Goal: Task Accomplishment & Management: Complete application form

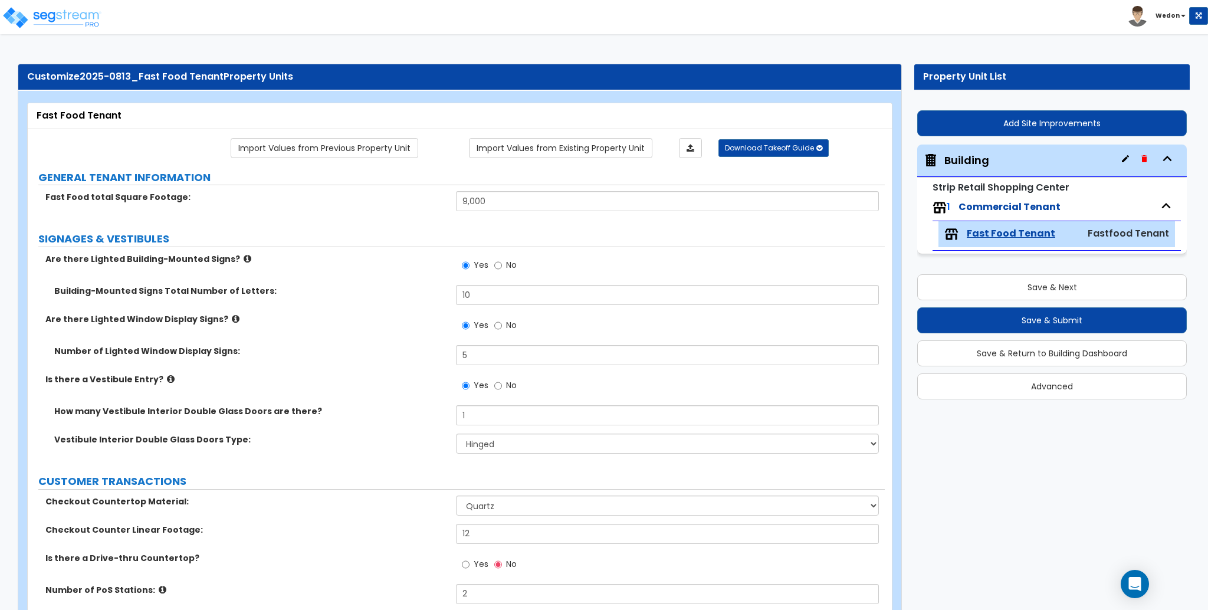
select select "1"
select select "4"
select select "2"
select select "4"
select select "3"
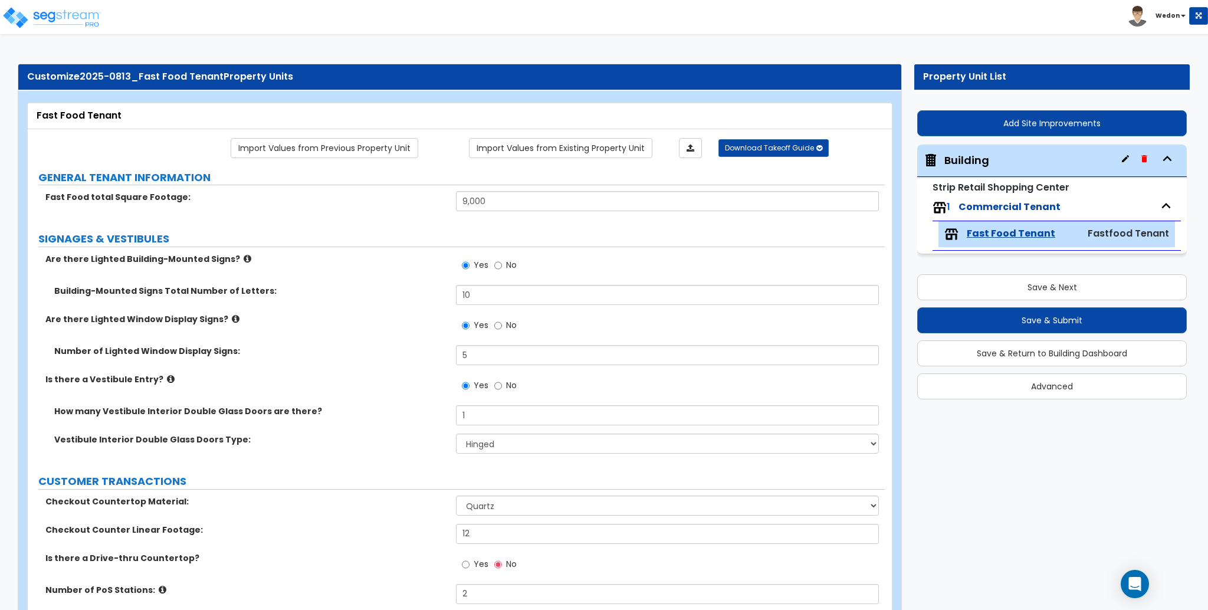
select select "1"
select select "2"
select select "3"
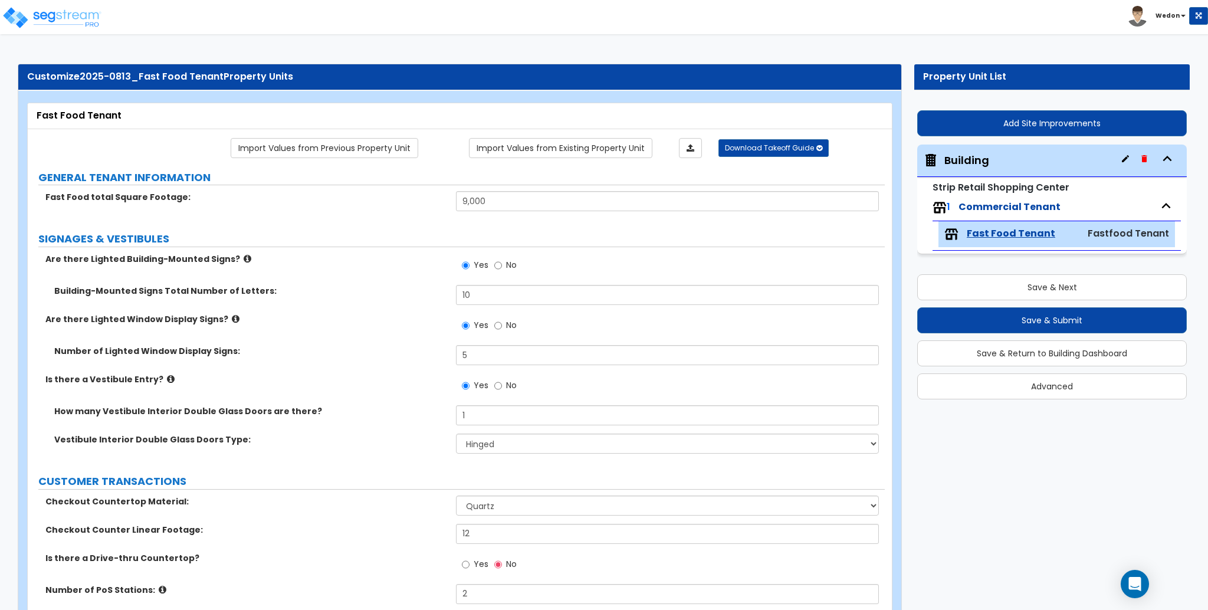
select select "1"
select select "2"
select select "3"
select select "2"
select select "5"
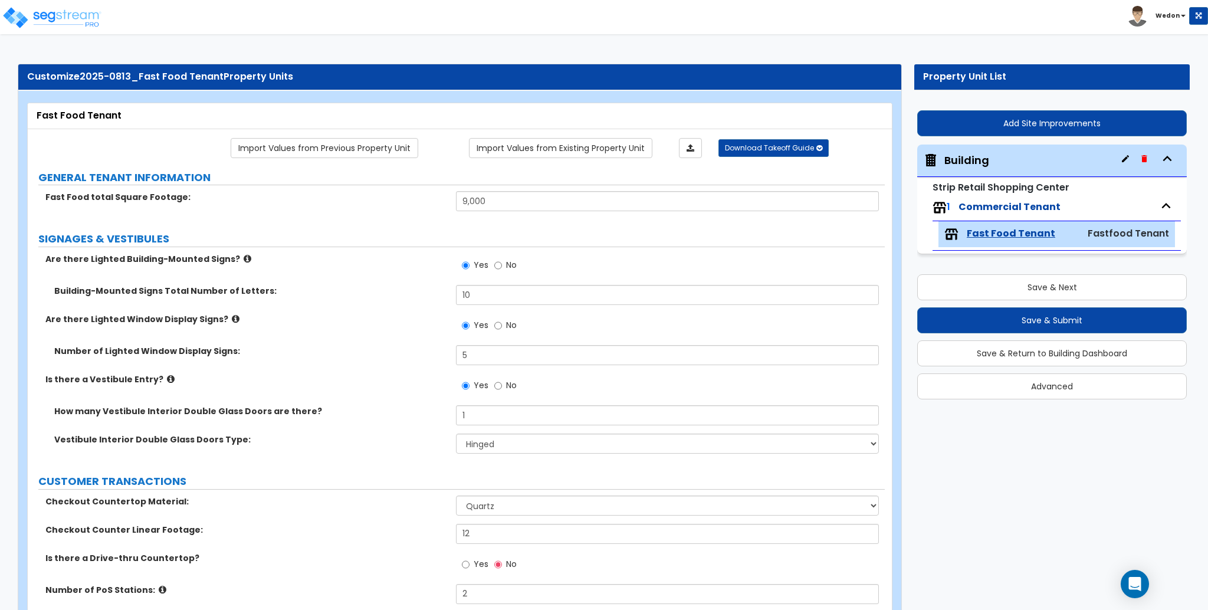
select select "5"
select select "3"
select select "4"
select select "1"
select select "2"
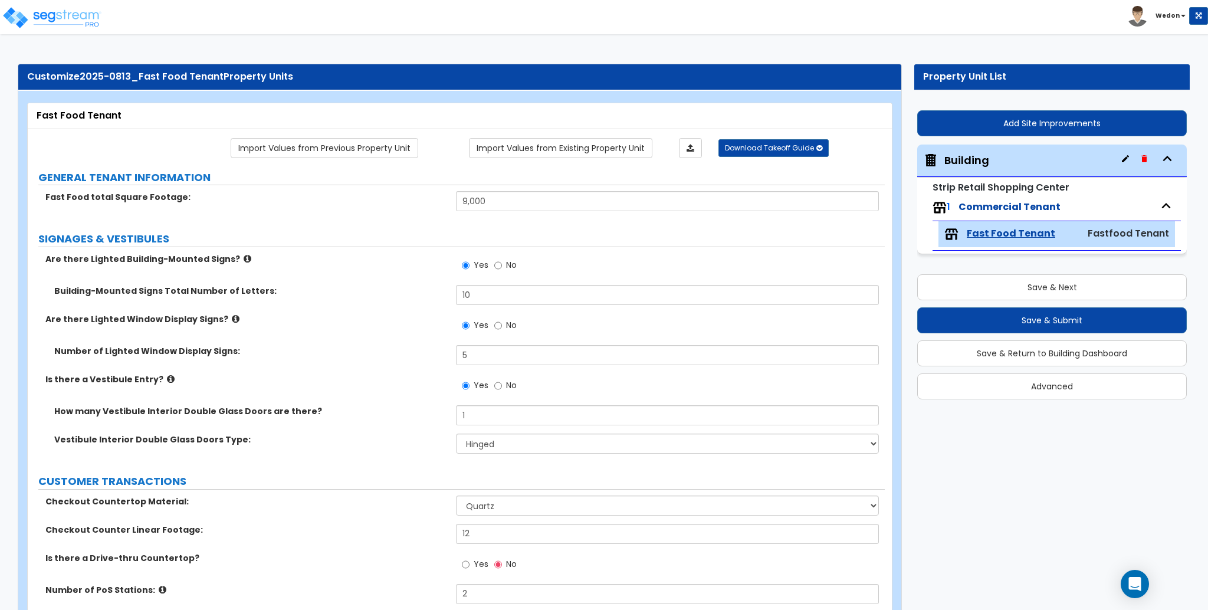
select select "6"
select select "5"
select select "3"
select select "2"
select select "3"
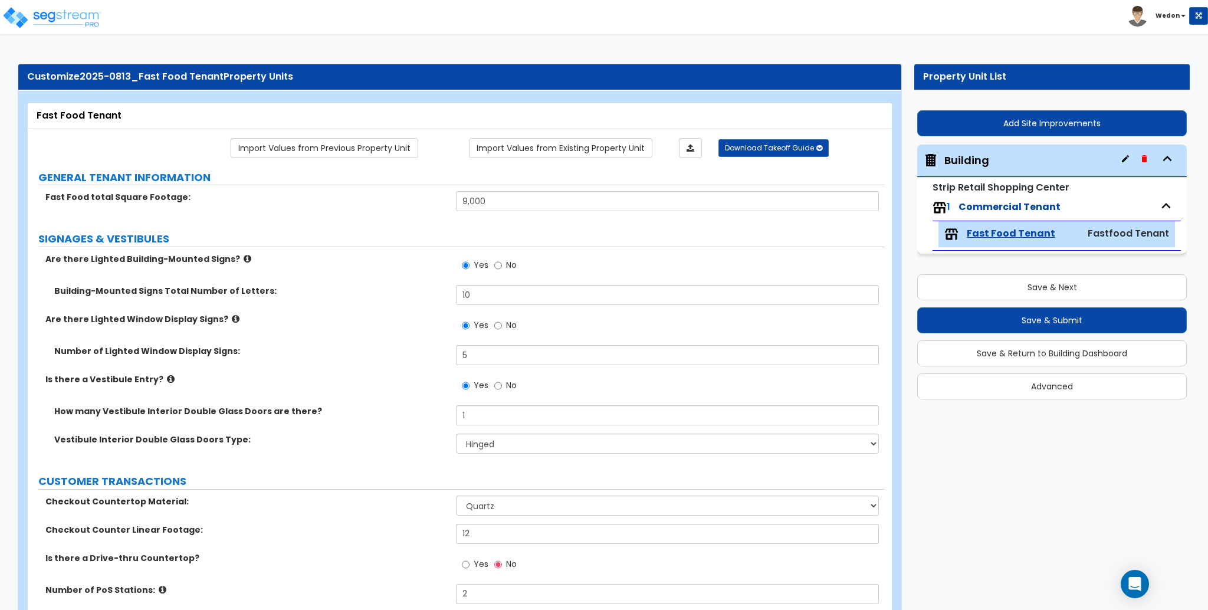
select select "4"
select select "3"
select select "4"
select select "5"
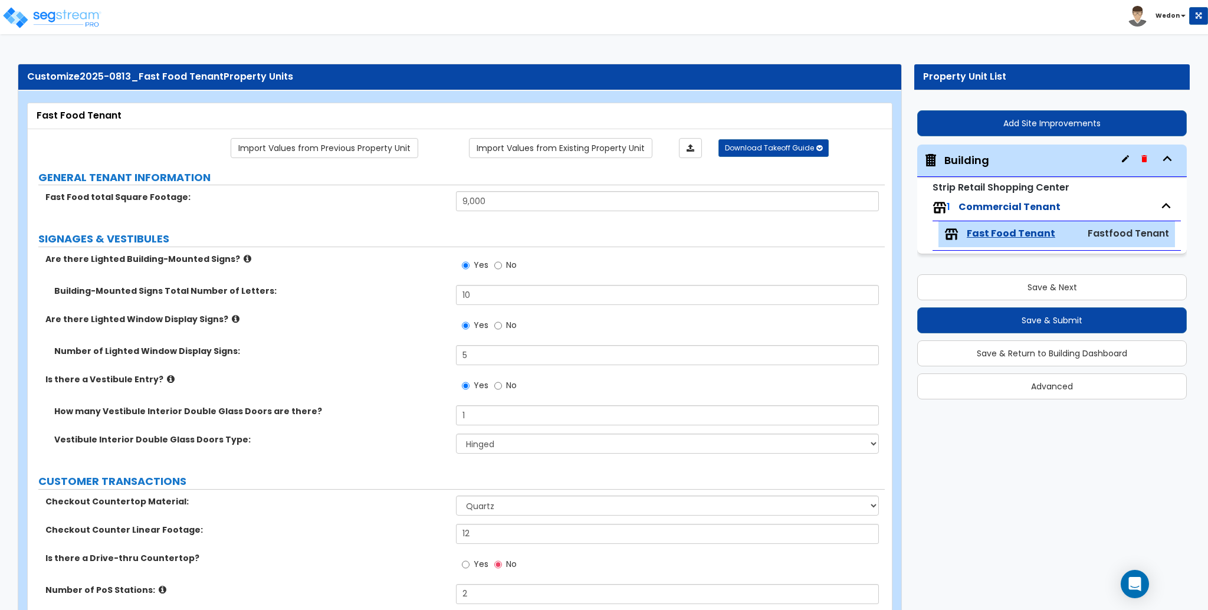
select select "2"
select select "7"
select select "1"
select select "3"
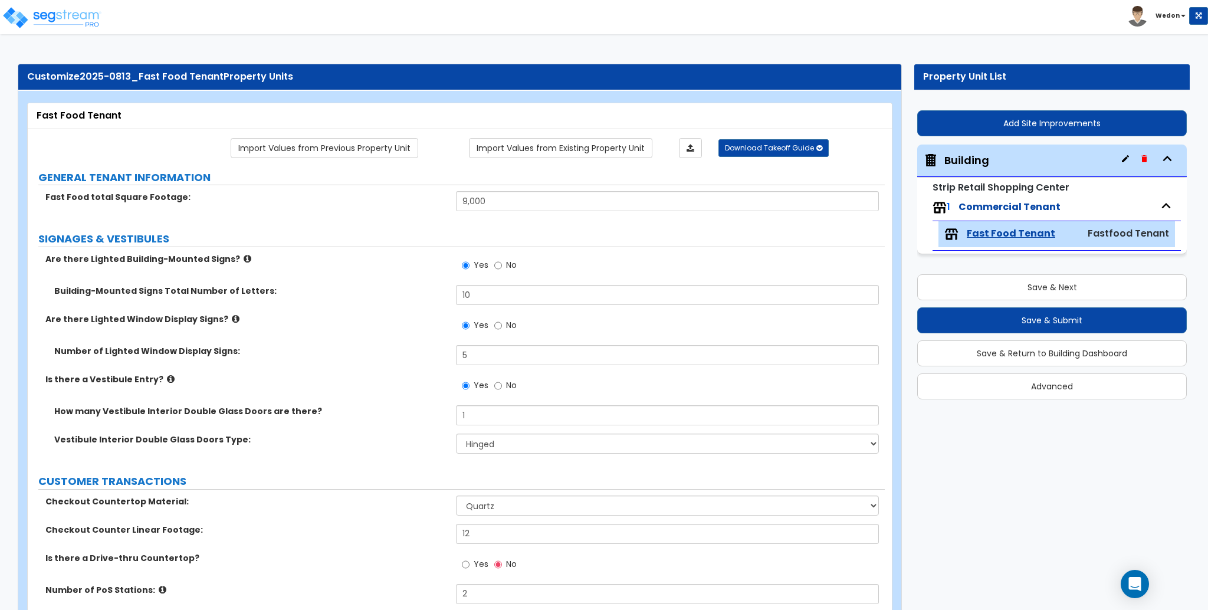
select select "2"
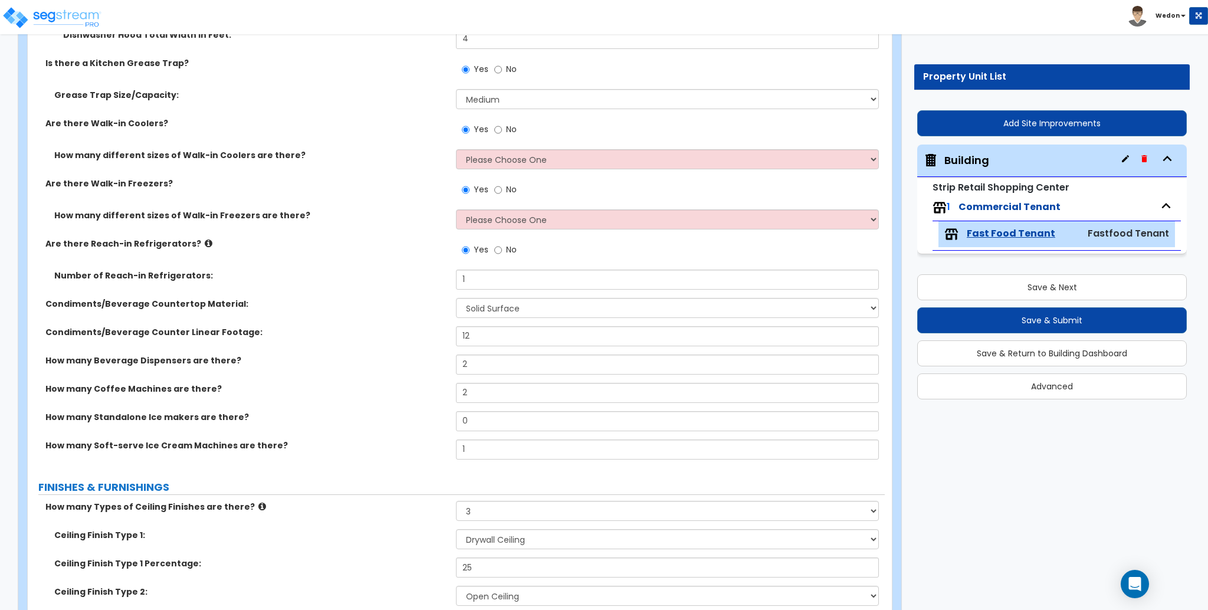
scroll to position [1416, 0]
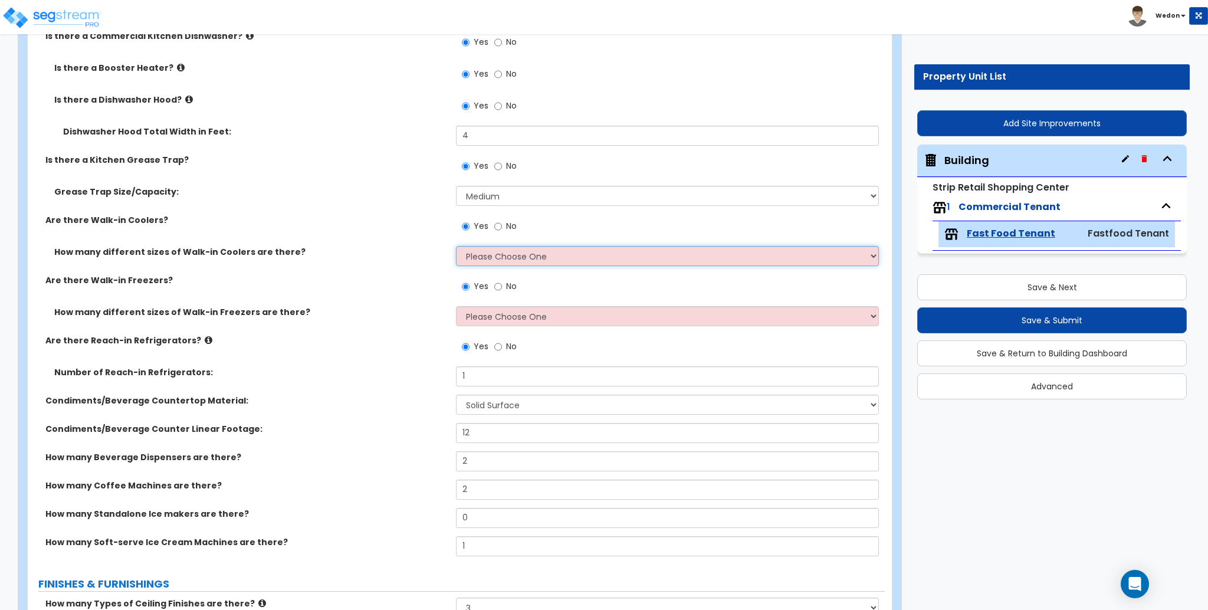
click at [566, 258] on select "Please Choose One 1 2 3 4" at bounding box center [667, 256] width 422 height 20
click at [558, 252] on select "Please Choose One 1 2 3 4" at bounding box center [667, 256] width 422 height 20
select select "4"
click at [456, 246] on select "Please Choose One 1 2 3 4" at bounding box center [667, 256] width 422 height 20
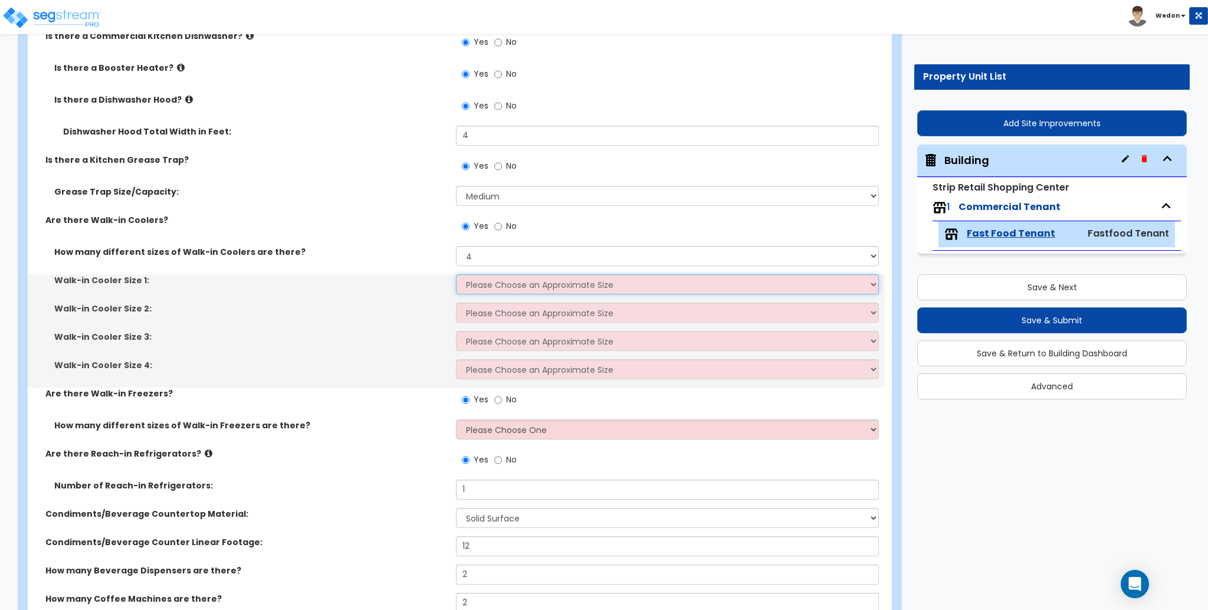
drag, startPoint x: 525, startPoint y: 287, endPoint x: 526, endPoint y: 278, distance: 9.5
click at [525, 287] on select "Please Choose an Approximate Size 6' x 6' 10' x 6' 12' x 14' 12' x 20' I want t…" at bounding box center [667, 284] width 422 height 20
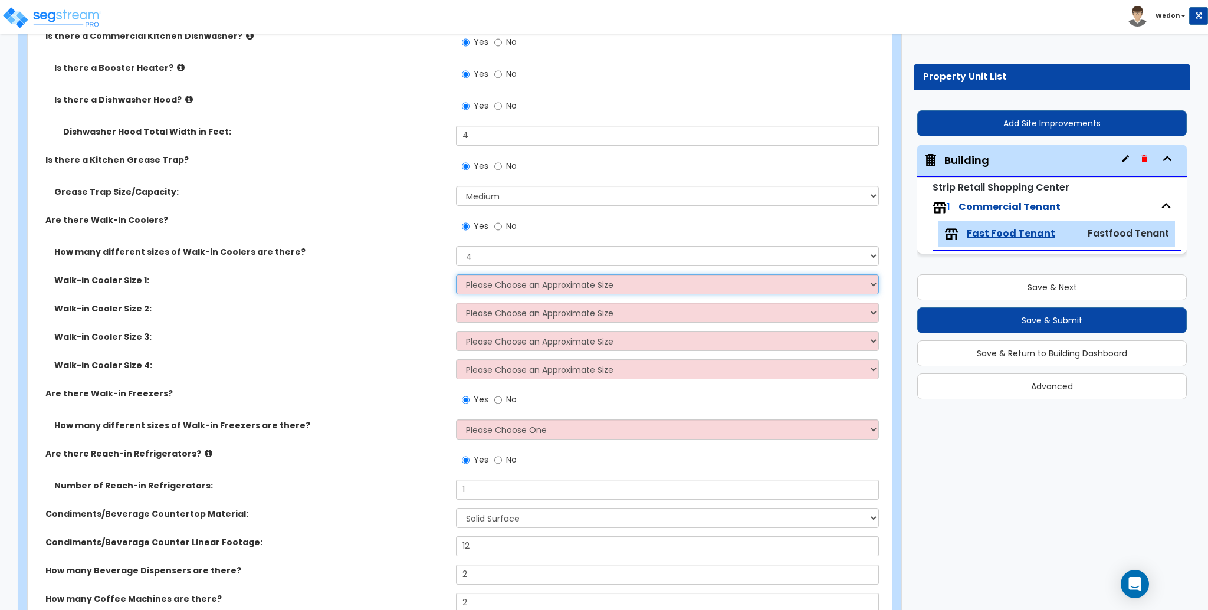
select select "1"
click at [456, 274] on select "Please Choose an Approximate Size 6' x 6' 10' x 6' 12' x 14' 12' x 20' I want t…" at bounding box center [667, 284] width 422 height 20
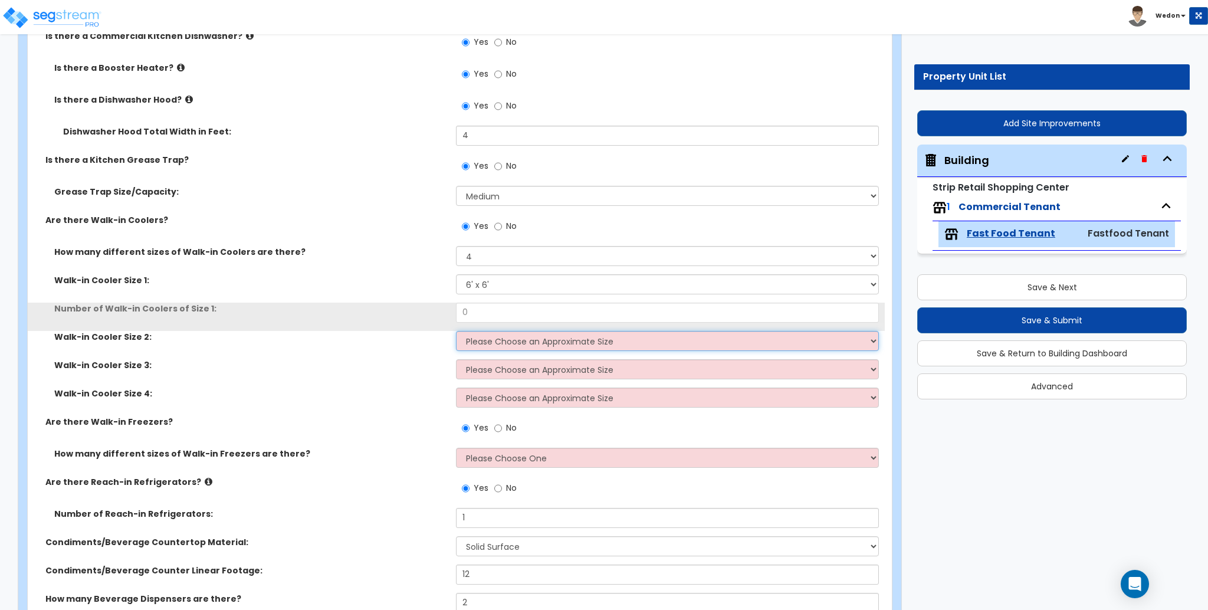
drag, startPoint x: 489, startPoint y: 339, endPoint x: 492, endPoint y: 347, distance: 8.2
click at [489, 339] on select "Please Choose an Approximate Size 6' x 6' 10' x 6' 12' x 14' 12' x 20' I want t…" at bounding box center [667, 341] width 422 height 20
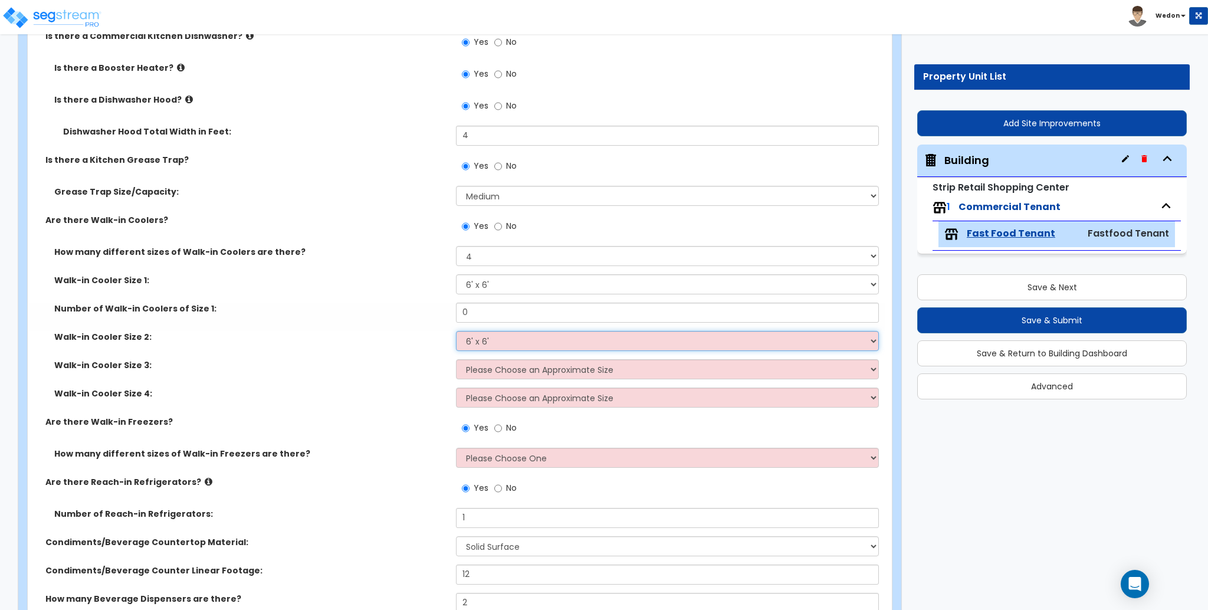
click at [456, 331] on select "Please Choose an Approximate Size 6' x 6' 10' x 6' 12' x 14' 12' x 20' I want t…" at bounding box center [667, 341] width 422 height 20
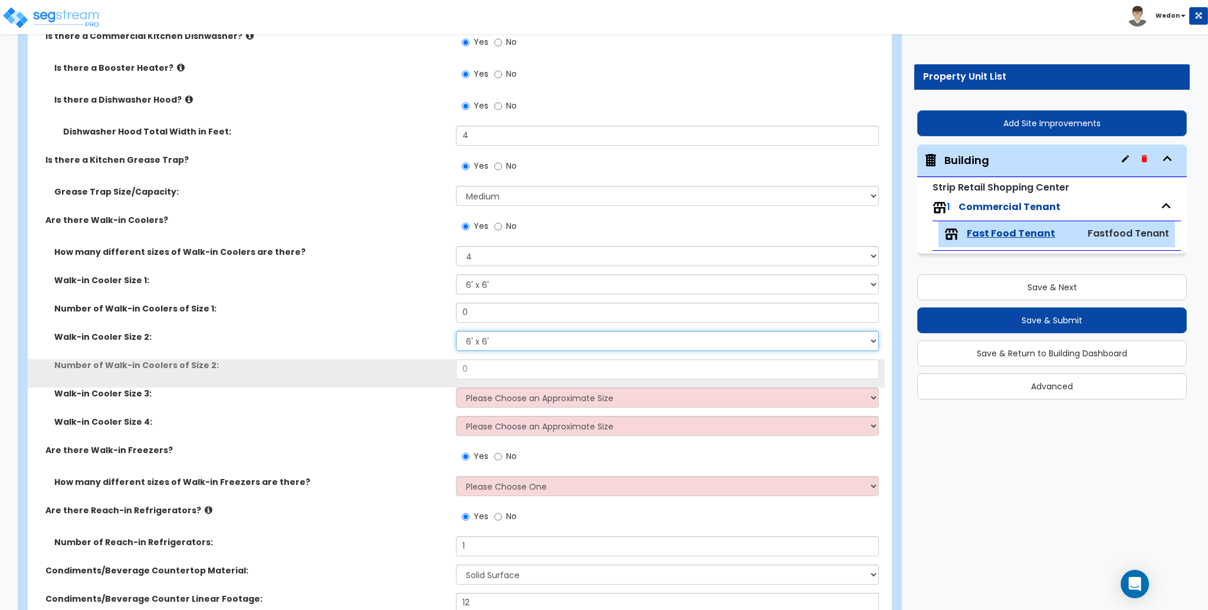
drag, startPoint x: 509, startPoint y: 338, endPoint x: 510, endPoint y: 345, distance: 7.2
click at [509, 338] on select "Please Choose an Approximate Size 6' x 6' 10' x 6' 12' x 14' 12' x 20' I want t…" at bounding box center [667, 341] width 422 height 20
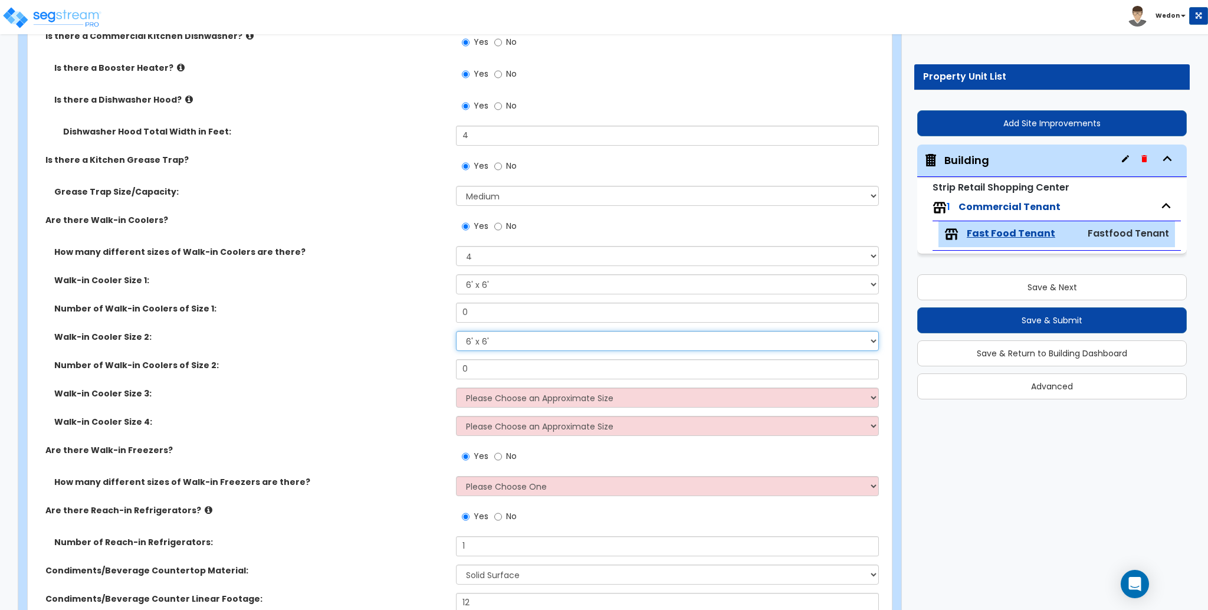
select select "2"
click at [456, 331] on select "Please Choose an Approximate Size 6' x 6' 10' x 6' 12' x 14' 12' x 20' I want t…" at bounding box center [667, 341] width 422 height 20
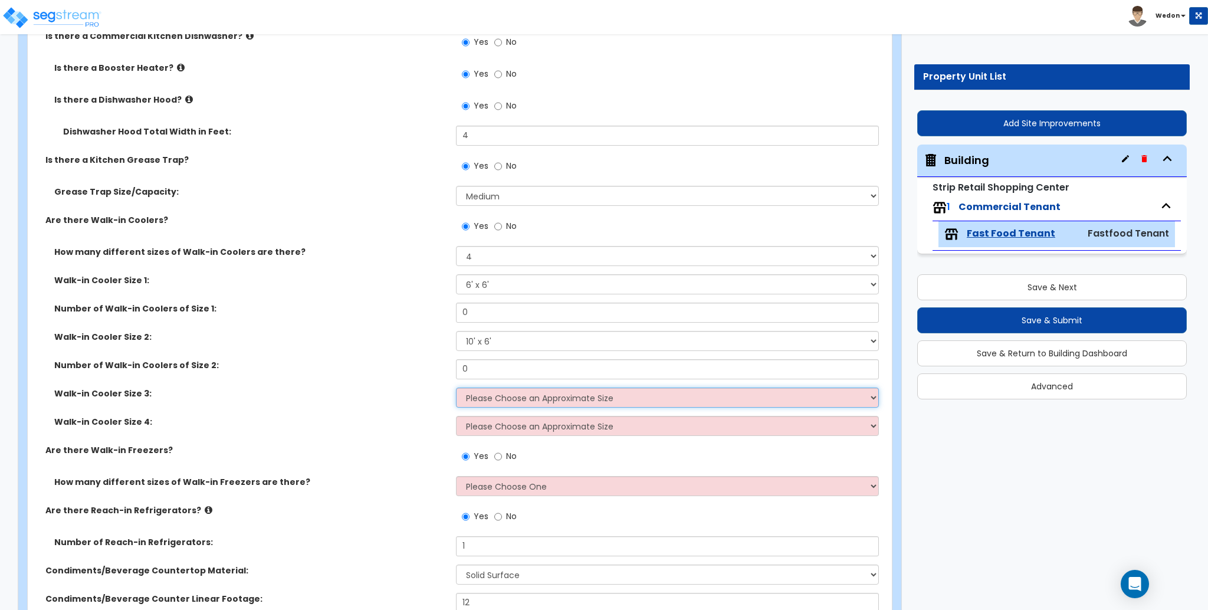
click at [527, 389] on select "Please Choose an Approximate Size 6' x 6' 10' x 6' 12' x 14' 12' x 20' I want t…" at bounding box center [667, 398] width 422 height 20
select select "3"
click at [456, 388] on select "Please Choose an Approximate Size 6' x 6' 10' x 6' 12' x 14' 12' x 20' I want t…" at bounding box center [667, 398] width 422 height 20
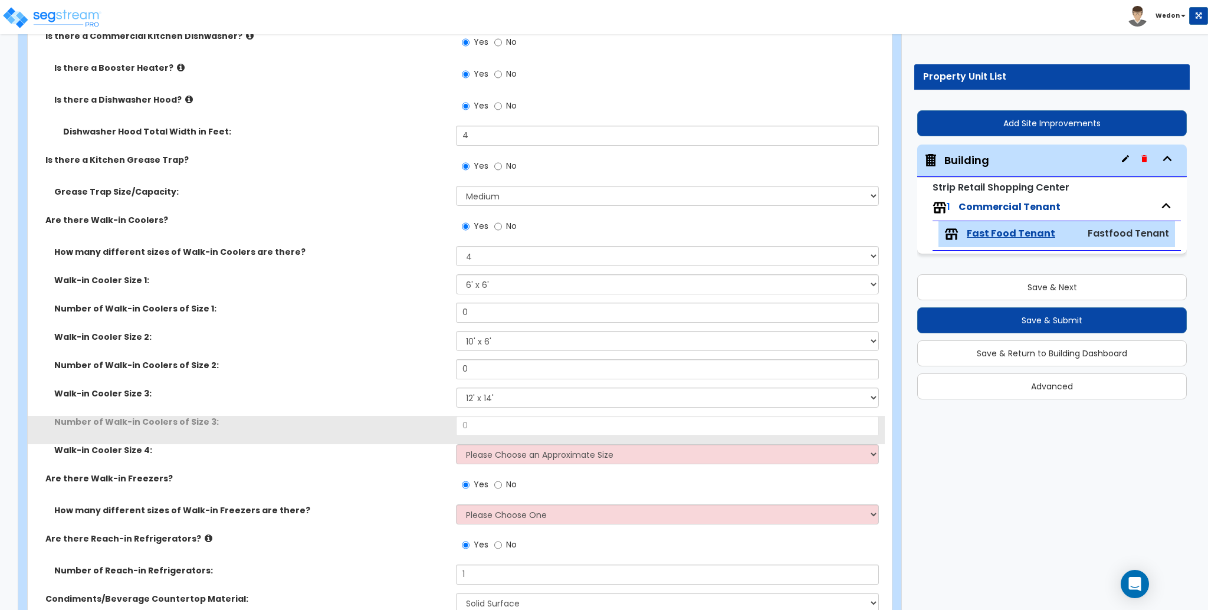
click at [525, 436] on div "Number of Walk-in Coolers of Size 3: 0" at bounding box center [456, 430] width 857 height 28
drag, startPoint x: 523, startPoint y: 443, endPoint x: 529, endPoint y: 440, distance: 6.1
click at [526, 441] on div "Number of Walk-in Coolers of Size 3: 0" at bounding box center [456, 430] width 857 height 28
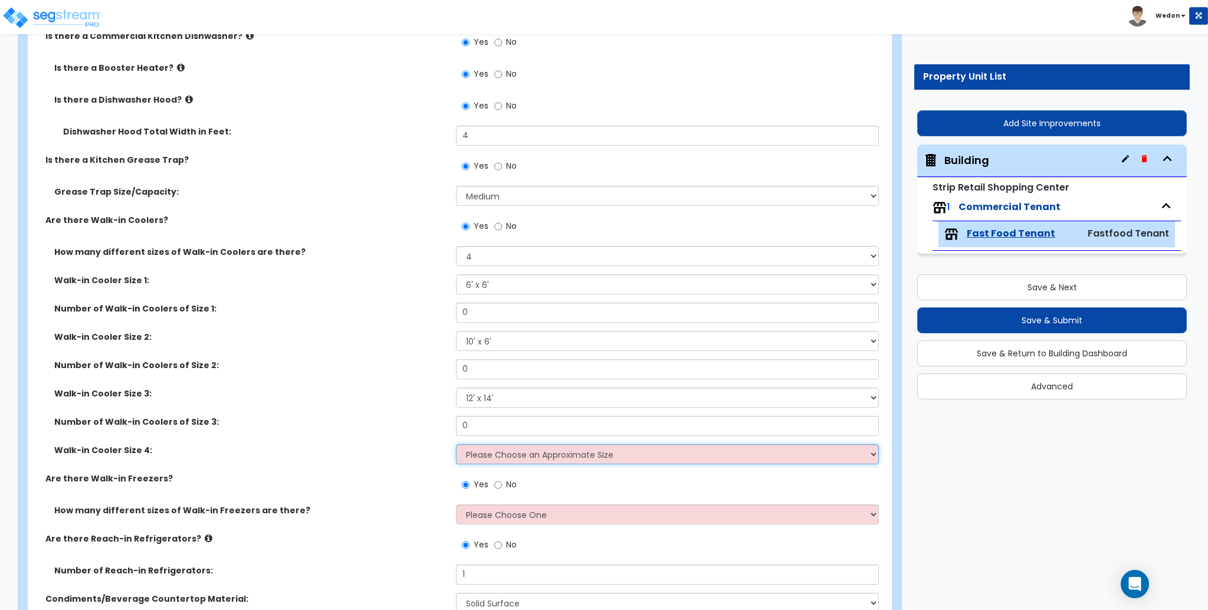
drag, startPoint x: 544, startPoint y: 452, endPoint x: 666, endPoint y: 445, distance: 121.7
click at [545, 452] on select "Please Choose an Approximate Size 6' x 6' 10' x 6' 12' x 14' 12' x 20' I want t…" at bounding box center [667, 454] width 422 height 20
select select "4"
click at [456, 444] on select "Please Choose an Approximate Size 6' x 6' 10' x 6' 12' x 14' 12' x 20' I want t…" at bounding box center [667, 454] width 422 height 20
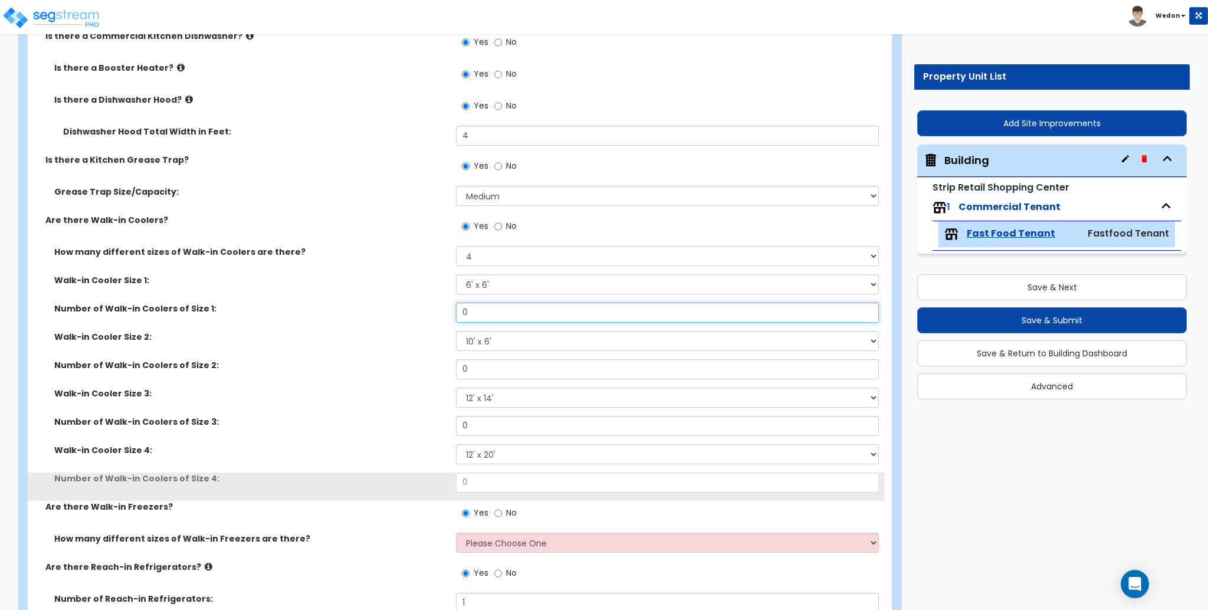
click at [480, 314] on input "0" at bounding box center [667, 313] width 422 height 20
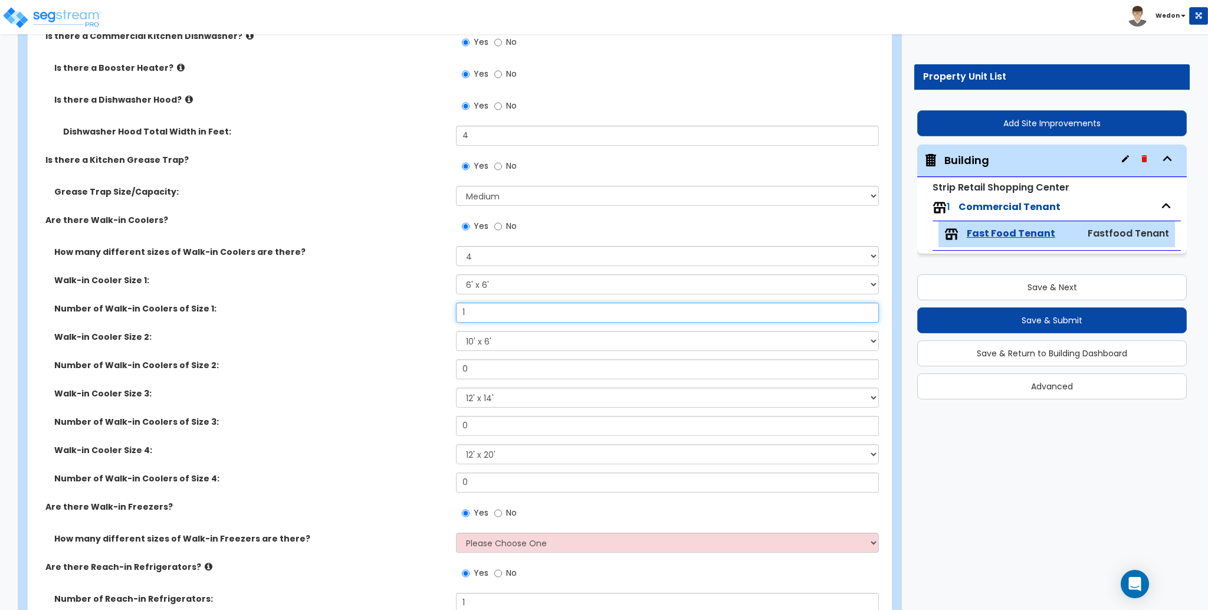
type input "1"
click at [488, 374] on input "0" at bounding box center [667, 369] width 422 height 20
type input "1"
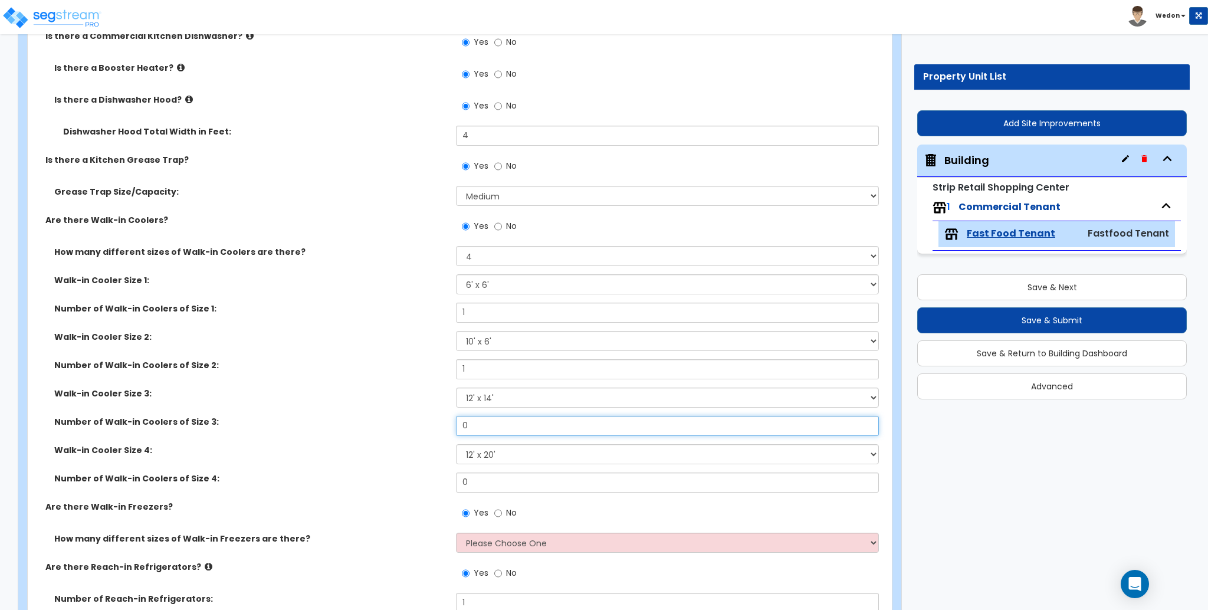
click at [485, 435] on input "0" at bounding box center [667, 426] width 422 height 20
type input "1"
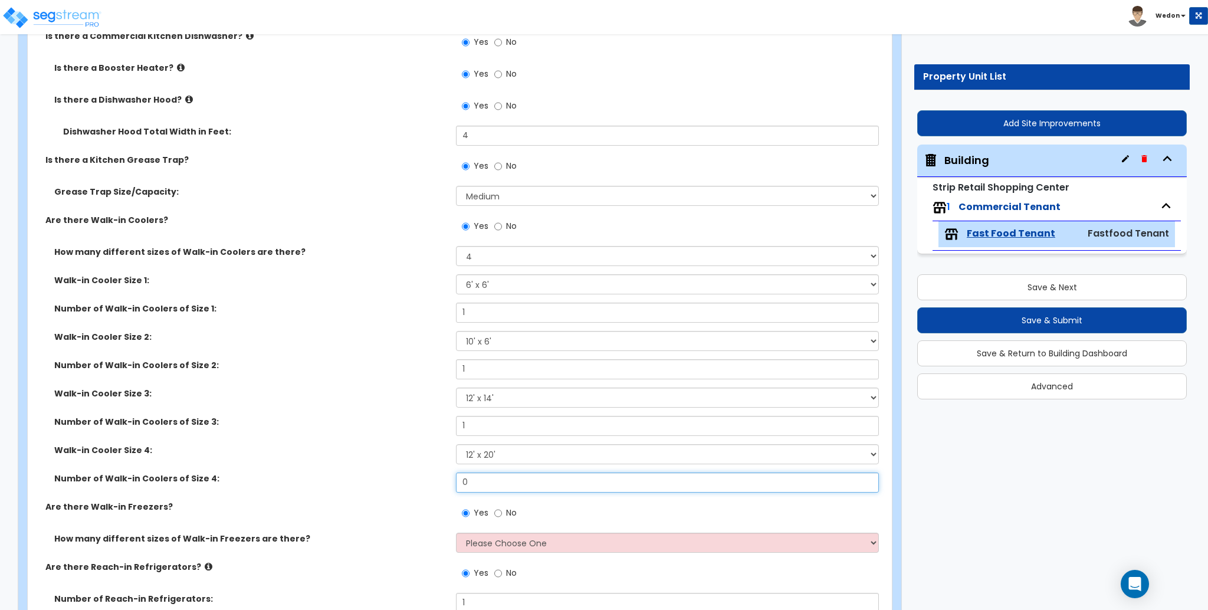
click at [482, 485] on input "0" at bounding box center [667, 483] width 422 height 20
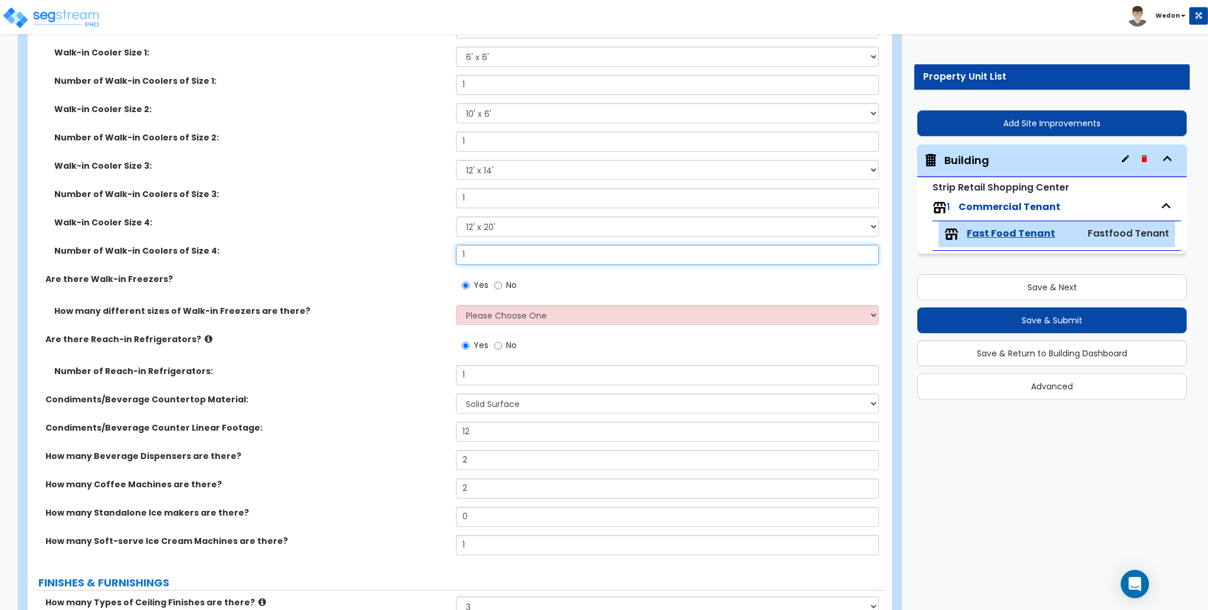
scroll to position [1652, 0]
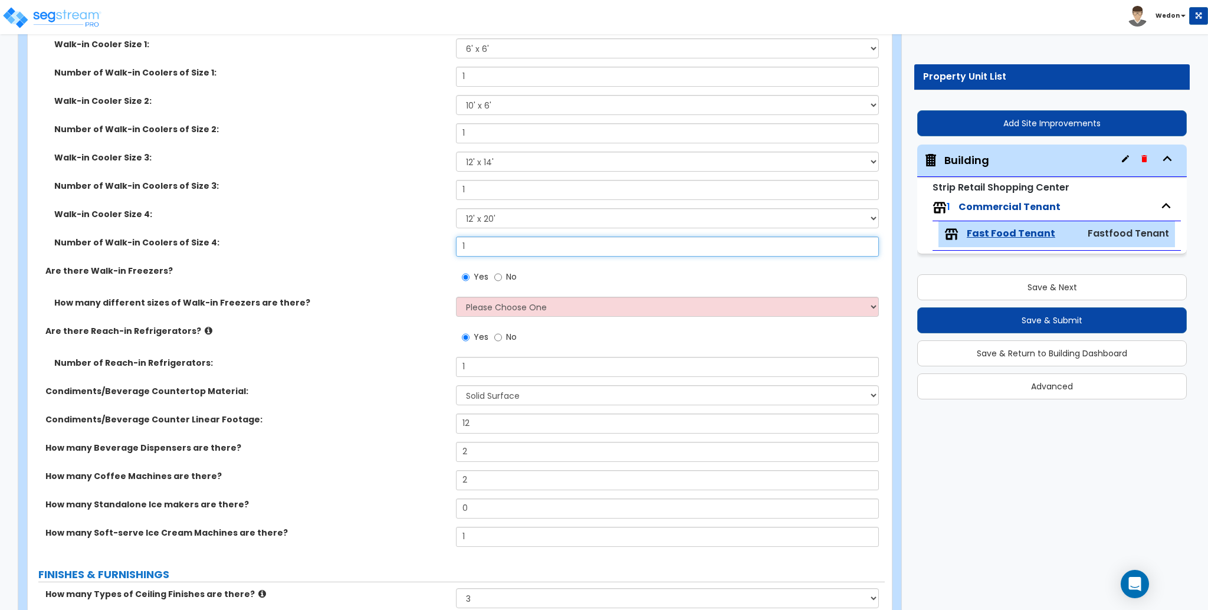
type input "1"
click at [552, 296] on div "Yes No" at bounding box center [670, 281] width 428 height 32
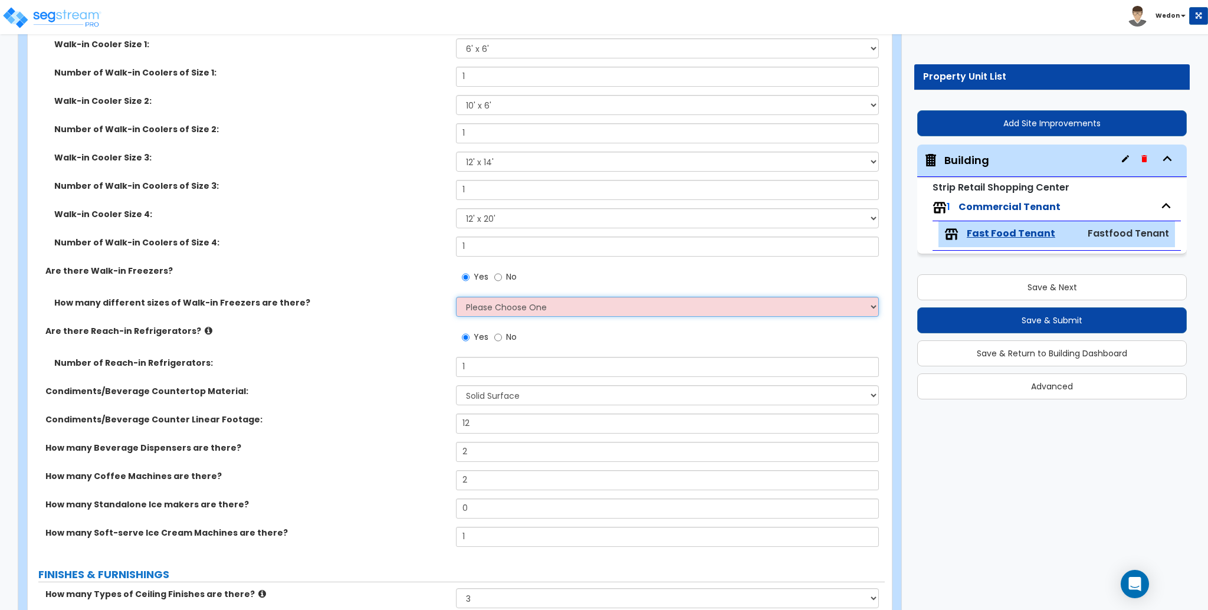
click at [567, 307] on select "Please Choose One 1 2 3 4" at bounding box center [667, 307] width 422 height 20
select select "2"
click at [456, 297] on select "Please Choose One 1 2 3 4" at bounding box center [667, 307] width 422 height 20
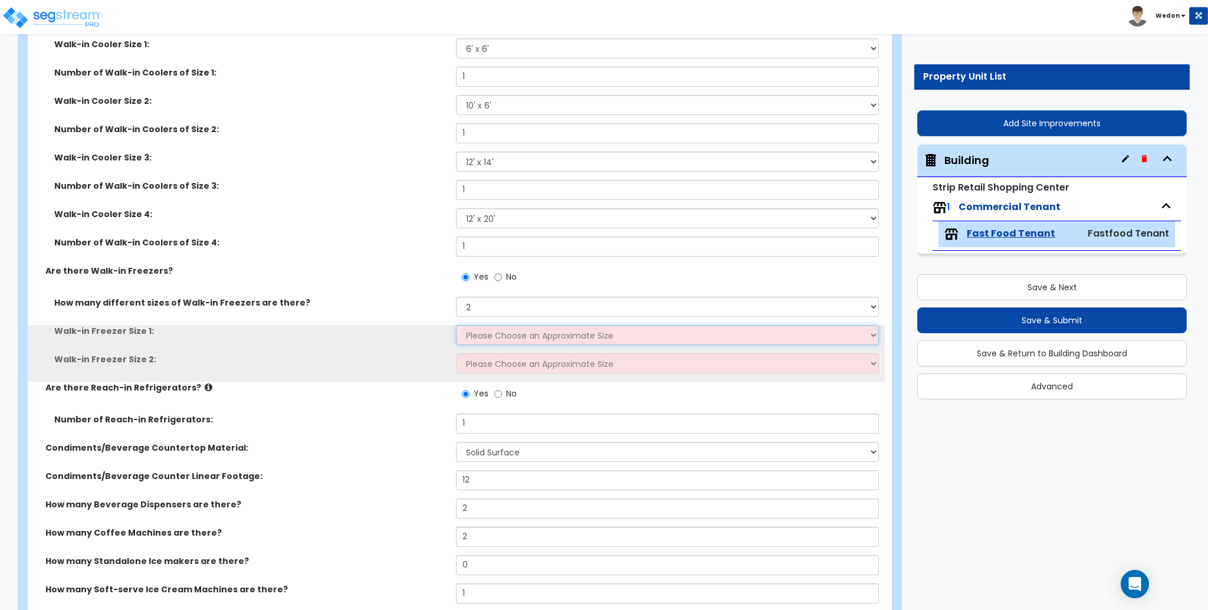
drag, startPoint x: 491, startPoint y: 338, endPoint x: 519, endPoint y: 343, distance: 28.2
click at [491, 337] on select "Please Choose an Approximate Size 8' x 8' 8' x 12' 8' x 16' 8' x 20' I want to …" at bounding box center [667, 335] width 422 height 20
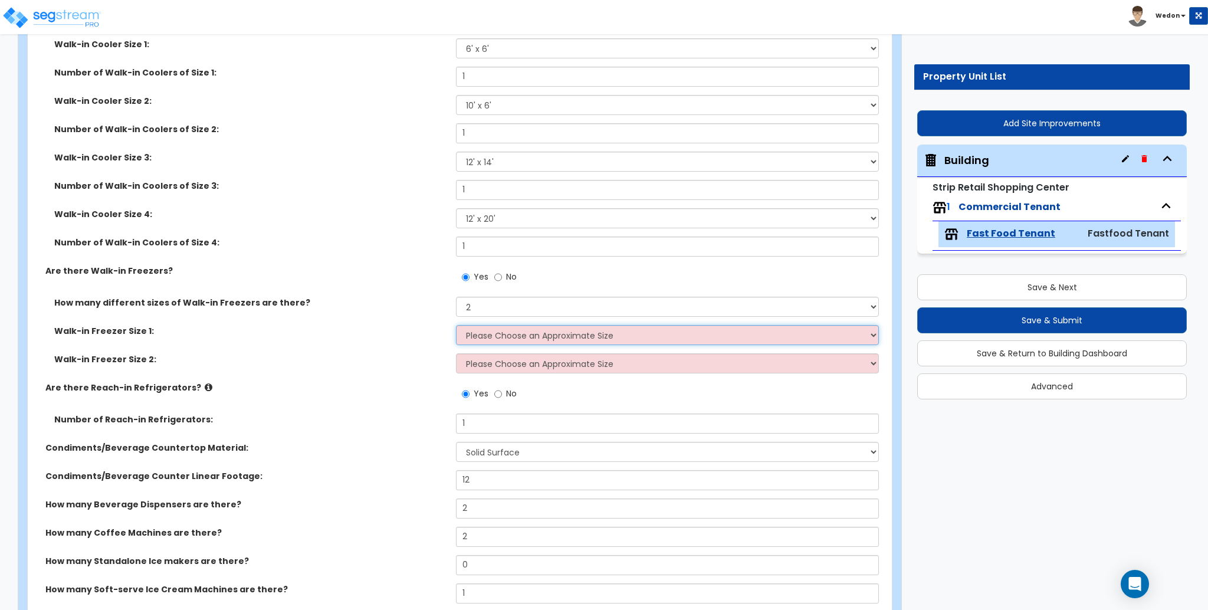
select select "1"
click at [456, 325] on select "Please Choose an Approximate Size 8' x 8' 8' x 12' 8' x 16' 8' x 20' I want to …" at bounding box center [667, 335] width 422 height 20
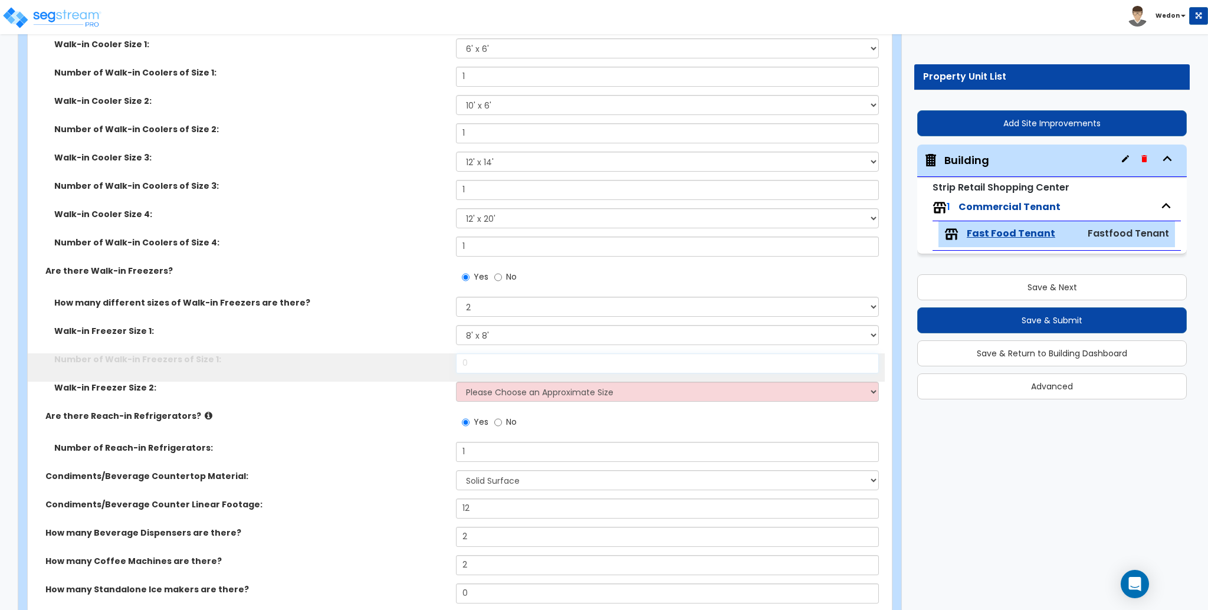
click at [513, 366] on input "0" at bounding box center [667, 363] width 422 height 20
click at [513, 385] on select "Please Choose an Approximate Size 8' x 8' 8' x 12' 8' x 16' 8' x 20' I want to …" at bounding box center [667, 392] width 422 height 20
select select "4"
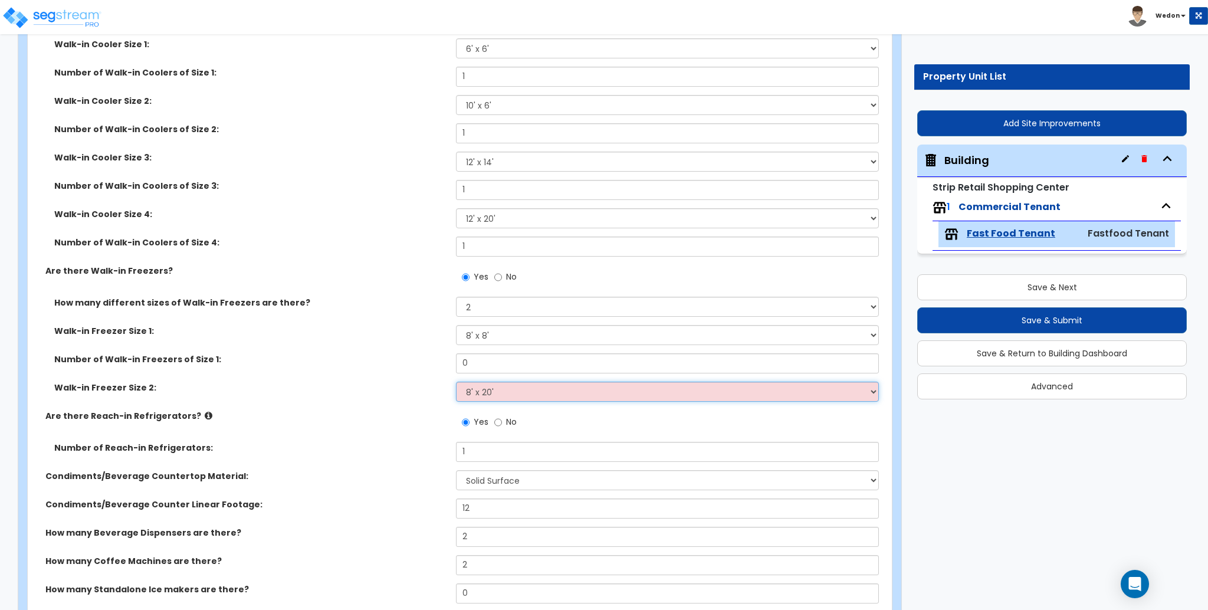
click at [456, 382] on select "Please Choose an Approximate Size 8' x 8' 8' x 12' 8' x 16' 8' x 20' I want to …" at bounding box center [667, 392] width 422 height 20
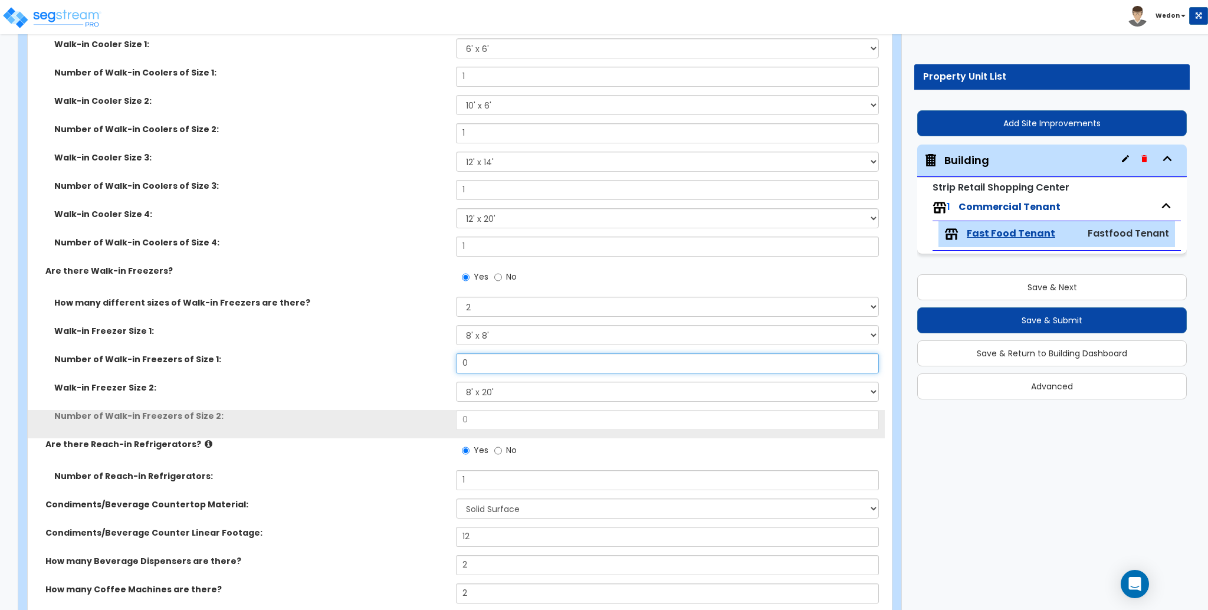
drag, startPoint x: 489, startPoint y: 364, endPoint x: 392, endPoint y: 374, distance: 97.3
click at [387, 363] on div "Number of Walk-in Freezers of Size 1: 0" at bounding box center [456, 367] width 857 height 28
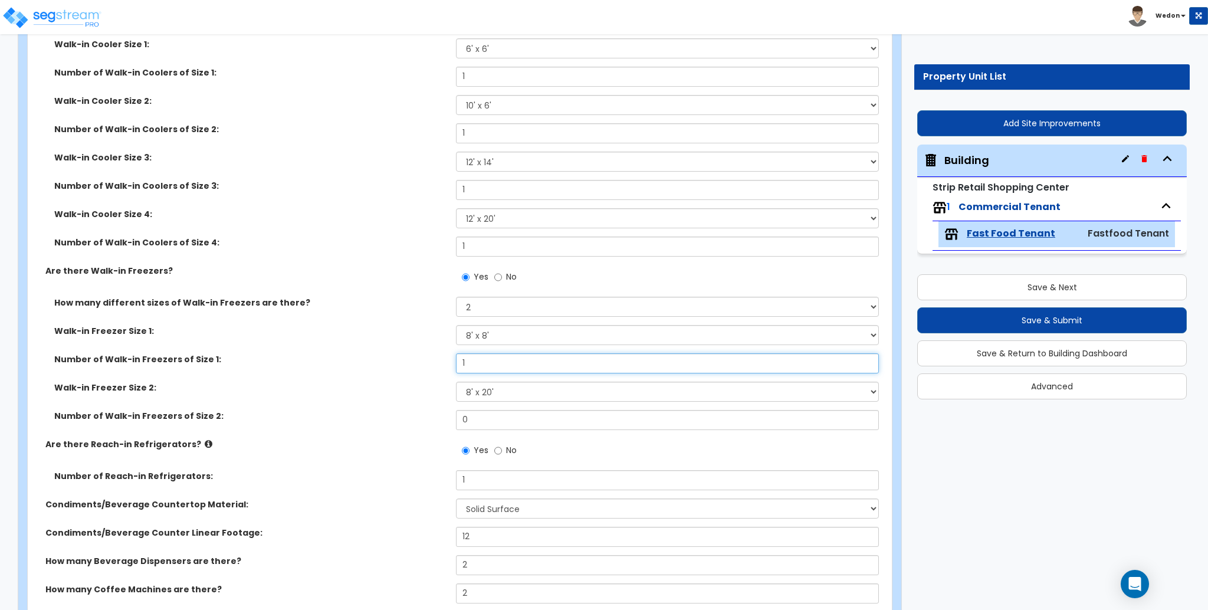
type input "1"
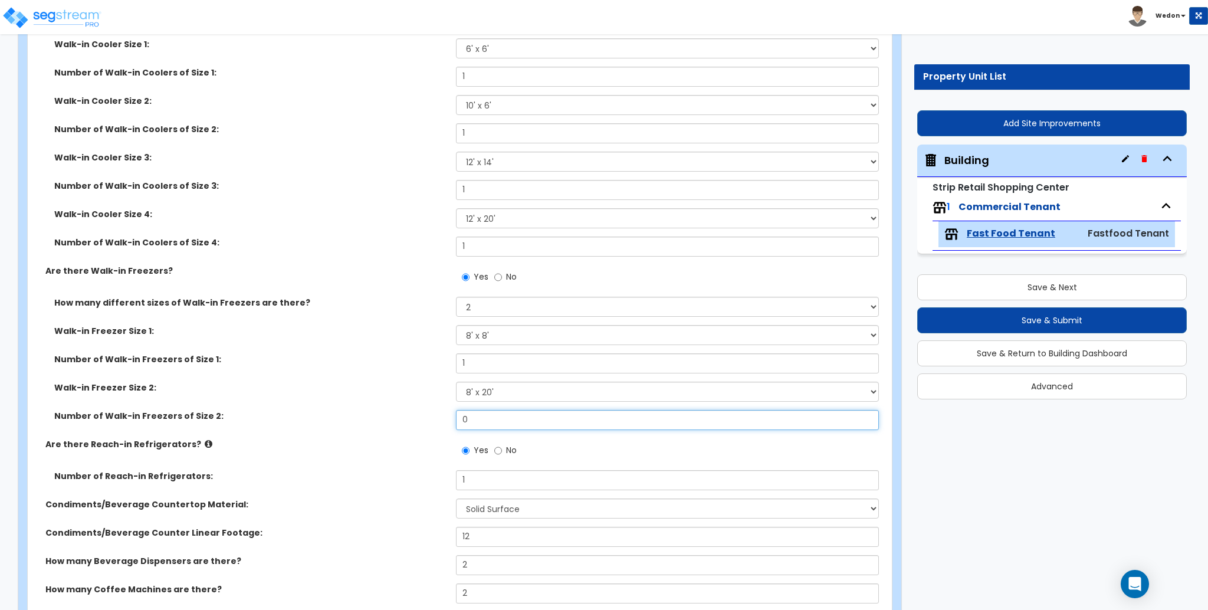
drag, startPoint x: 402, startPoint y: 420, endPoint x: 363, endPoint y: 464, distance: 58.5
click at [399, 421] on div "Number of Walk-in Freezers of Size 2: 0" at bounding box center [456, 424] width 857 height 28
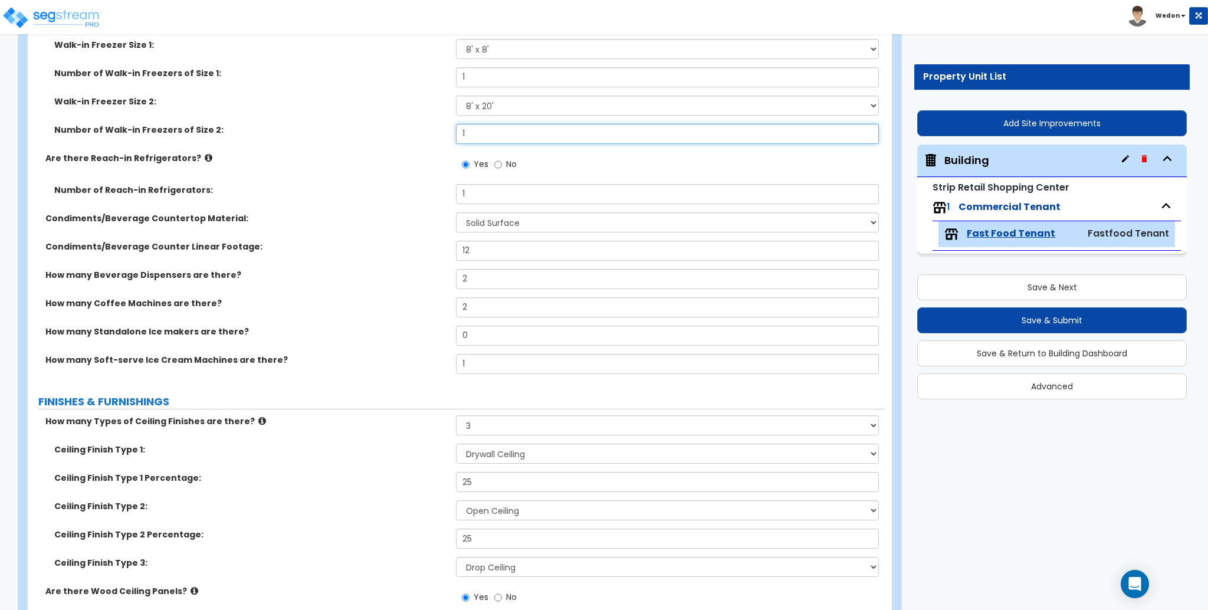
type input "1"
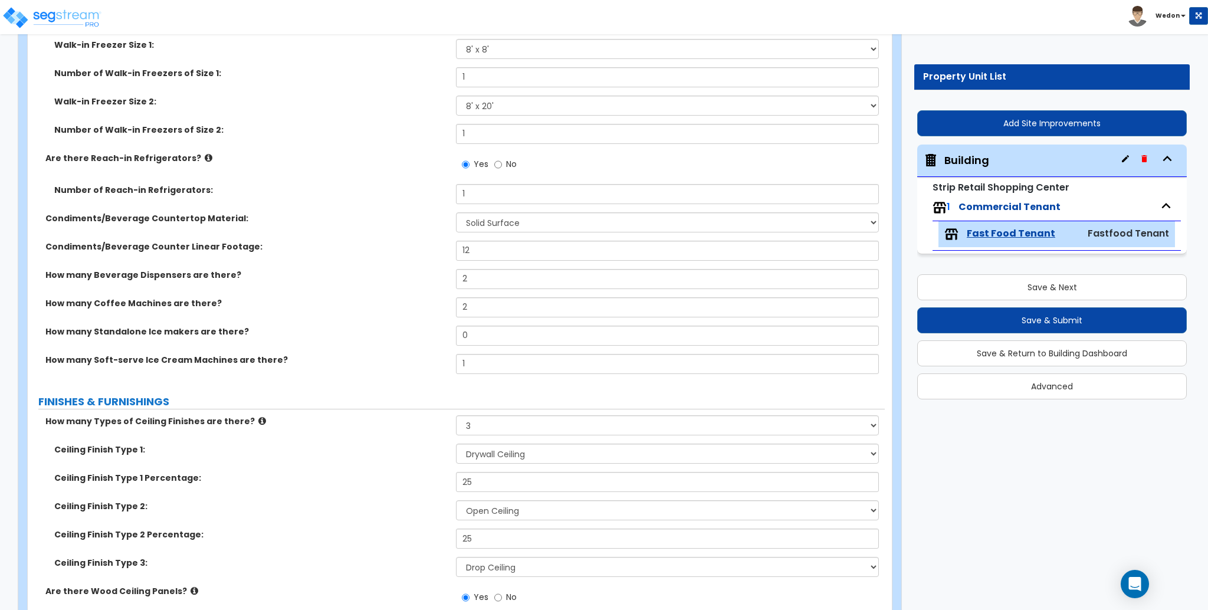
click at [368, 301] on div "How many Coffee Machines are there? 2" at bounding box center [456, 311] width 857 height 28
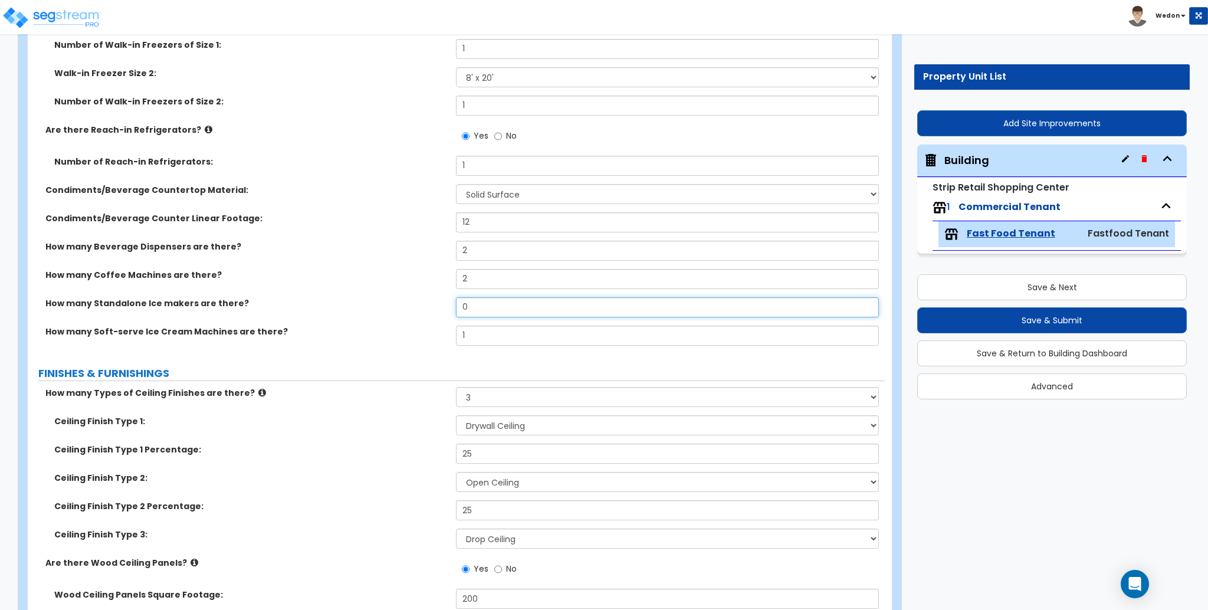
drag, startPoint x: 437, startPoint y: 303, endPoint x: 347, endPoint y: 332, distance: 95.0
click at [401, 302] on div "How many Standalone Ice makers are there? 0" at bounding box center [456, 311] width 857 height 28
type input "2"
drag, startPoint x: 394, startPoint y: 343, endPoint x: 307, endPoint y: 368, distance: 90.2
click at [384, 343] on div "How many Soft-serve Ice Cream Machines are there? 1" at bounding box center [456, 340] width 857 height 28
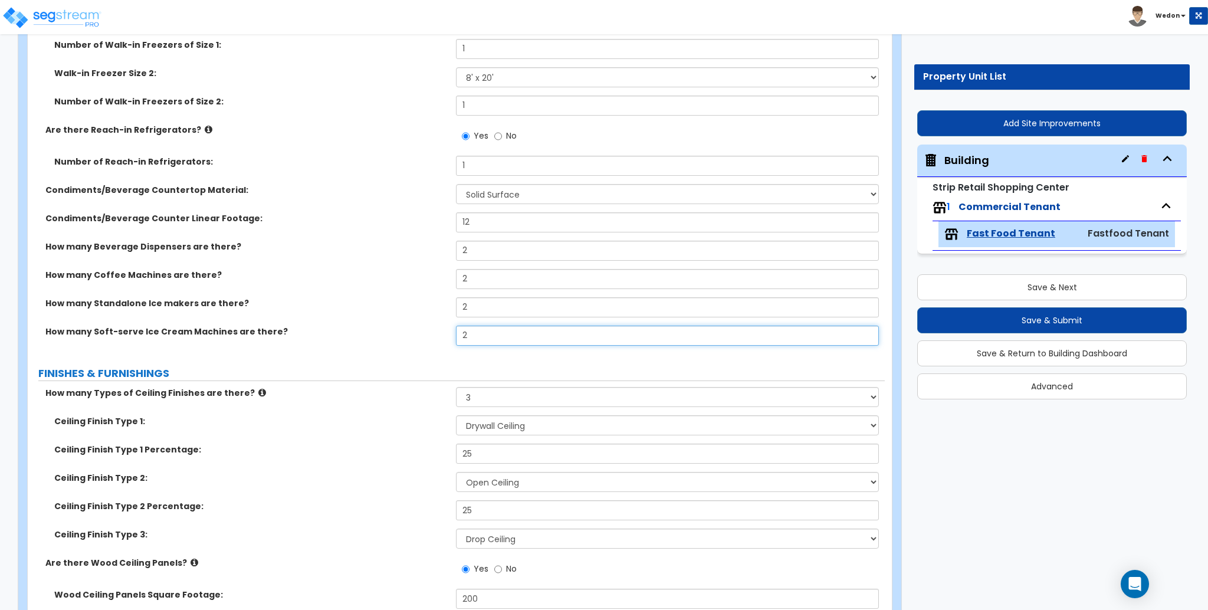
type input "2"
click at [400, 314] on div "How many Standalone Ice makers are there? 2" at bounding box center [456, 311] width 857 height 28
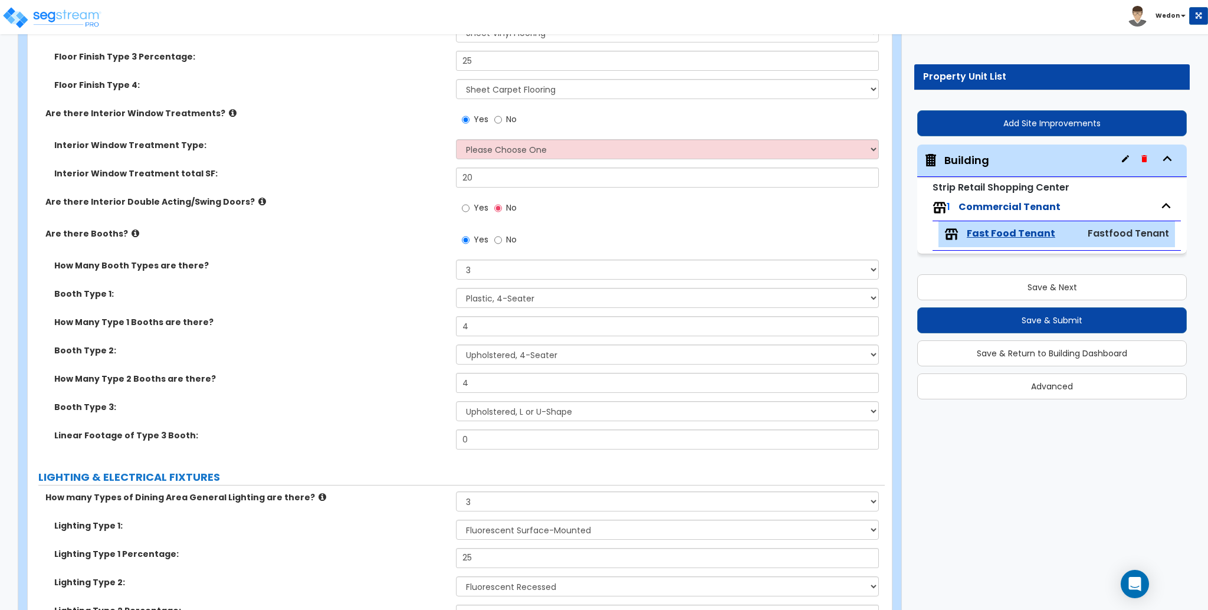
scroll to position [3460, 0]
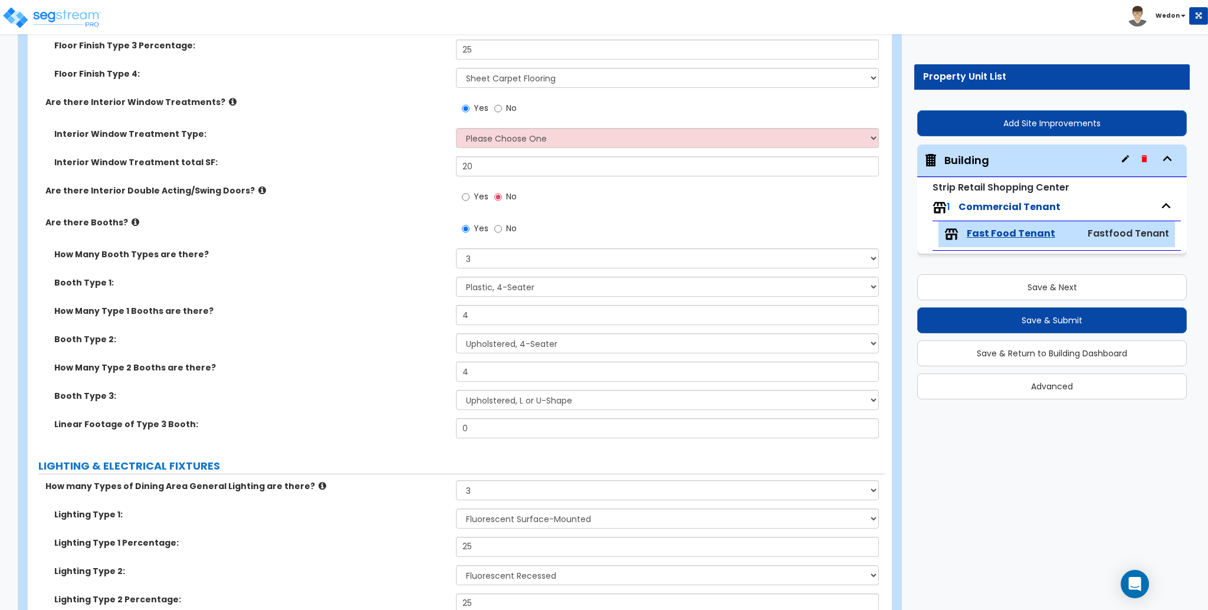
click at [480, 200] on span "Yes" at bounding box center [481, 197] width 15 height 12
click at [470, 200] on input "Yes" at bounding box center [466, 197] width 8 height 13
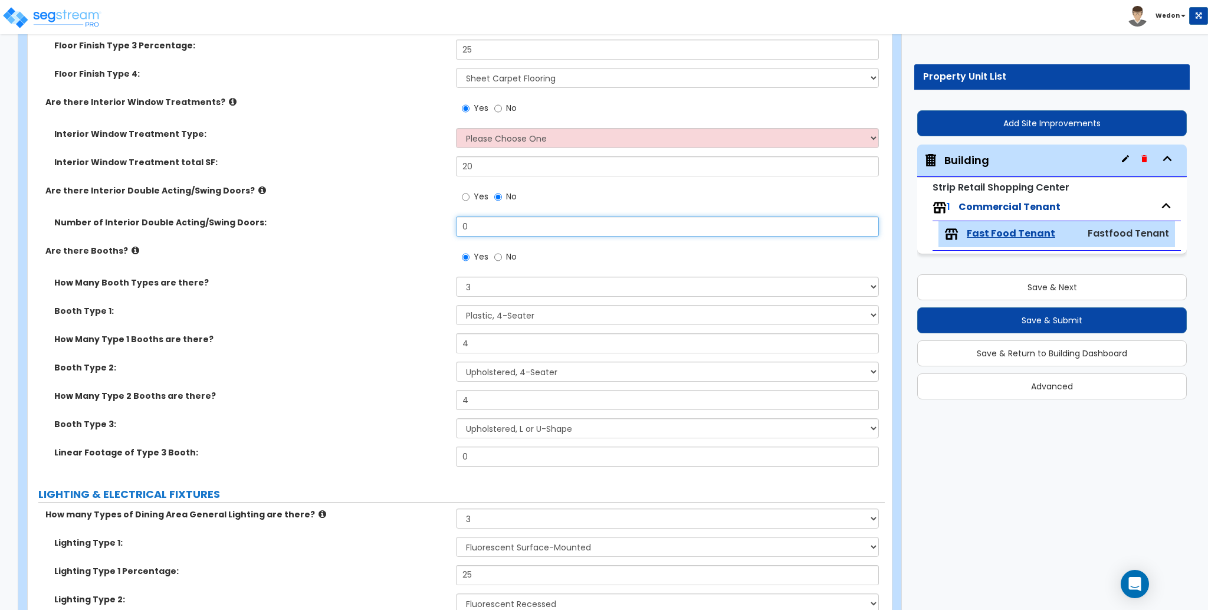
drag, startPoint x: 563, startPoint y: 237, endPoint x: 341, endPoint y: 231, distance: 222.5
click at [347, 231] on div "Number of Interior Double Acting/Swing Doors: 0" at bounding box center [456, 230] width 857 height 28
type input "4"
click at [342, 302] on div "How Many Booth Types are there? Please Choose One 1 2 3" at bounding box center [456, 291] width 857 height 28
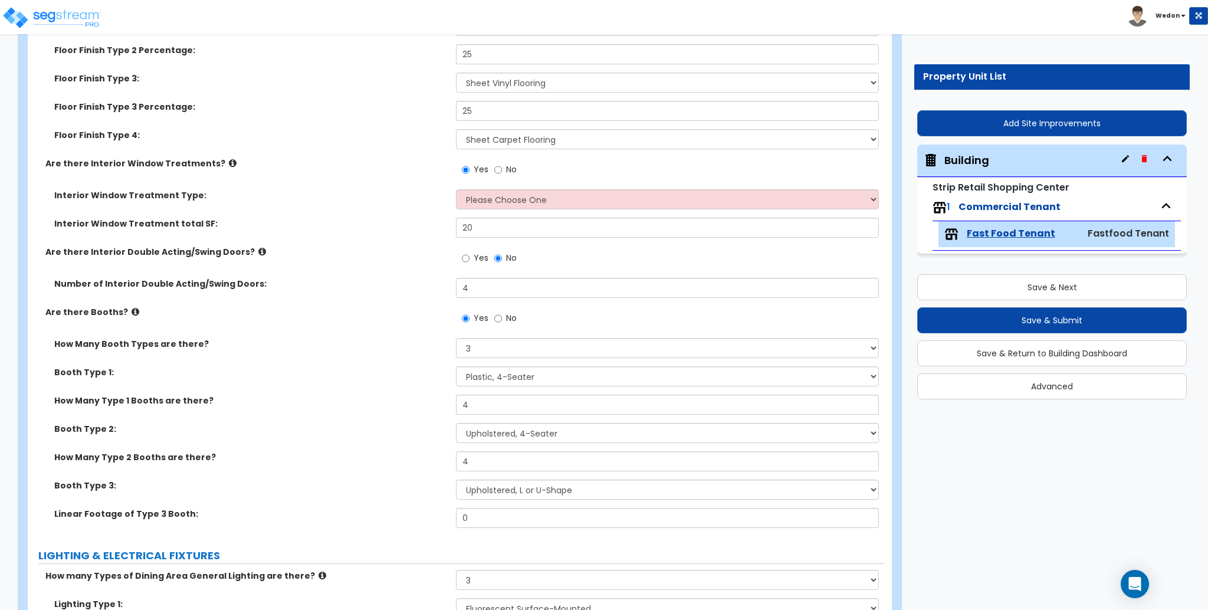
scroll to position [3382, 0]
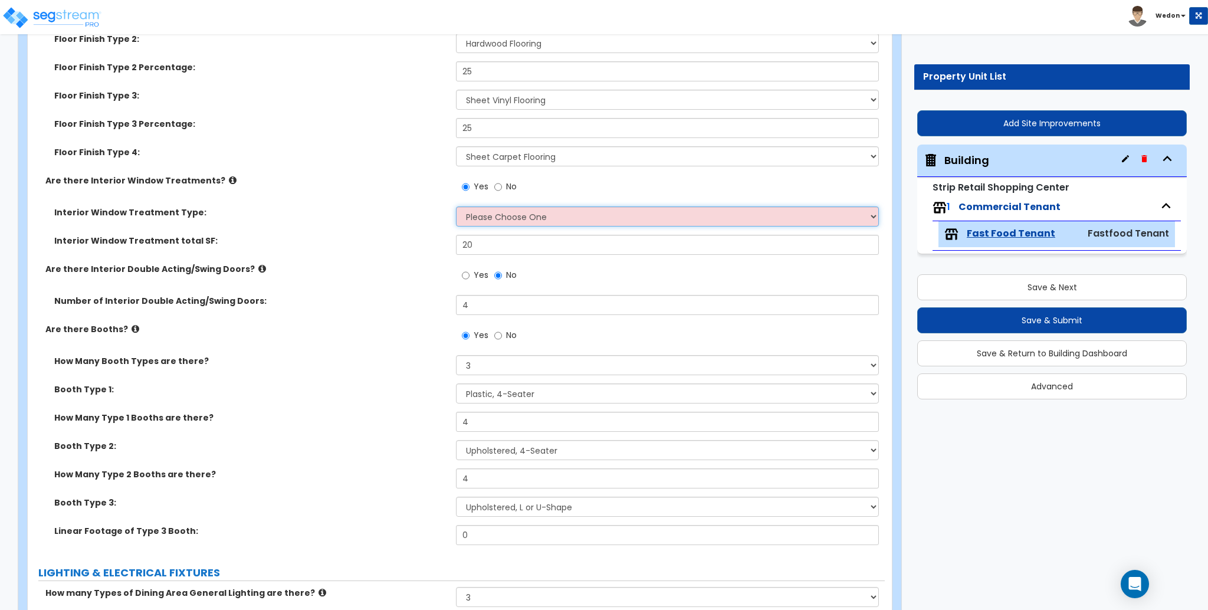
click at [510, 218] on select "Please Choose One Vertical Blinds Window Shades Venetian Blinds Wood Shutters" at bounding box center [667, 216] width 422 height 20
select select "3"
click at [456, 206] on select "Please Choose One Vertical Blinds Window Shades Venetian Blinds Wood Shutters" at bounding box center [667, 216] width 422 height 20
click at [373, 268] on label "Are there Interior Double Acting/Swing Doors?" at bounding box center [246, 269] width 402 height 12
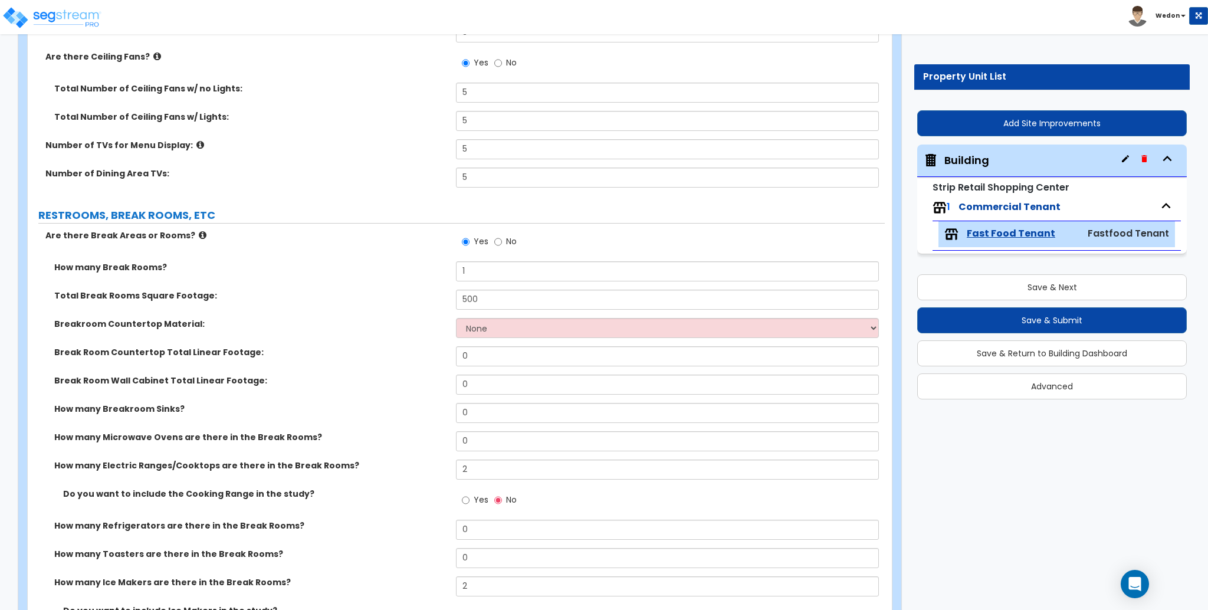
scroll to position [4247, 0]
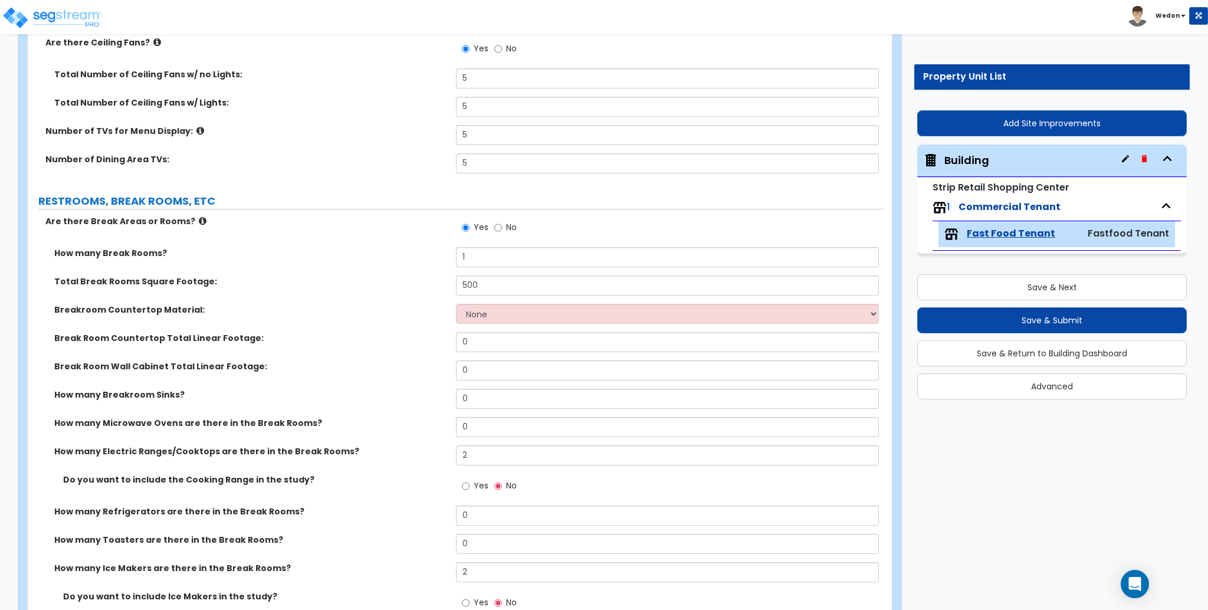
click at [484, 302] on div "Total Break Rooms Square Footage: 500" at bounding box center [456, 289] width 857 height 28
click at [490, 307] on select "None Plastic Laminate Solid Surface Stone Quartz Marble Tile Wood Stainless Ste…" at bounding box center [667, 314] width 422 height 20
select select "2"
click at [456, 304] on select "None Plastic Laminate Solid Surface Stone Quartz Marble Tile Wood Stainless Ste…" at bounding box center [667, 314] width 422 height 20
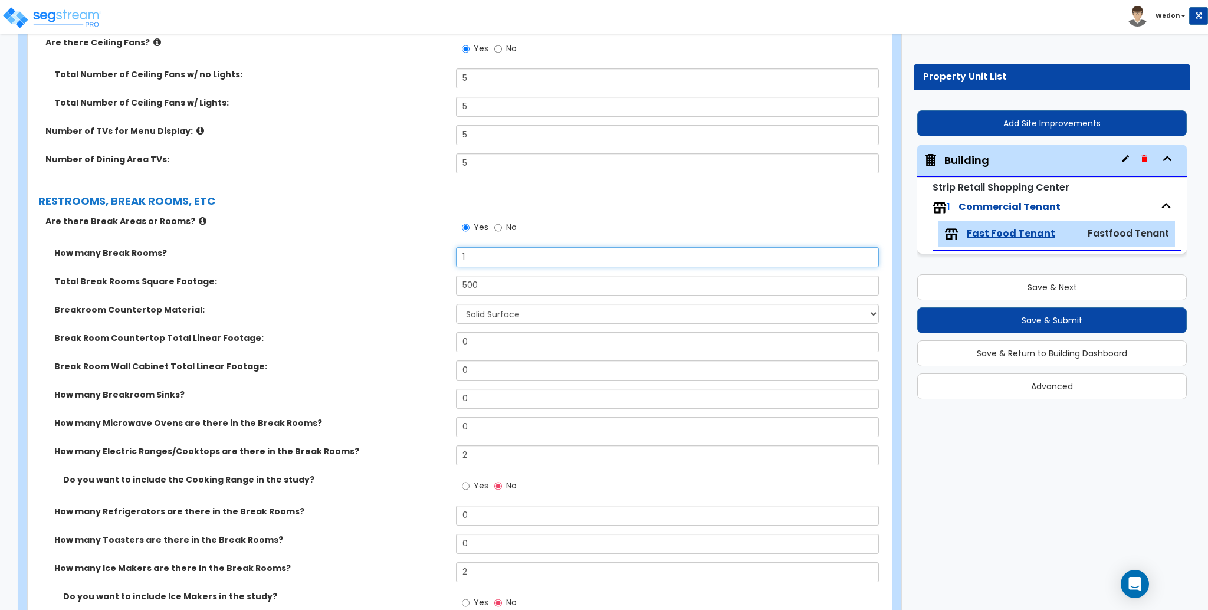
drag, startPoint x: 477, startPoint y: 251, endPoint x: 421, endPoint y: 251, distance: 56.0
click at [421, 251] on div "How many Break Rooms? 1" at bounding box center [456, 261] width 857 height 28
type input "2"
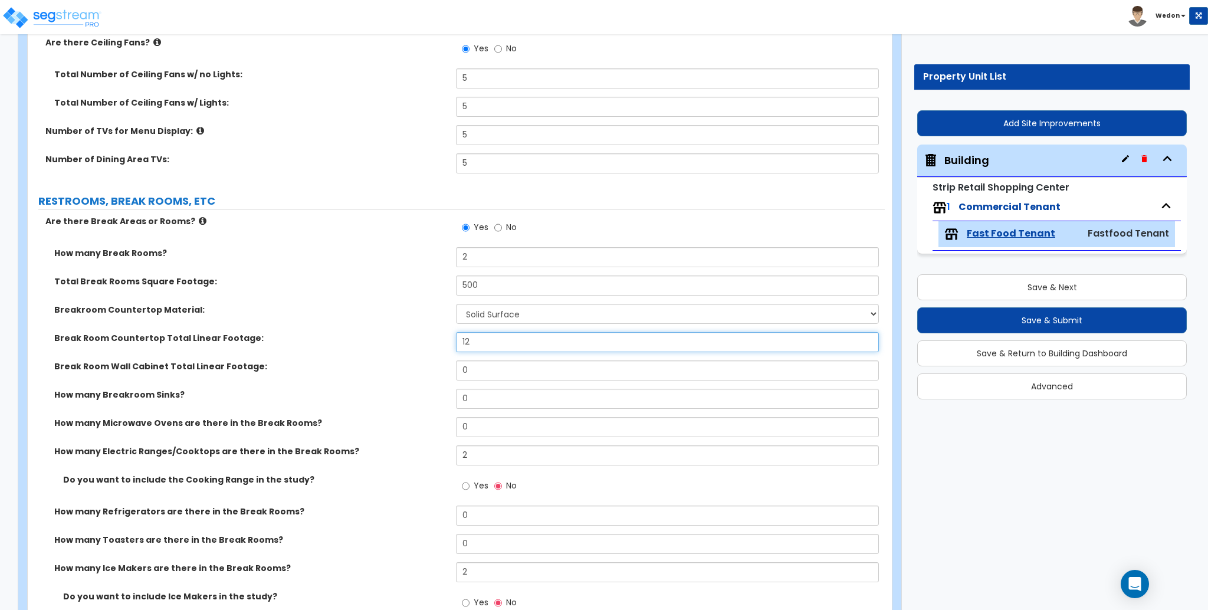
type input "12"
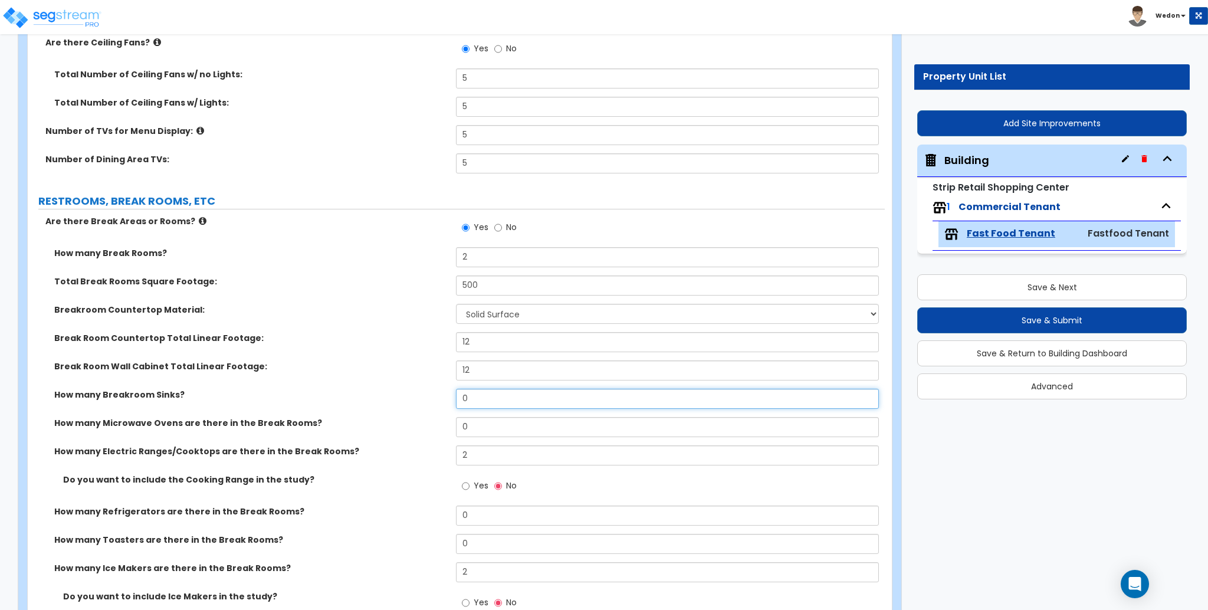
type input "1"
select select "1"
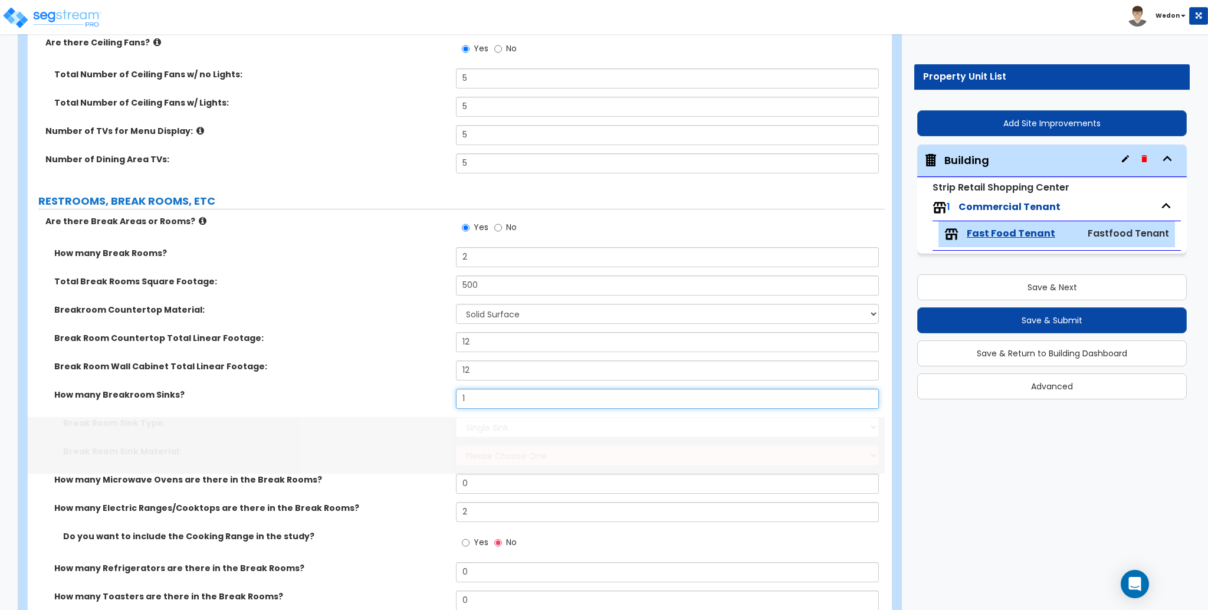
type input "1"
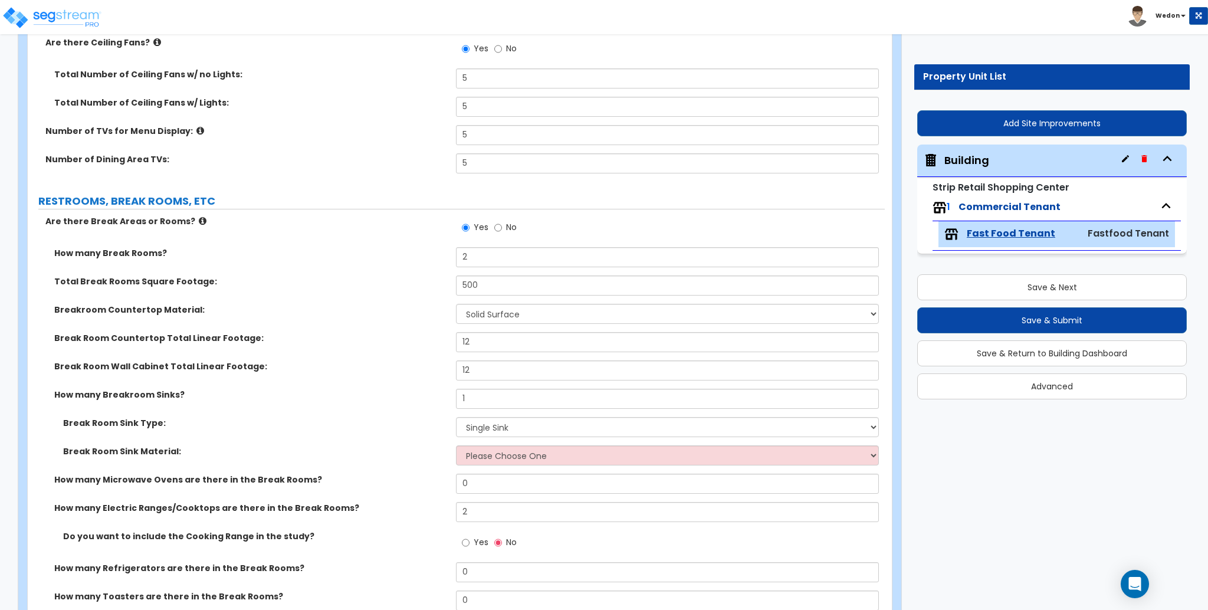
click at [570, 471] on div "Break Room Sink Material: Please Choose One Stainless Steel Porcelain Enamel Ca…" at bounding box center [456, 459] width 857 height 28
click at [575, 447] on select "Please Choose One Stainless Steel Porcelain Enamel Cast Iron" at bounding box center [667, 455] width 422 height 20
select select "1"
click at [456, 445] on select "Please Choose One Stainless Steel Porcelain Enamel Cast Iron" at bounding box center [667, 455] width 422 height 20
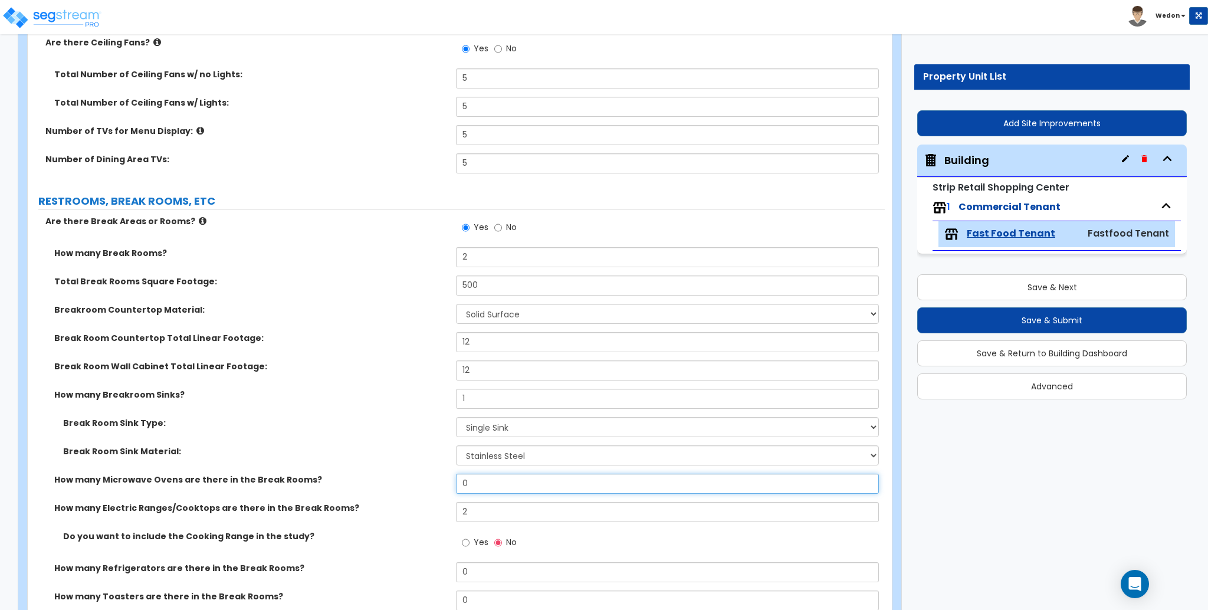
click at [483, 484] on input "0" at bounding box center [667, 484] width 422 height 20
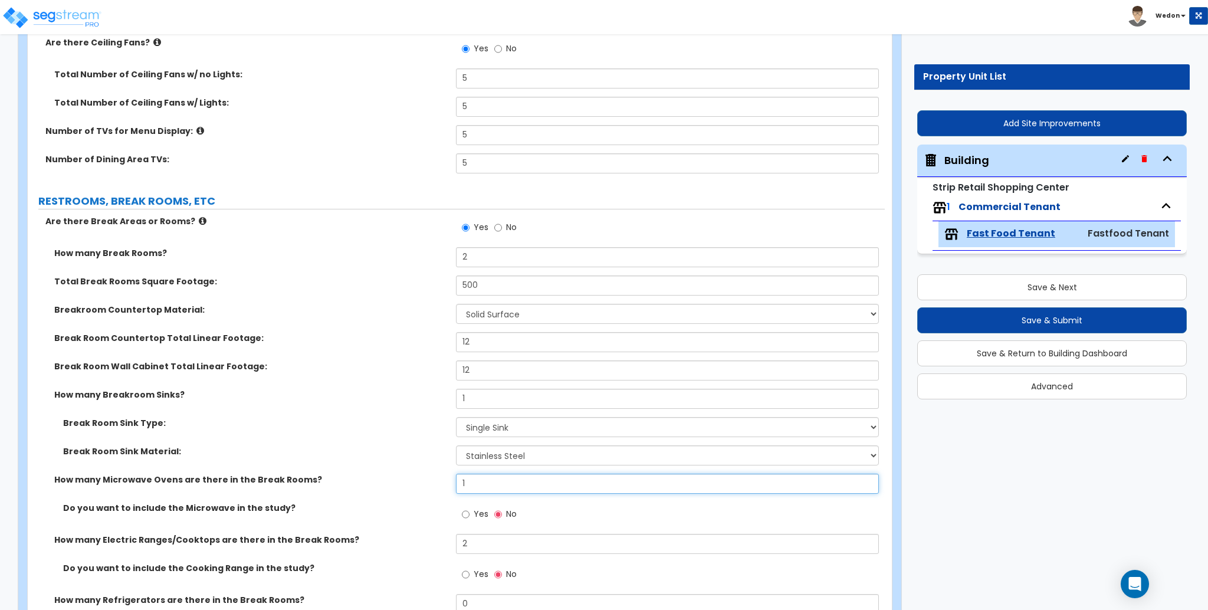
type input "1"
click at [473, 523] on label "Yes" at bounding box center [475, 516] width 27 height 20
click at [470, 521] on input "Yes" at bounding box center [466, 514] width 8 height 13
radio input "true"
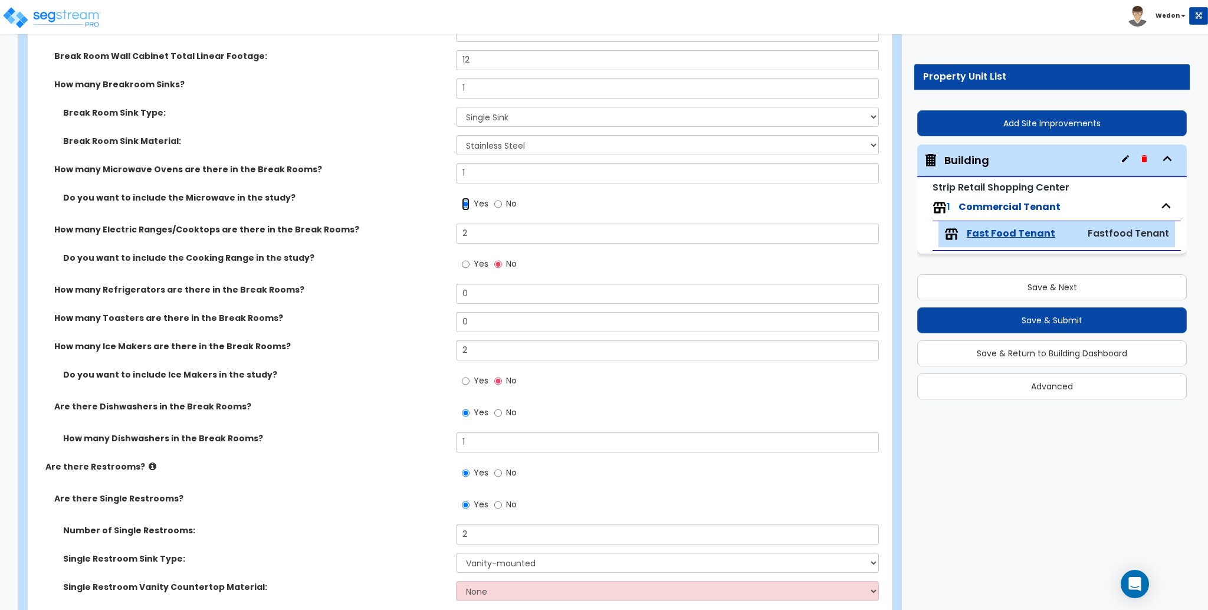
scroll to position [4562, 0]
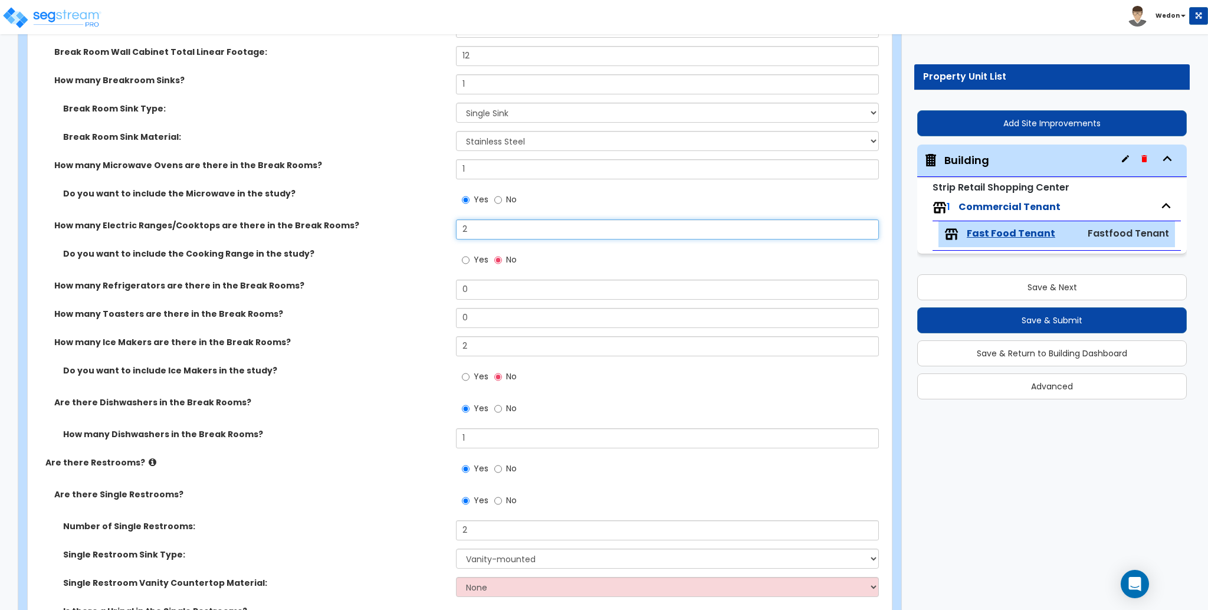
drag, startPoint x: 475, startPoint y: 232, endPoint x: 369, endPoint y: 223, distance: 106.6
click at [376, 225] on div "How many Electric Ranges/Cooktops are there in the Break Rooms? 2" at bounding box center [456, 233] width 857 height 28
type input "1"
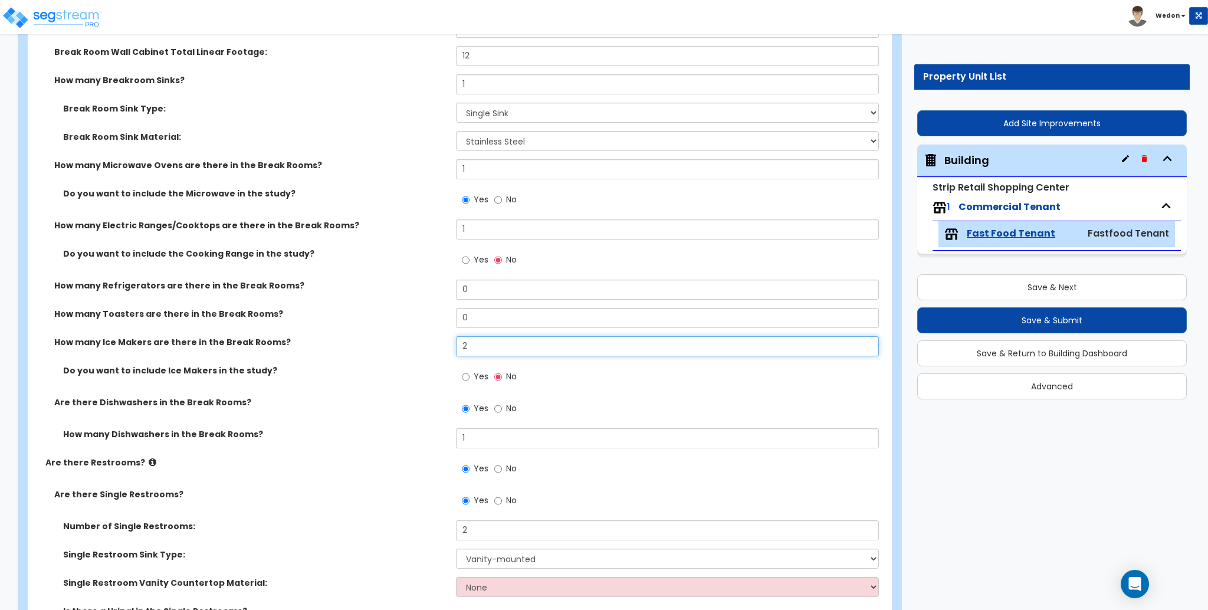
drag, startPoint x: 418, startPoint y: 342, endPoint x: 350, endPoint y: 332, distance: 68.6
click at [384, 339] on div "How many Ice Makers are there in the Break Rooms? 2" at bounding box center [456, 350] width 857 height 28
type input "1"
click at [474, 370] on span "Yes" at bounding box center [481, 376] width 15 height 12
click at [470, 370] on input "Yes" at bounding box center [466, 376] width 8 height 13
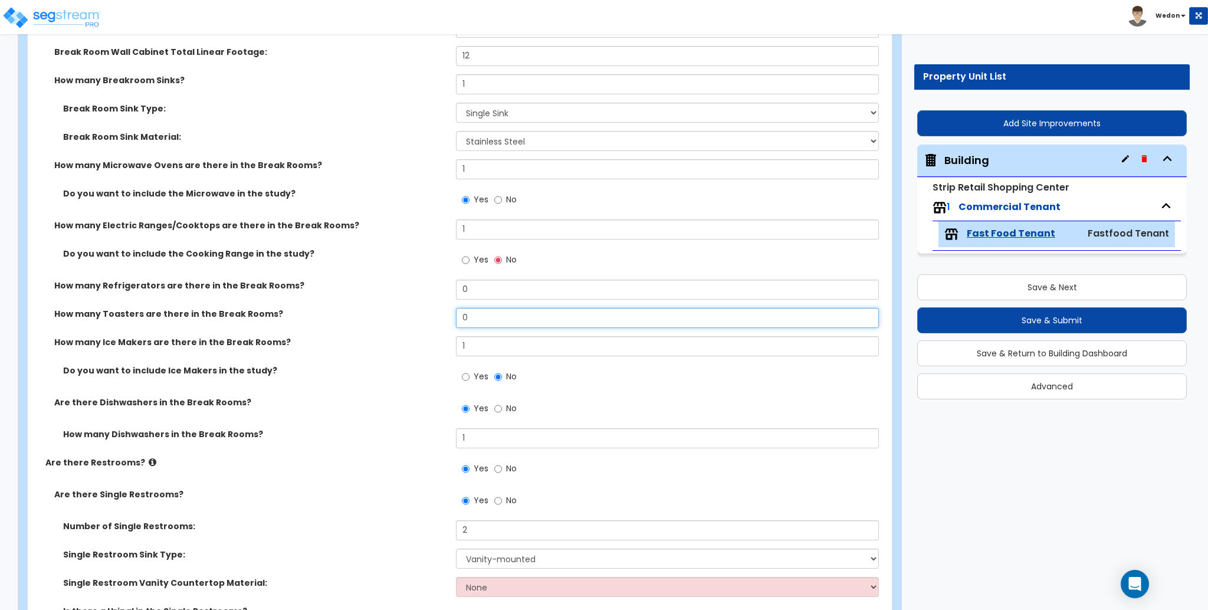
drag, startPoint x: 416, startPoint y: 308, endPoint x: 484, endPoint y: 284, distance: 72.6
click at [414, 308] on div "How many Toasters are there in the Break Rooms? 0" at bounding box center [456, 322] width 857 height 28
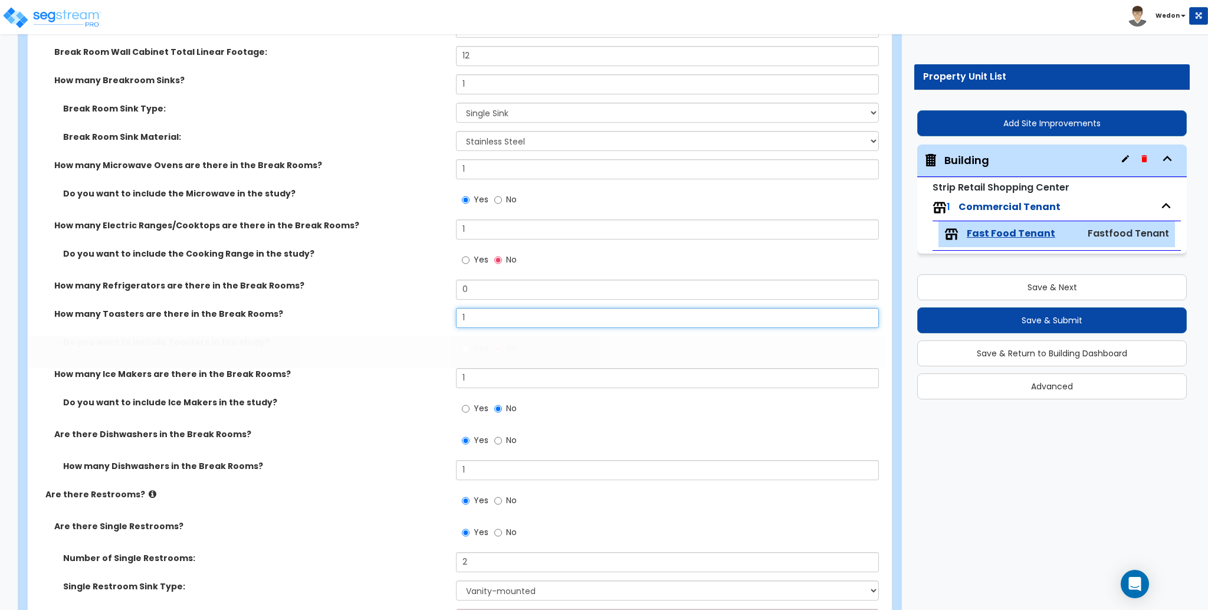
type input "1"
click at [439, 283] on div "How many Refrigerators are there in the Break Rooms? 0" at bounding box center [456, 294] width 857 height 28
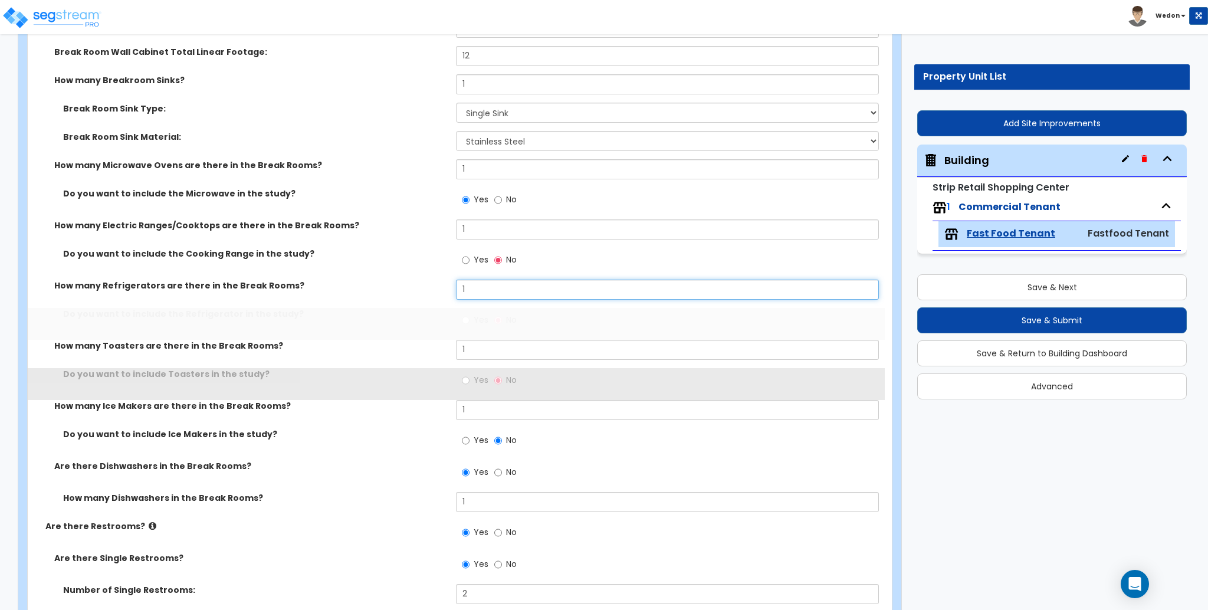
type input "1"
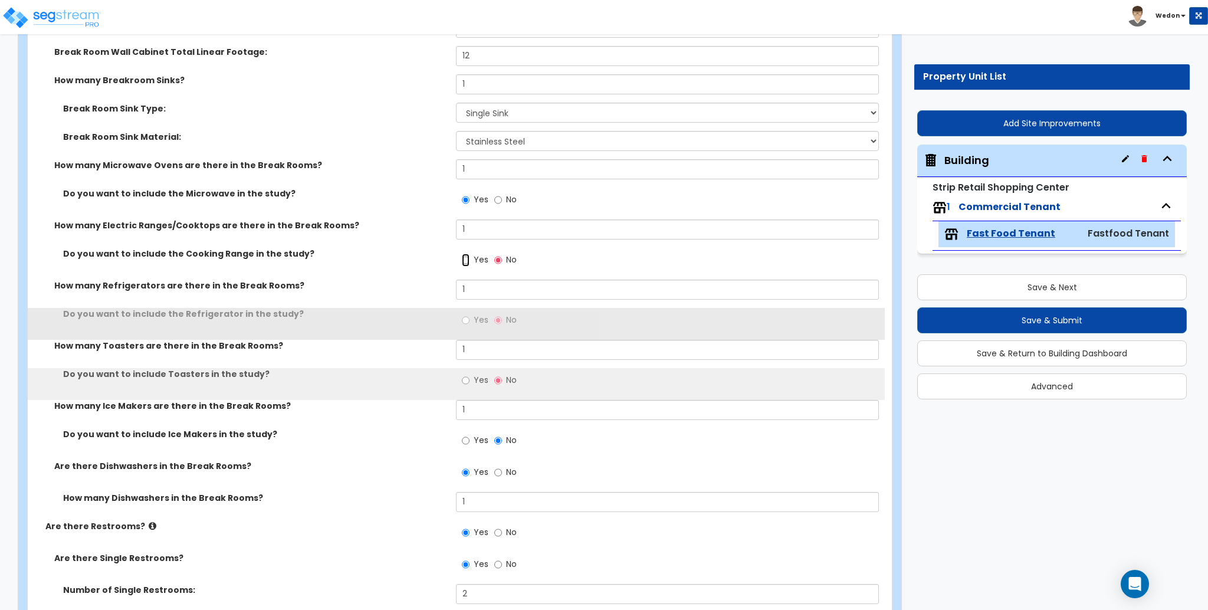
click at [466, 254] on input "Yes" at bounding box center [466, 260] width 8 height 13
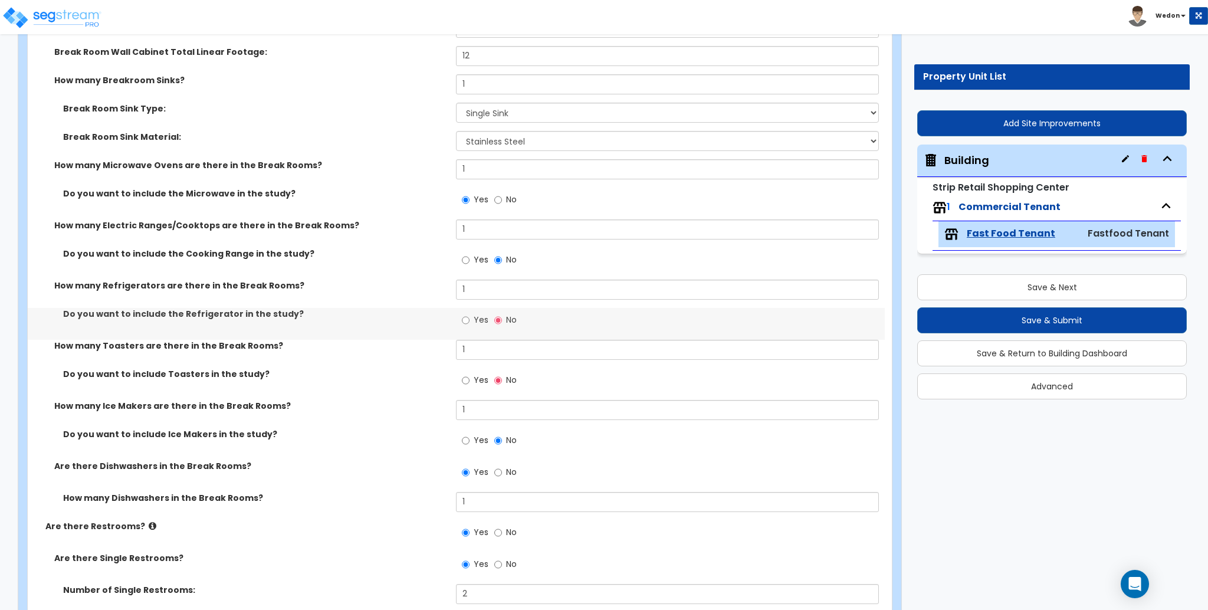
click at [477, 317] on span "Yes" at bounding box center [481, 320] width 15 height 12
click at [470, 317] on input "Yes" at bounding box center [466, 320] width 8 height 13
radio input "true"
click at [473, 379] on label "Yes" at bounding box center [475, 382] width 27 height 20
click at [470, 379] on input "Yes" at bounding box center [466, 380] width 8 height 13
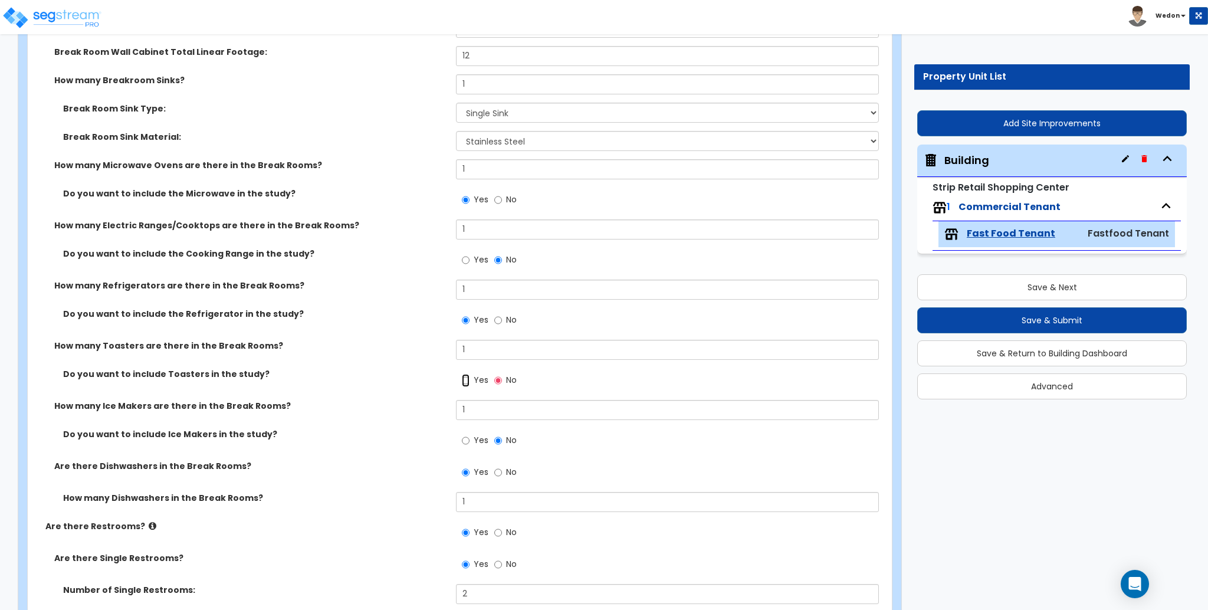
radio input "true"
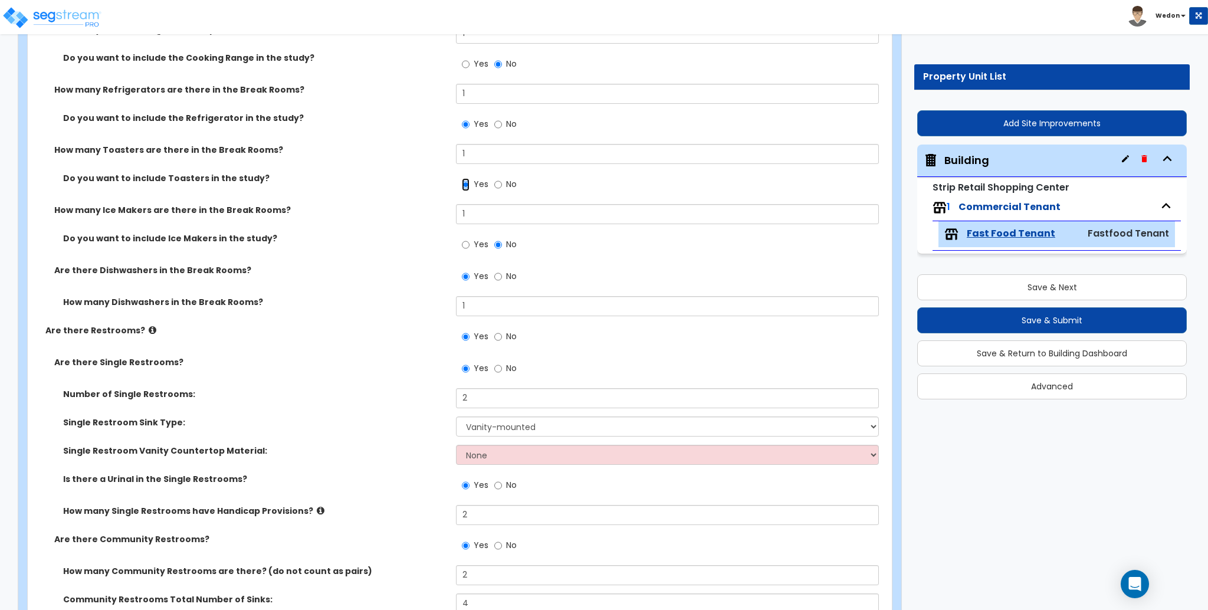
scroll to position [4798, 0]
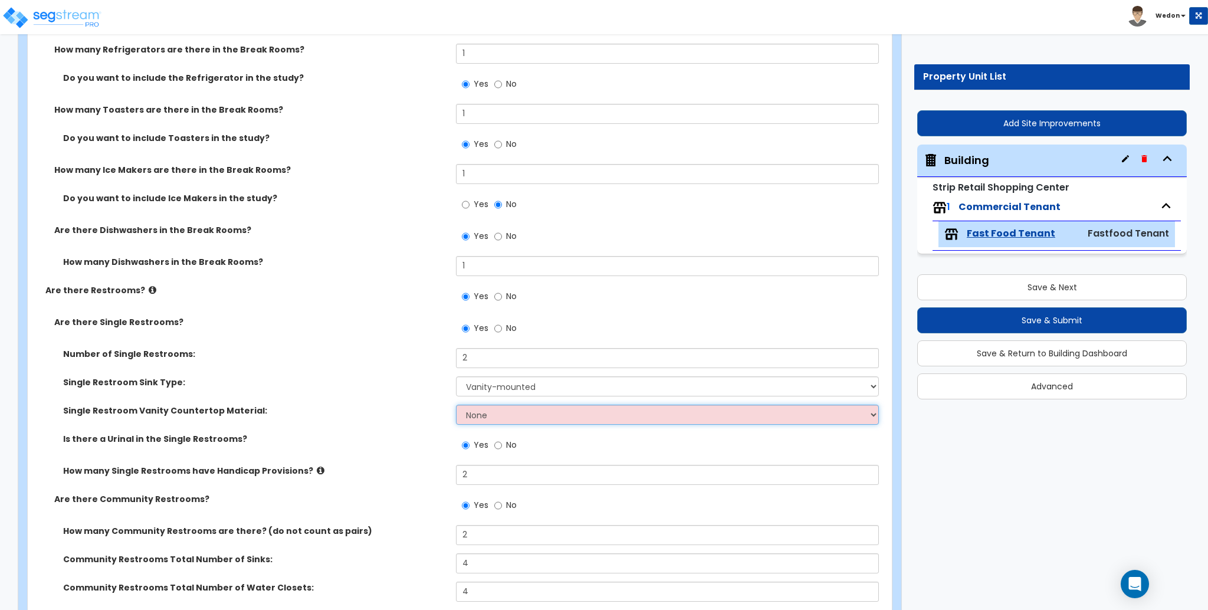
click at [482, 419] on select "None Plastic Laminate Solid Surface Stone Quartz Marble Tile Wood Stainless Ste…" at bounding box center [667, 415] width 422 height 20
click at [456, 405] on select "None Plastic Laminate Solid Surface Stone Quartz Marble Tile Wood Stainless Ste…" at bounding box center [667, 415] width 422 height 20
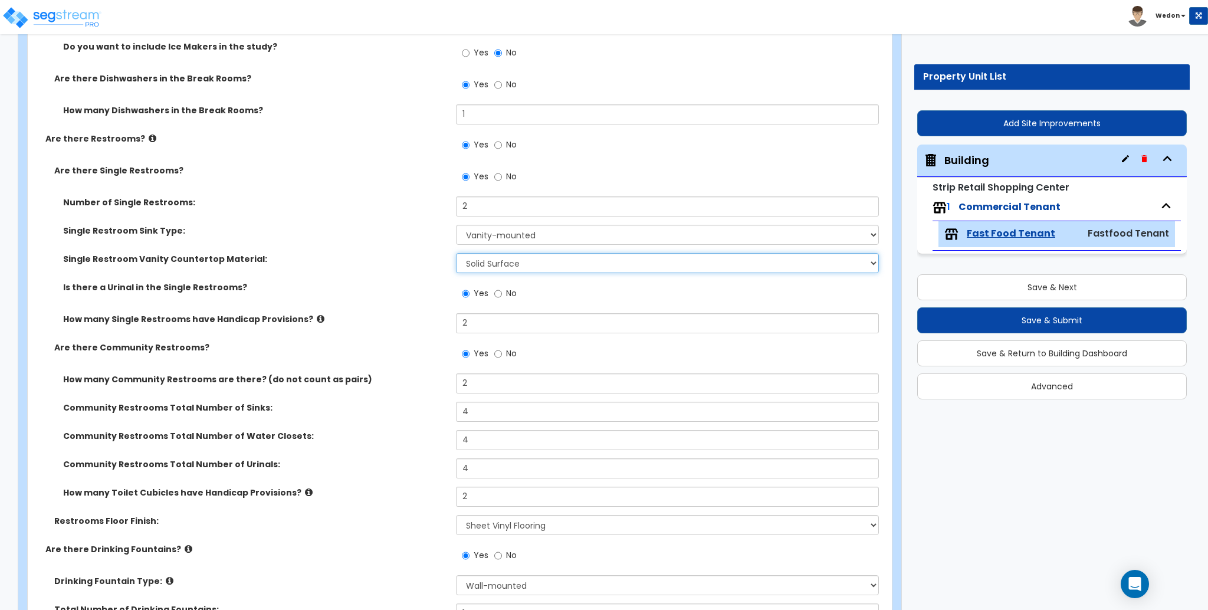
scroll to position [4955, 0]
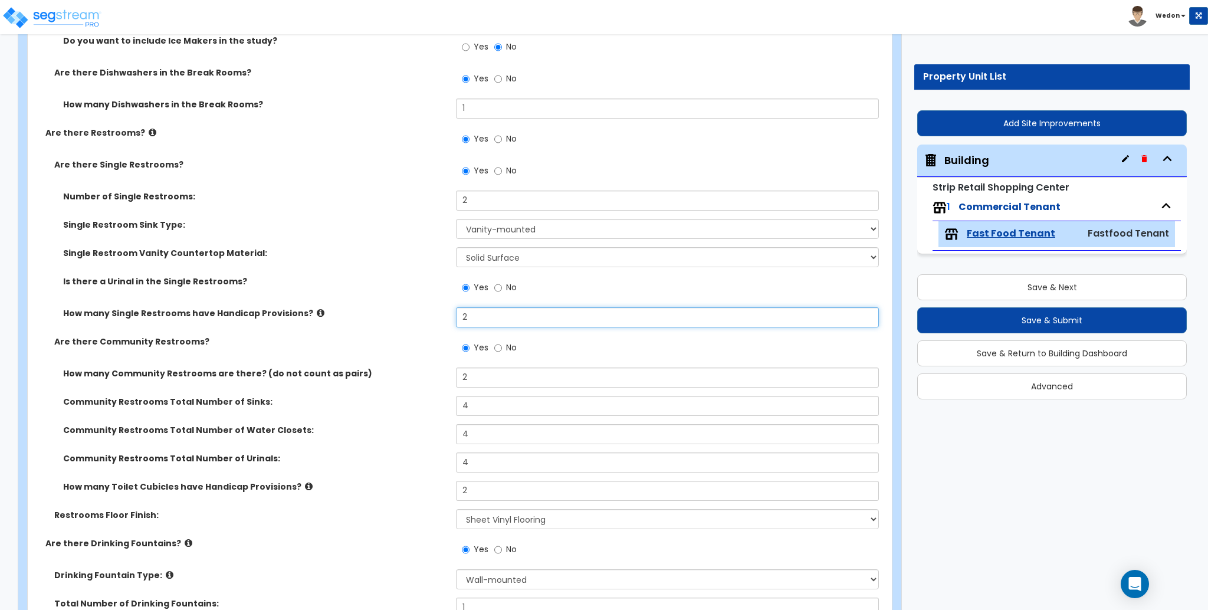
click at [485, 322] on input "2" at bounding box center [667, 317] width 422 height 20
click at [536, 247] on select "None Plastic Laminate Solid Surface Stone Quartz Marble Tile Wood Stainless Ste…" at bounding box center [667, 257] width 422 height 20
select select "6"
click at [456, 247] on select "None Plastic Laminate Solid Surface Stone Quartz Marble Tile Wood Stainless Ste…" at bounding box center [667, 257] width 422 height 20
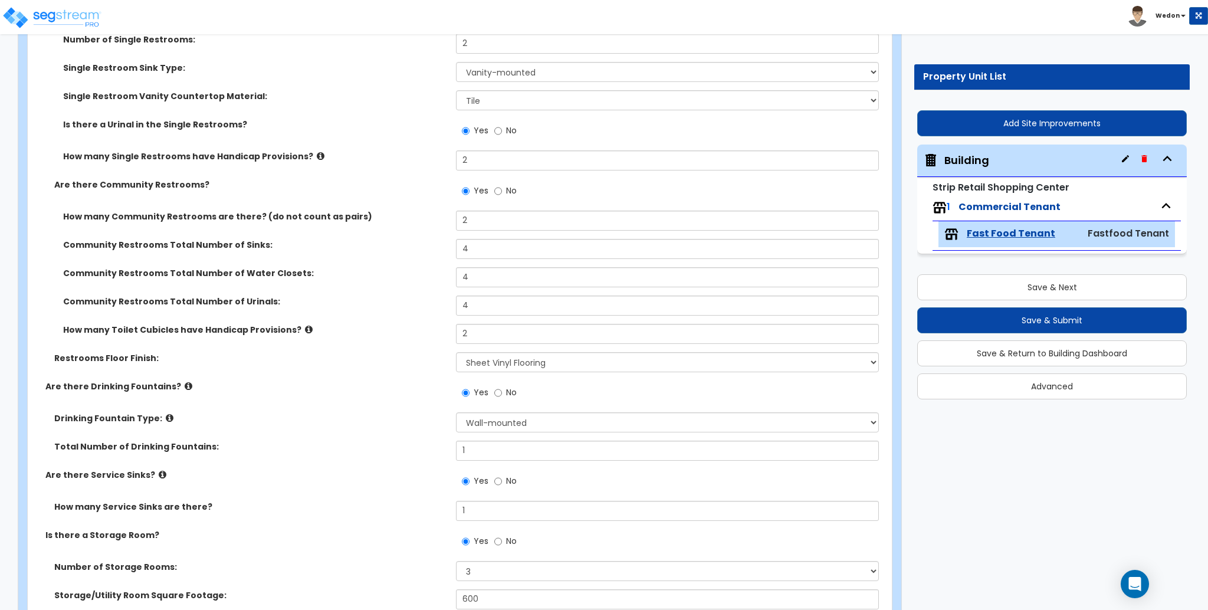
click at [365, 264] on div "Community Restrooms Total Number of Sinks: 4" at bounding box center [456, 253] width 857 height 28
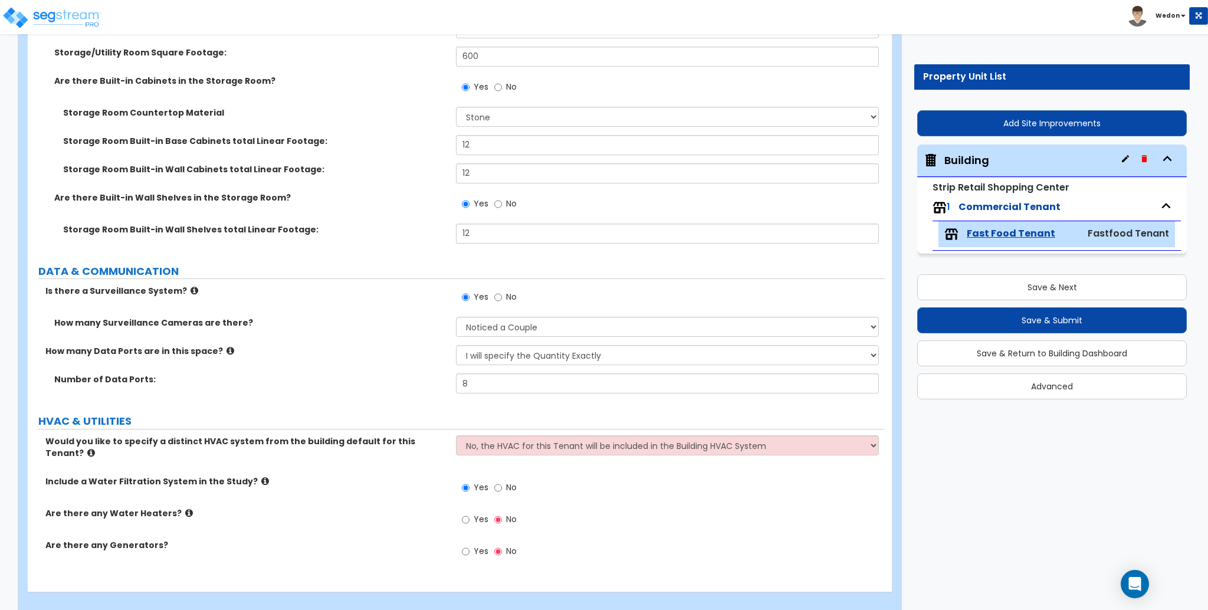
scroll to position [5658, 0]
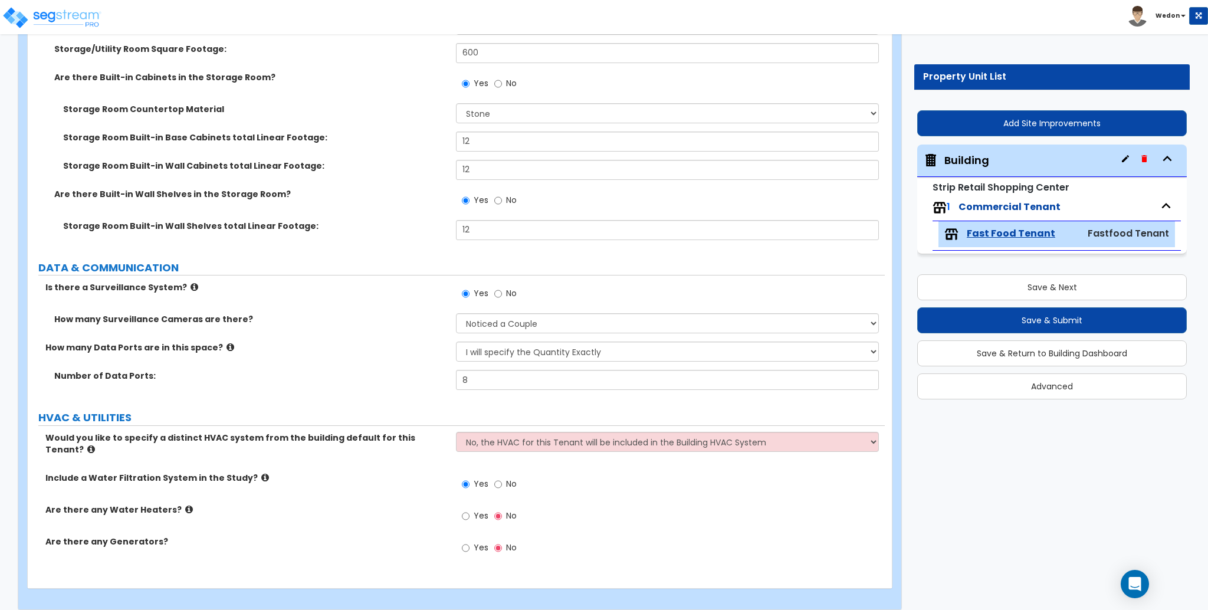
click at [474, 542] on span "Yes" at bounding box center [481, 548] width 15 height 12
click at [470, 542] on input "Yes" at bounding box center [466, 548] width 8 height 13
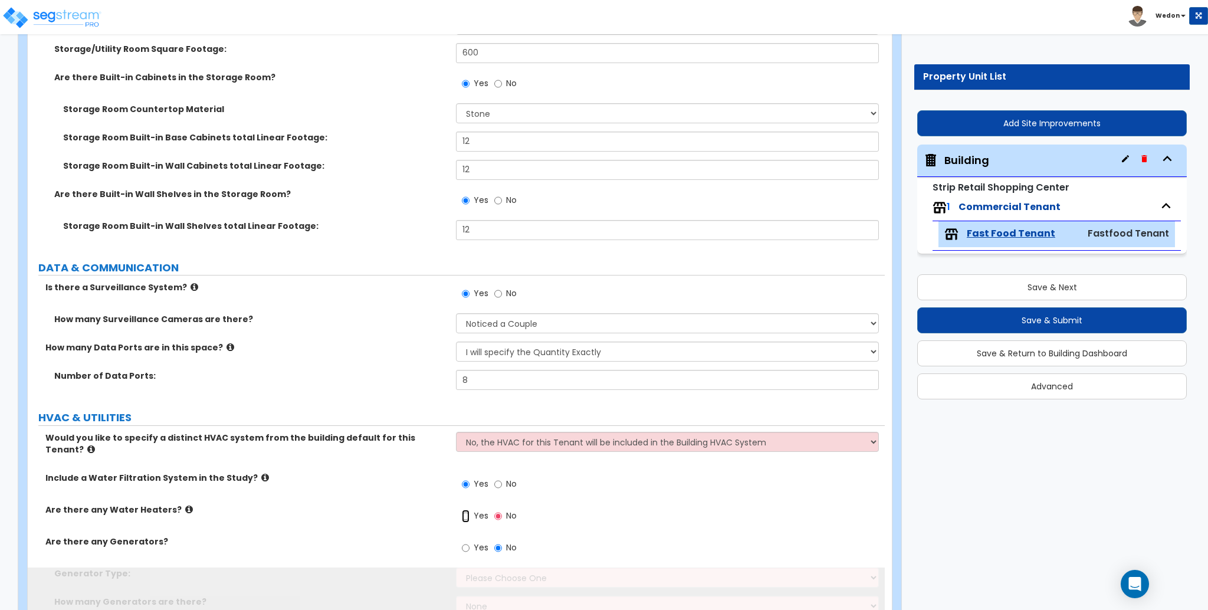
click at [468, 510] on input "Yes" at bounding box center [466, 516] width 8 height 13
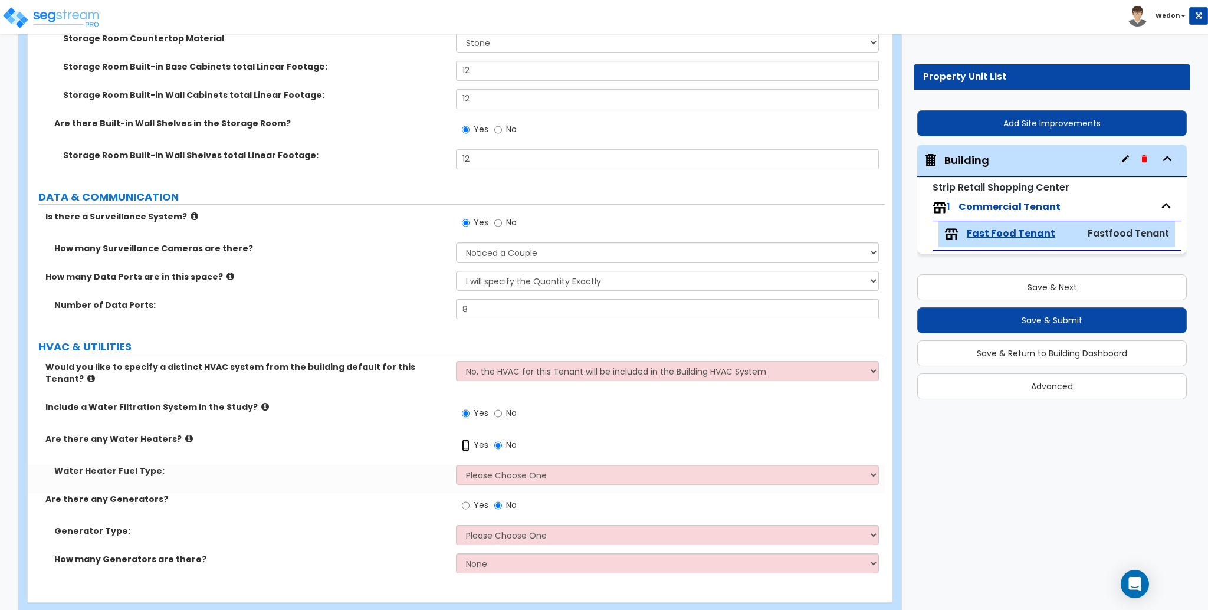
scroll to position [5743, 0]
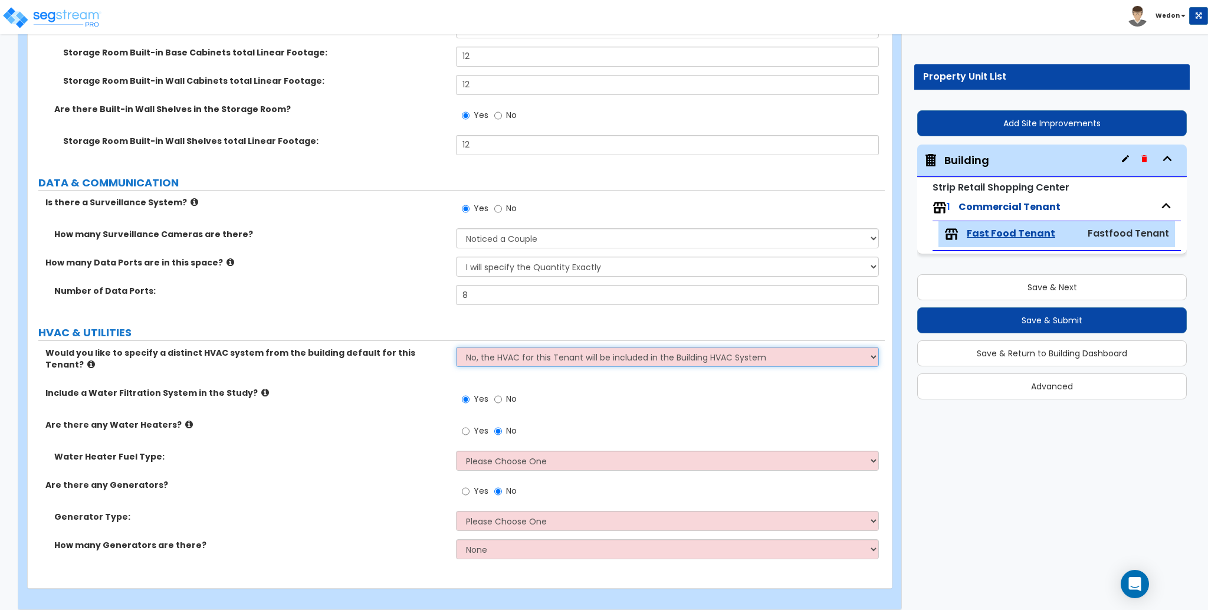
click at [542, 357] on select "No, the HVAC for this Tenant will be included in the Building HVAC System Yes, …" at bounding box center [667, 357] width 422 height 20
select select "1"
click at [456, 347] on select "No, the HVAC for this Tenant will be included in the Building HVAC System Yes, …" at bounding box center [667, 357] width 422 height 20
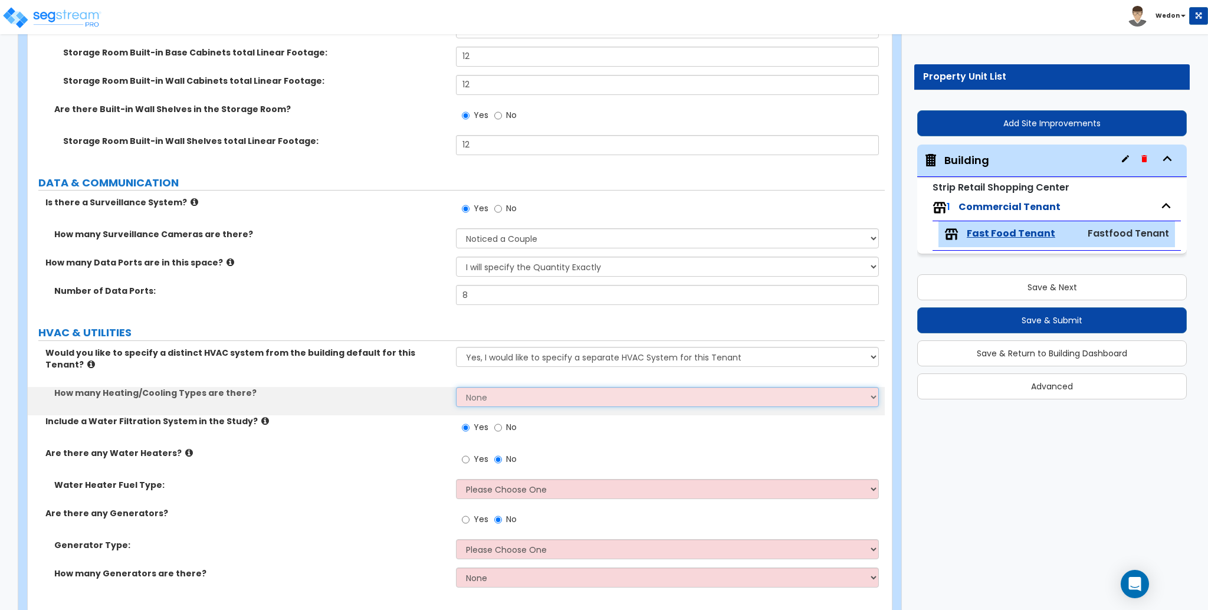
click at [543, 387] on select "None 1 2 3" at bounding box center [667, 397] width 422 height 20
select select "3"
click at [456, 387] on select "None 1 2 3" at bounding box center [667, 397] width 422 height 20
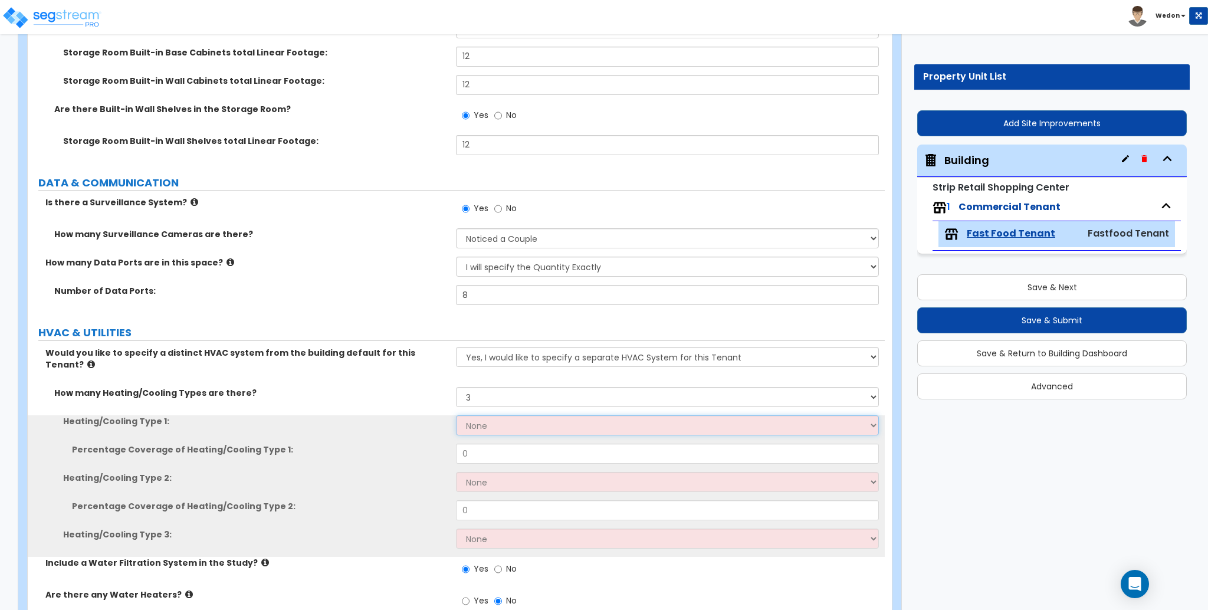
click at [544, 415] on select "None Heat Only Centralized Heating & Cooling Thru Wall Air Conditioners Mini Sp…" at bounding box center [667, 425] width 422 height 20
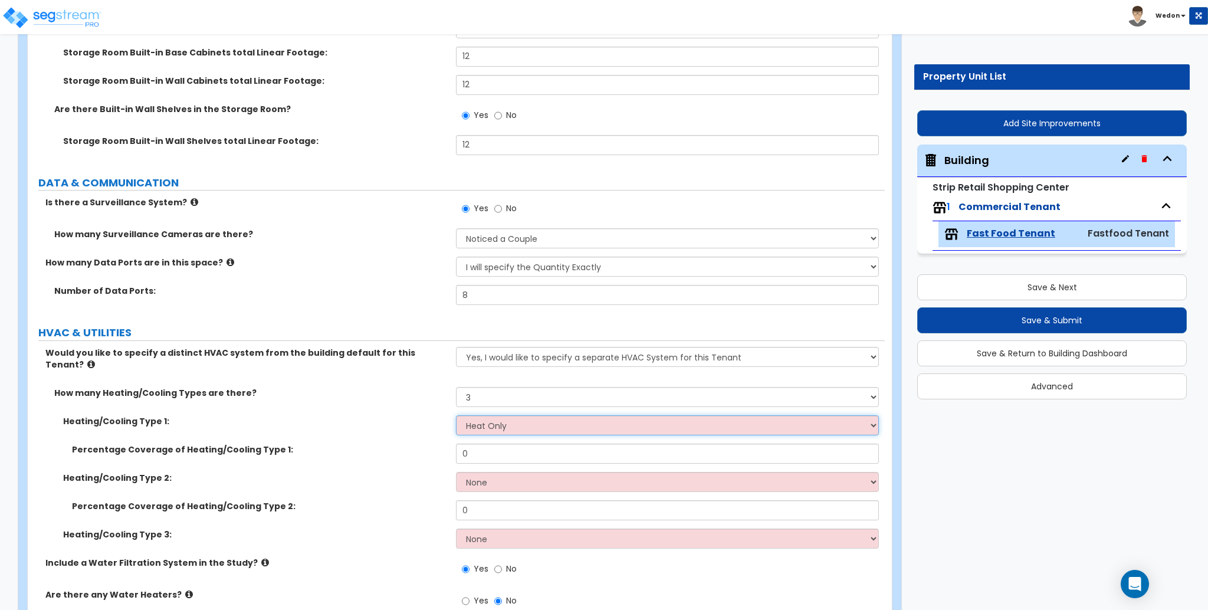
click at [456, 415] on select "None Heat Only Centralized Heating & Cooling Thru Wall Air Conditioners Mini Sp…" at bounding box center [667, 425] width 422 height 20
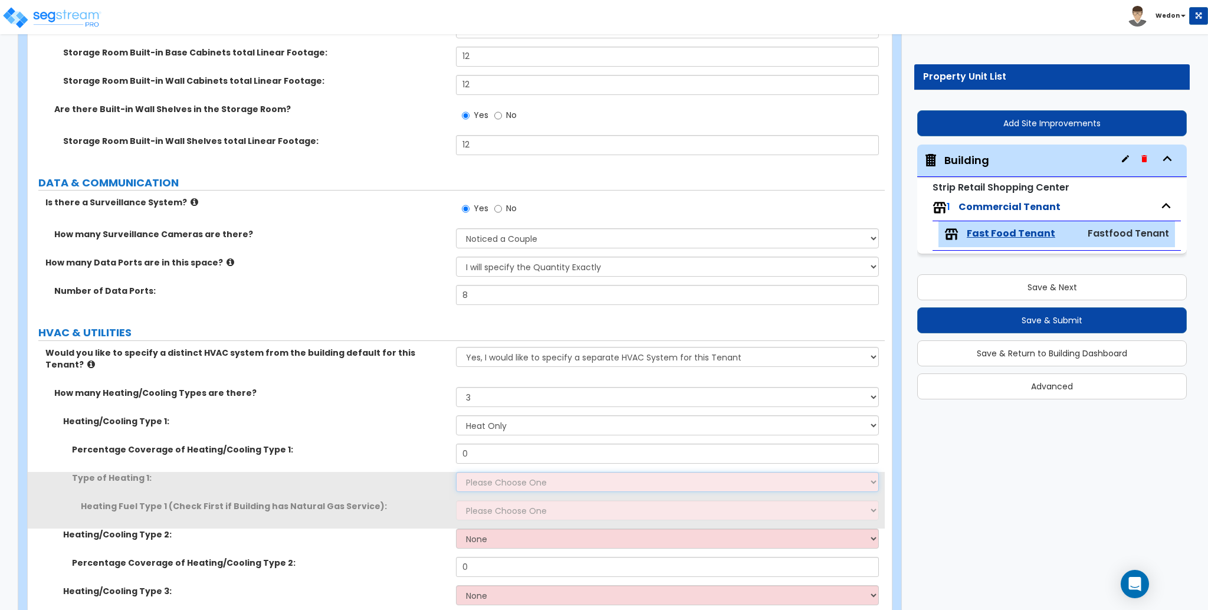
click at [552, 472] on select "Please Choose One Wall Heater Electric Baseboard Heater Hydronic Heating Radian…" at bounding box center [667, 482] width 422 height 20
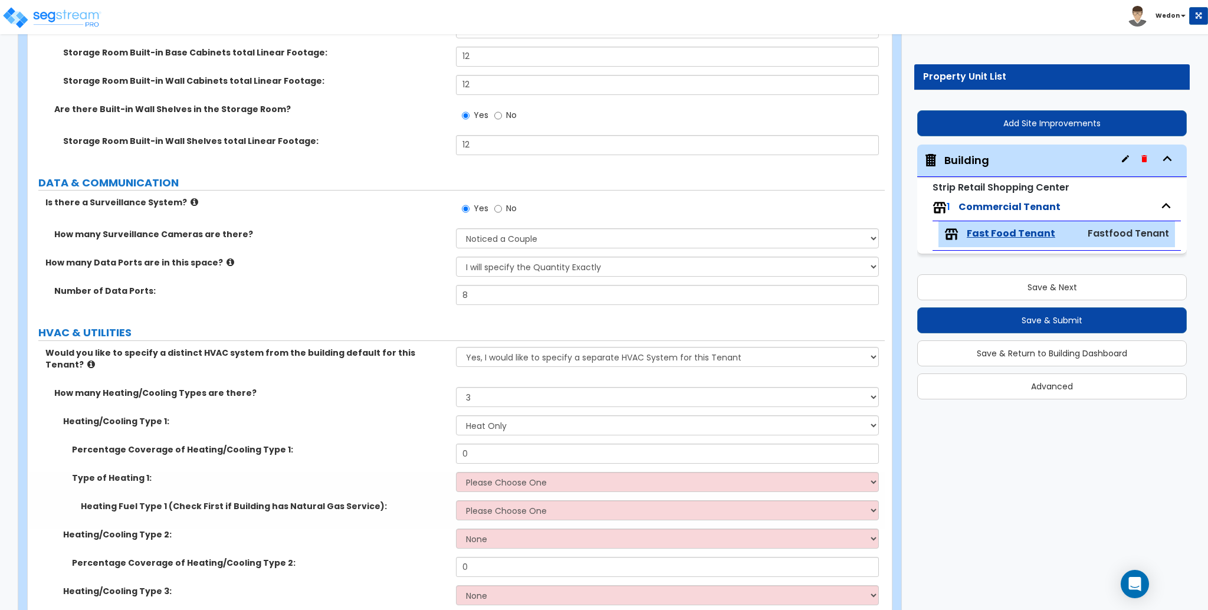
click at [317, 454] on div "Percentage Coverage of Heating/Cooling Type 1: 0" at bounding box center [456, 458] width 857 height 28
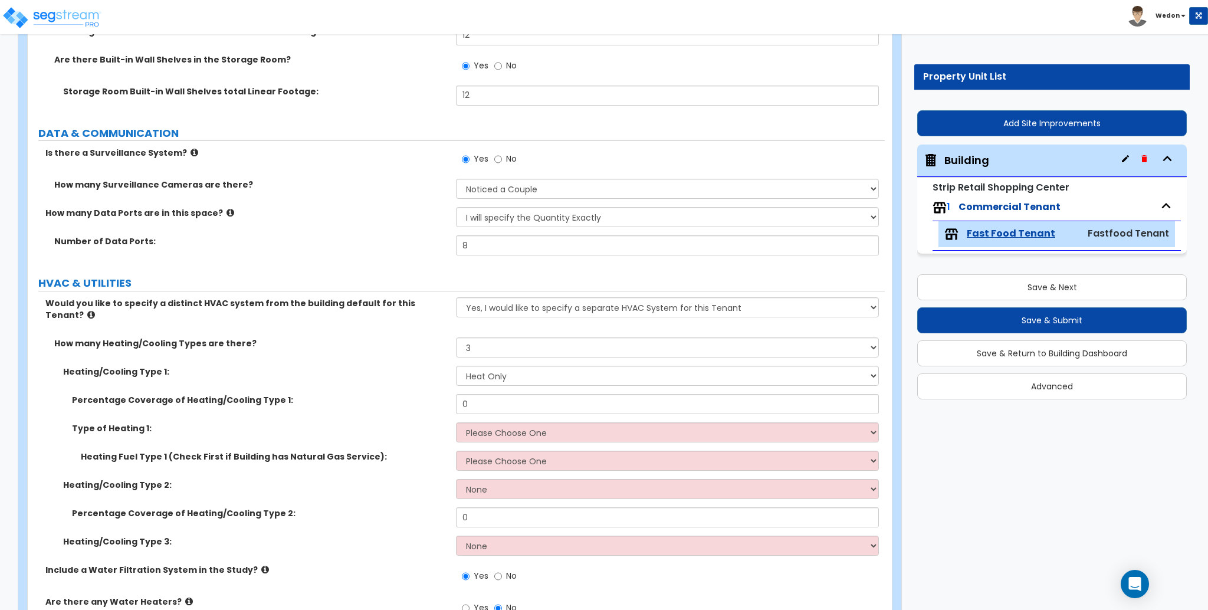
scroll to position [5901, 0]
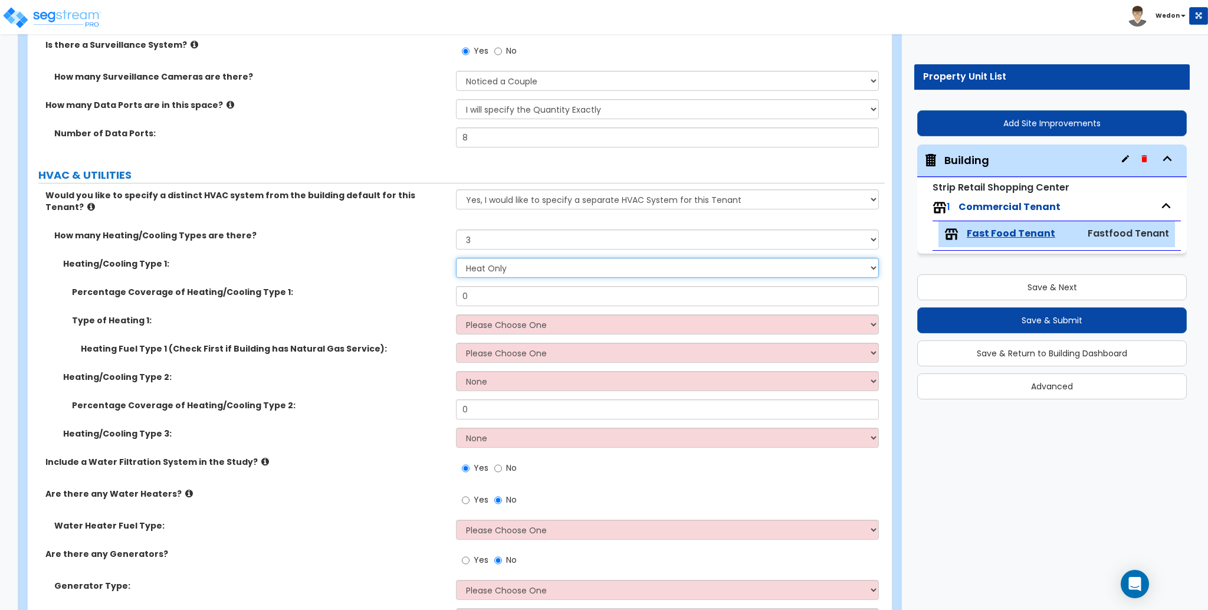
click at [506, 258] on select "None Heat Only Centralized Heating & Cooling Thru Wall Air Conditioners Mini Sp…" at bounding box center [667, 268] width 422 height 20
select select "4"
click at [456, 258] on select "None Heat Only Centralized Heating & Cooling Thru Wall Air Conditioners Mini Sp…" at bounding box center [667, 268] width 422 height 20
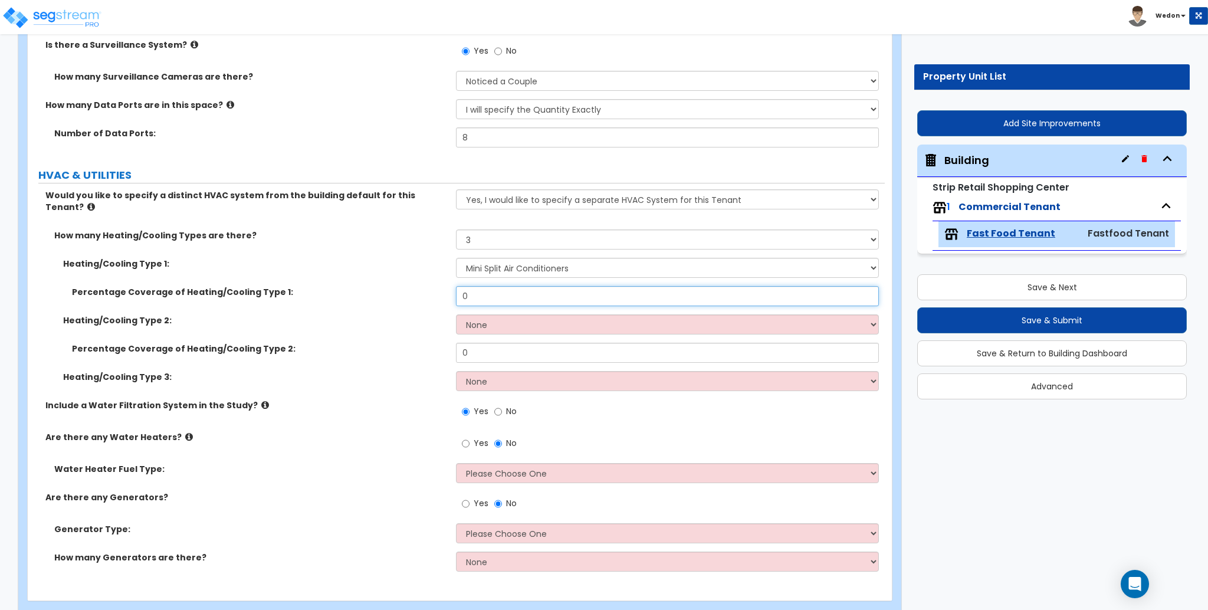
click at [480, 288] on input "0" at bounding box center [667, 296] width 422 height 20
type input "25"
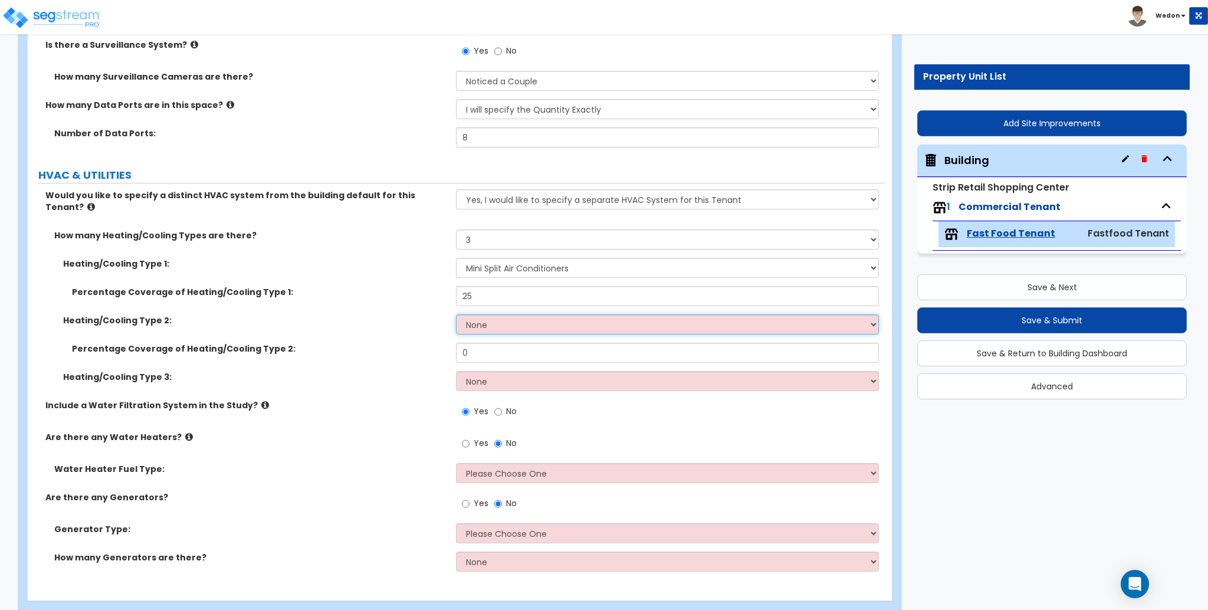
drag, startPoint x: 501, startPoint y: 317, endPoint x: 510, endPoint y: 319, distance: 9.2
click at [500, 317] on select "None Heat Only Centralized Heating & Cooling Thru Wall Air Conditioners Mini Sp…" at bounding box center [667, 324] width 422 height 20
select select "3"
click at [456, 314] on select "None Heat Only Centralized Heating & Cooling Thru Wall Air Conditioners Mini Sp…" at bounding box center [667, 324] width 422 height 20
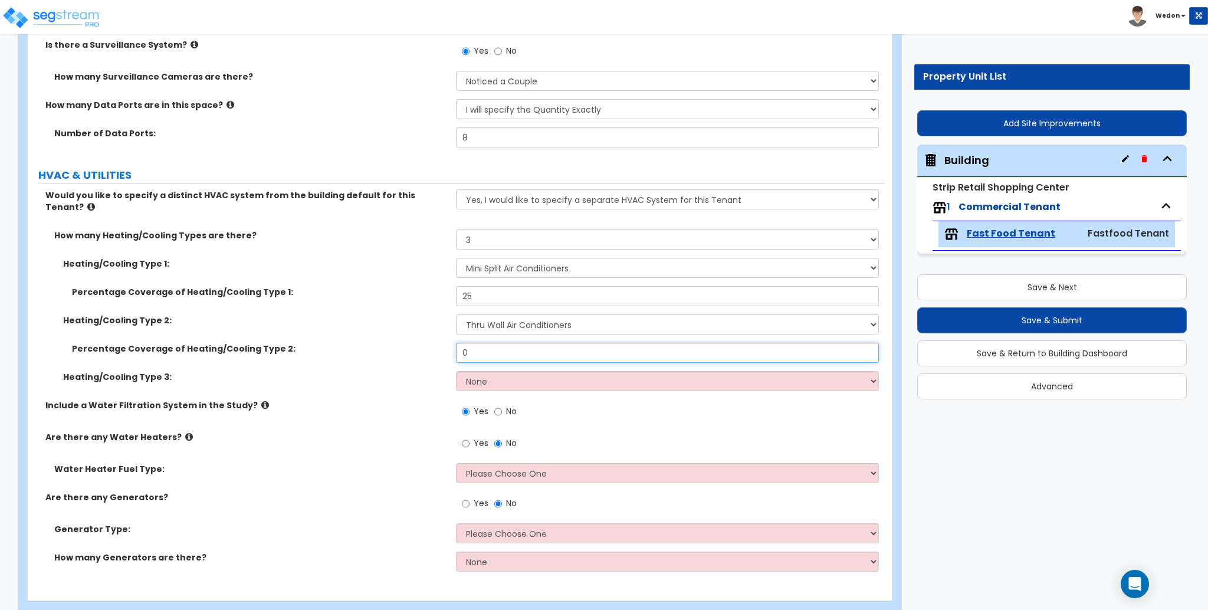
drag, startPoint x: 413, startPoint y: 338, endPoint x: 419, endPoint y: 349, distance: 13.0
click at [388, 343] on div "Percentage Coverage of Heating/Cooling Type 2: 0" at bounding box center [456, 357] width 857 height 28
type input "25"
drag, startPoint x: 509, startPoint y: 372, endPoint x: 538, endPoint y: 377, distance: 29.9
click at [509, 372] on select "None Heat Only Centralized Heating & Cooling Thru Wall Air Conditioners Mini Sp…" at bounding box center [667, 381] width 422 height 20
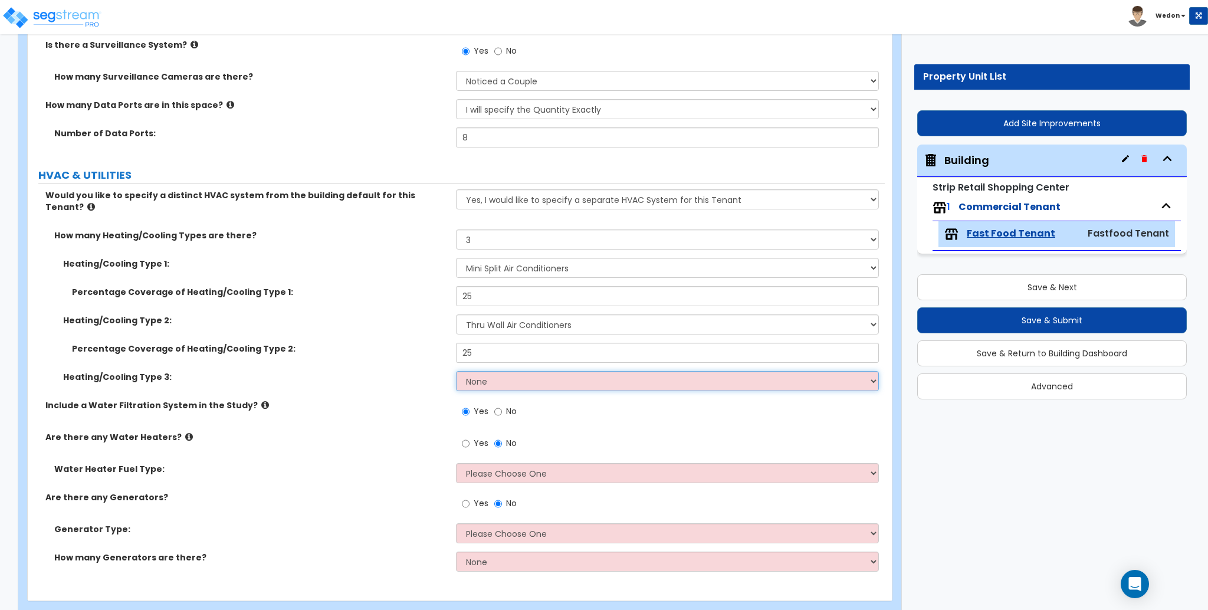
select select "2"
click at [456, 371] on select "None Heat Only Centralized Heating & Cooling Thru Wall Air Conditioners Mini Sp…" at bounding box center [667, 381] width 422 height 20
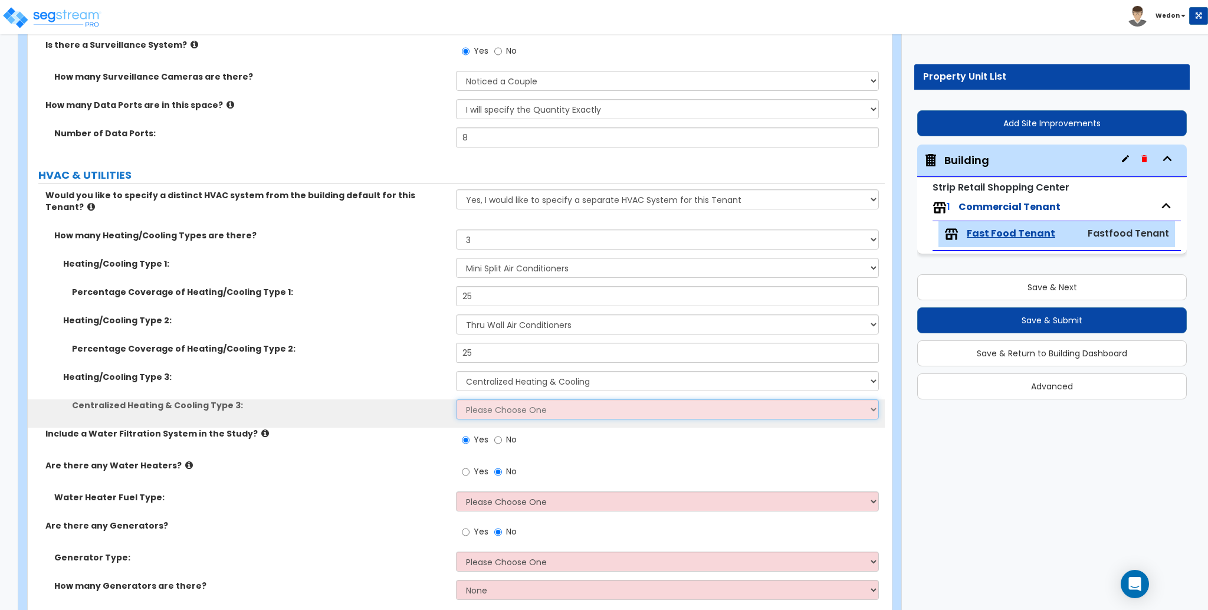
click at [505, 399] on select "Please Choose One Rooftop Unit Furnace-Condenser Forced Air Split Heating/Cooli…" at bounding box center [667, 409] width 422 height 20
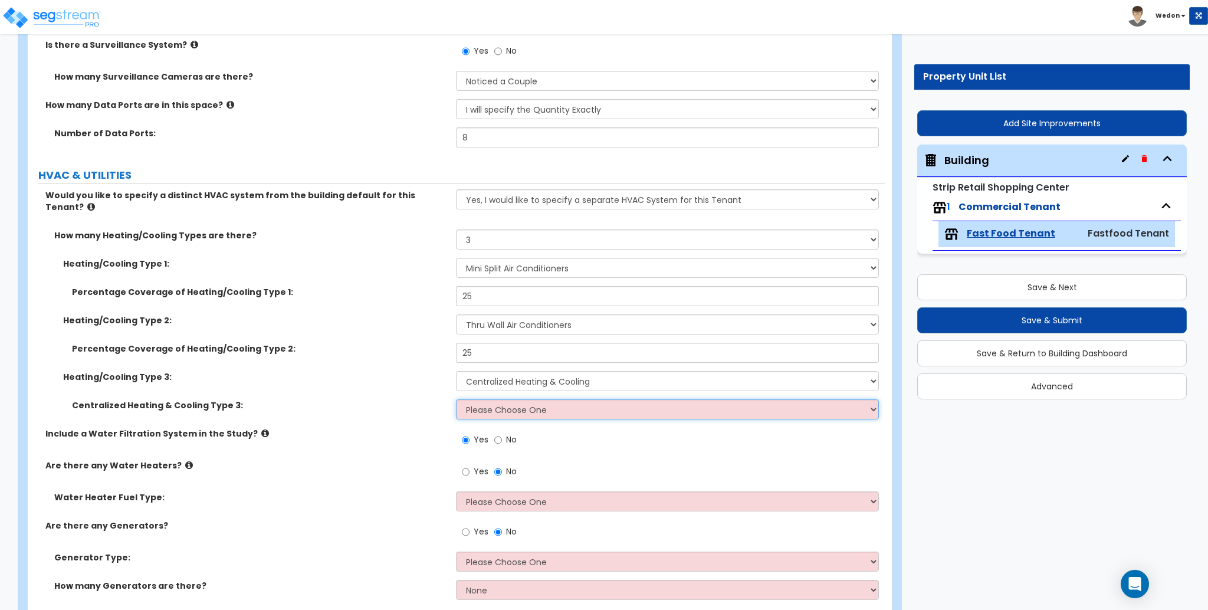
select select "1"
click at [456, 399] on select "Please Choose One Rooftop Unit Furnace-Condenser Forced Air Split Heating/Cooli…" at bounding box center [667, 409] width 422 height 20
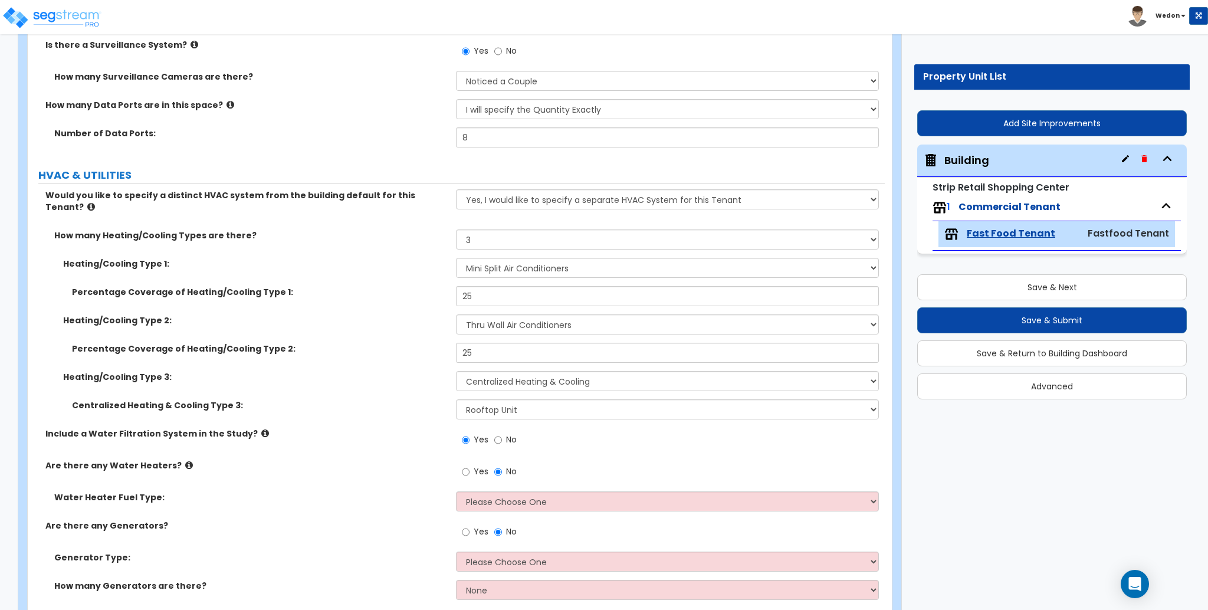
click at [408, 402] on div "Centralized Heating & Cooling Type 3: Please Choose One Rooftop Unit Furnace-Co…" at bounding box center [456, 413] width 857 height 28
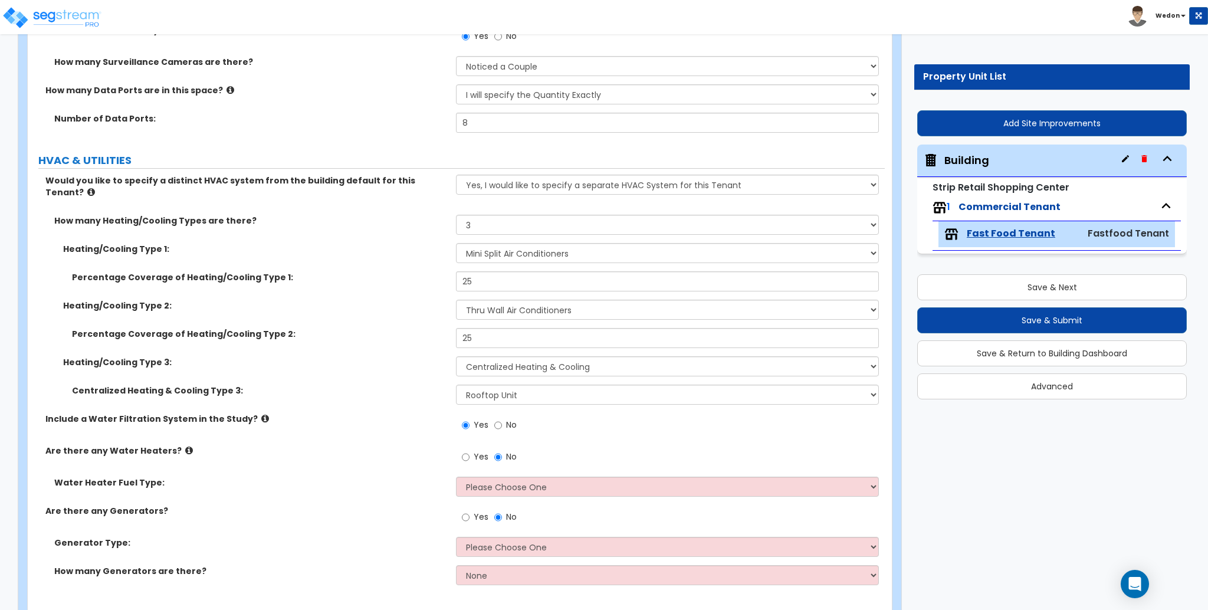
scroll to position [5942, 0]
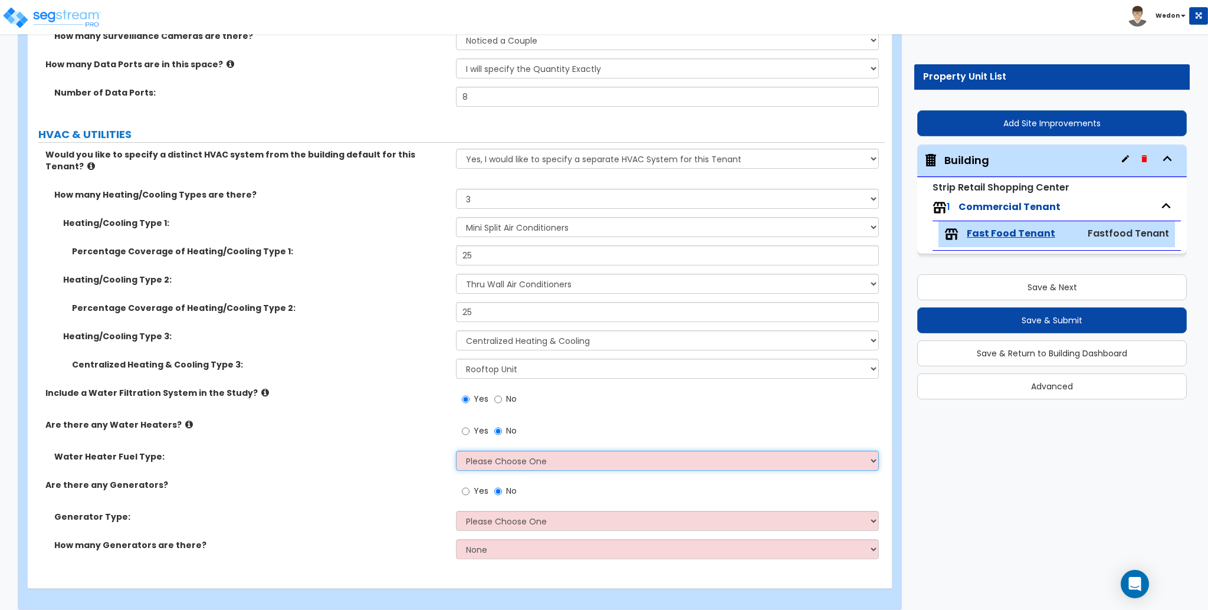
drag, startPoint x: 526, startPoint y: 455, endPoint x: 578, endPoint y: 440, distance: 54.1
click at [526, 455] on select "Please Choose One Gas Electric" at bounding box center [667, 461] width 422 height 20
click at [527, 512] on select "Please Choose One Gas Diesel" at bounding box center [667, 521] width 422 height 20
click at [532, 437] on div "Yes No" at bounding box center [670, 435] width 428 height 32
drag, startPoint x: 598, startPoint y: 456, endPoint x: 621, endPoint y: 452, distance: 23.4
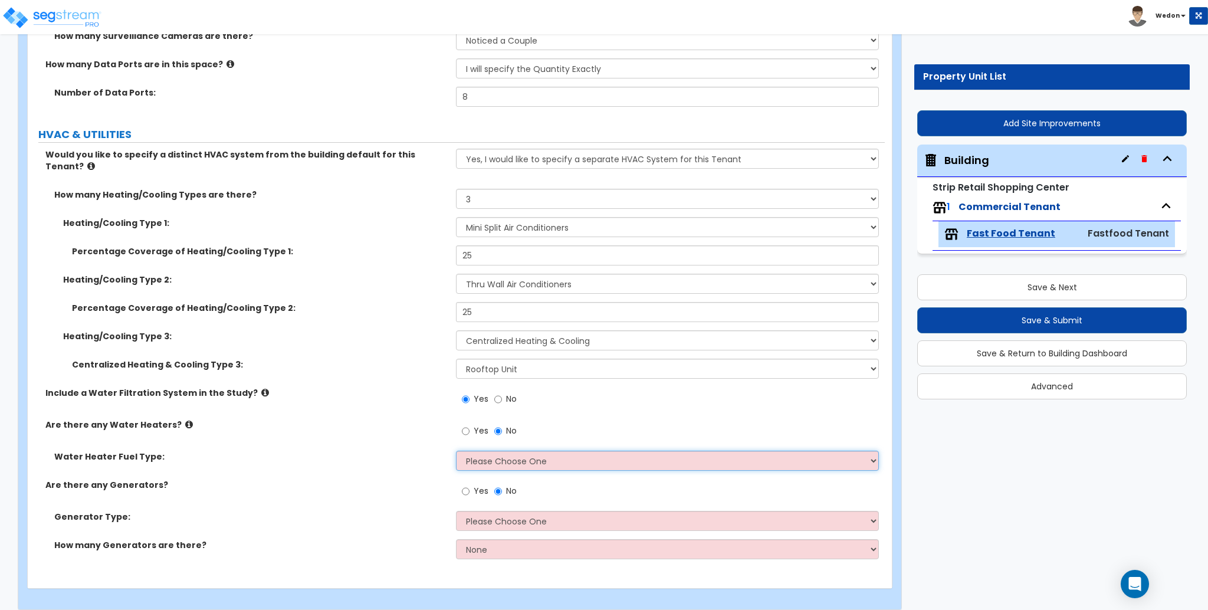
click at [598, 456] on select "Please Choose One Gas Electric" at bounding box center [667, 461] width 422 height 20
select select "2"
click at [456, 451] on select "Please Choose One Gas Electric" at bounding box center [667, 461] width 422 height 20
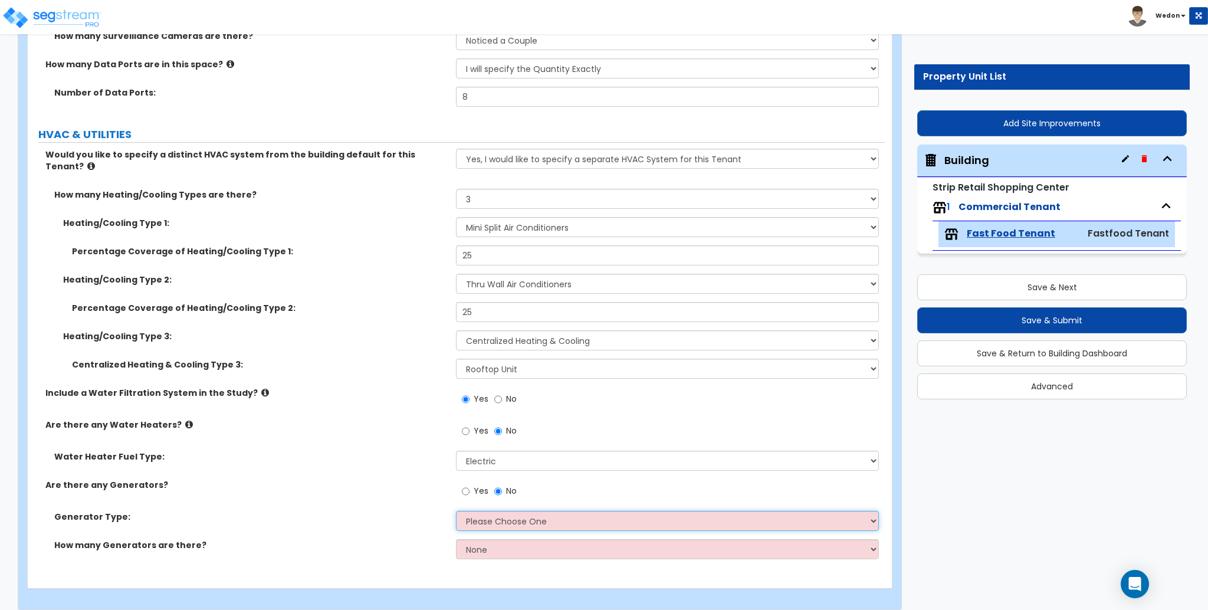
drag, startPoint x: 485, startPoint y: 505, endPoint x: 493, endPoint y: 500, distance: 8.5
click at [485, 511] on select "Please Choose One Gas Diesel" at bounding box center [667, 521] width 422 height 20
select select "2"
click at [456, 511] on select "Please Choose One Gas Diesel" at bounding box center [667, 521] width 422 height 20
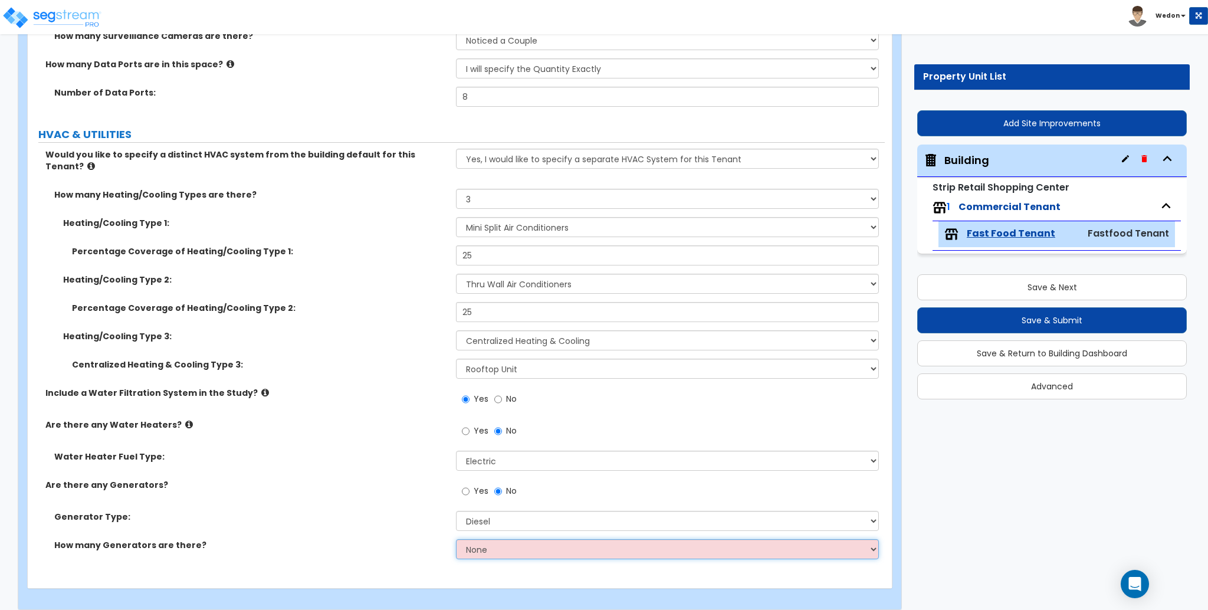
drag, startPoint x: 505, startPoint y: 532, endPoint x: 532, endPoint y: 536, distance: 27.4
click at [505, 539] on select "None 1 2 3" at bounding box center [667, 549] width 422 height 20
select select "3"
click at [456, 539] on select "None 1 2 3" at bounding box center [667, 549] width 422 height 20
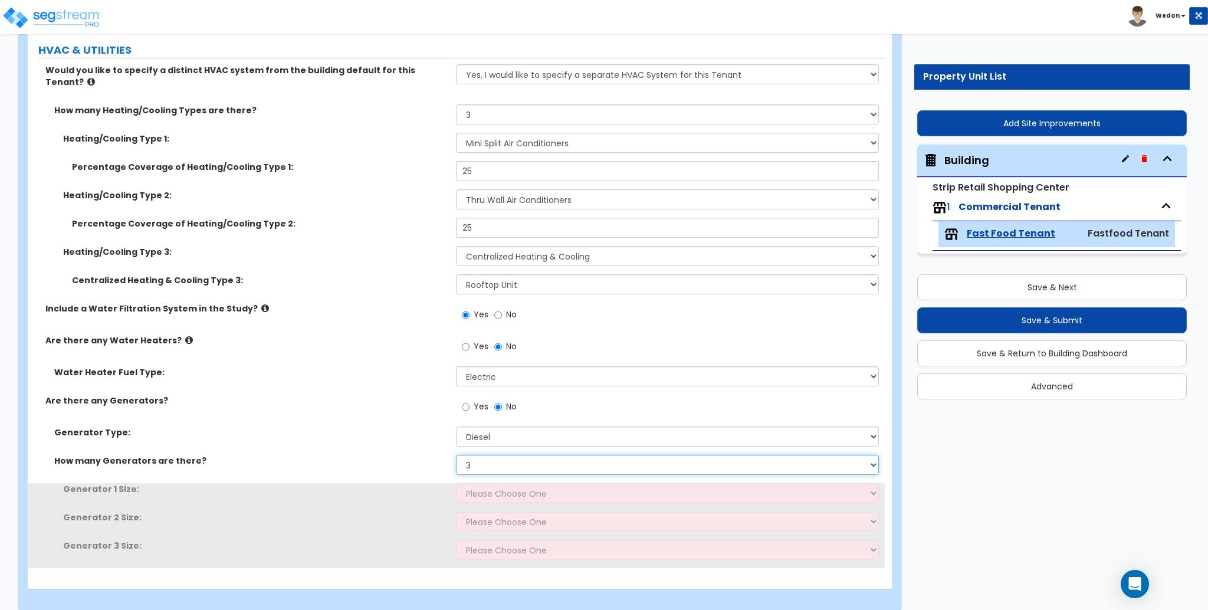
scroll to position [6027, 0]
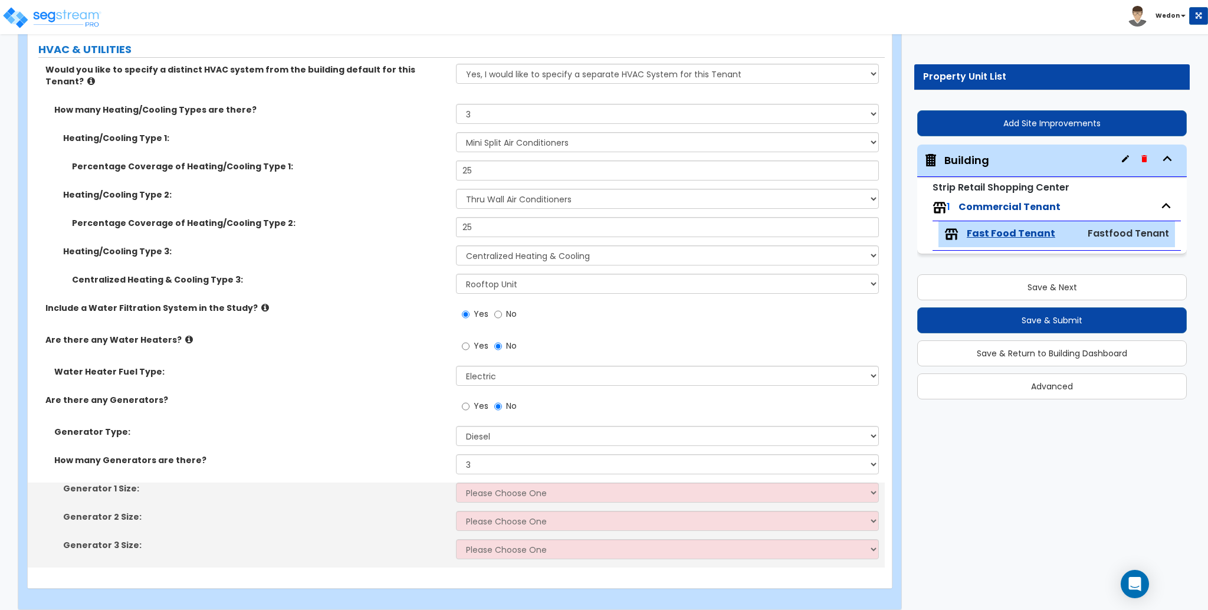
click at [510, 495] on div "Generator 1 Size: Please Choose One 30kW 50kW 75kW 100kW 125 kW 150 kW 175 kW 2…" at bounding box center [456, 497] width 857 height 28
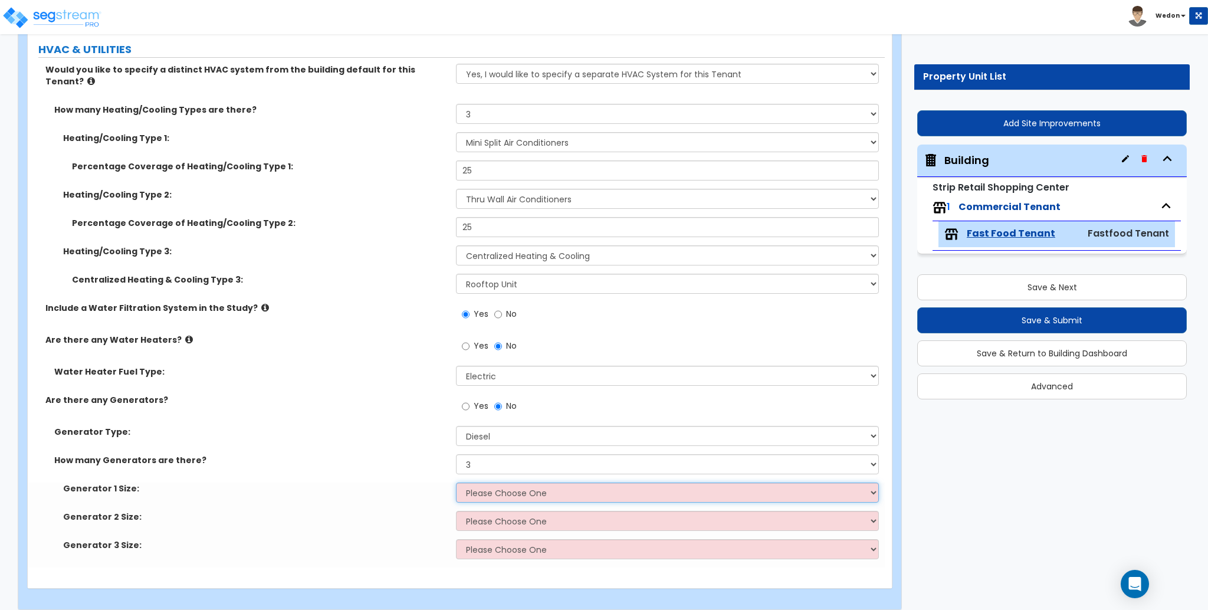
drag, startPoint x: 513, startPoint y: 487, endPoint x: 554, endPoint y: 481, distance: 41.7
click at [513, 487] on select "Please Choose One 30kW 50kW 75kW 100kW 125 kW 150 kW 175 kW 200 kW 250 kW 300 k…" at bounding box center [667, 493] width 422 height 20
select select "1"
click at [456, 483] on select "Please Choose One 30kW 50kW 75kW 100kW 125 kW 150 kW 175 kW 200 kW 250 kW 300 k…" at bounding box center [667, 493] width 422 height 20
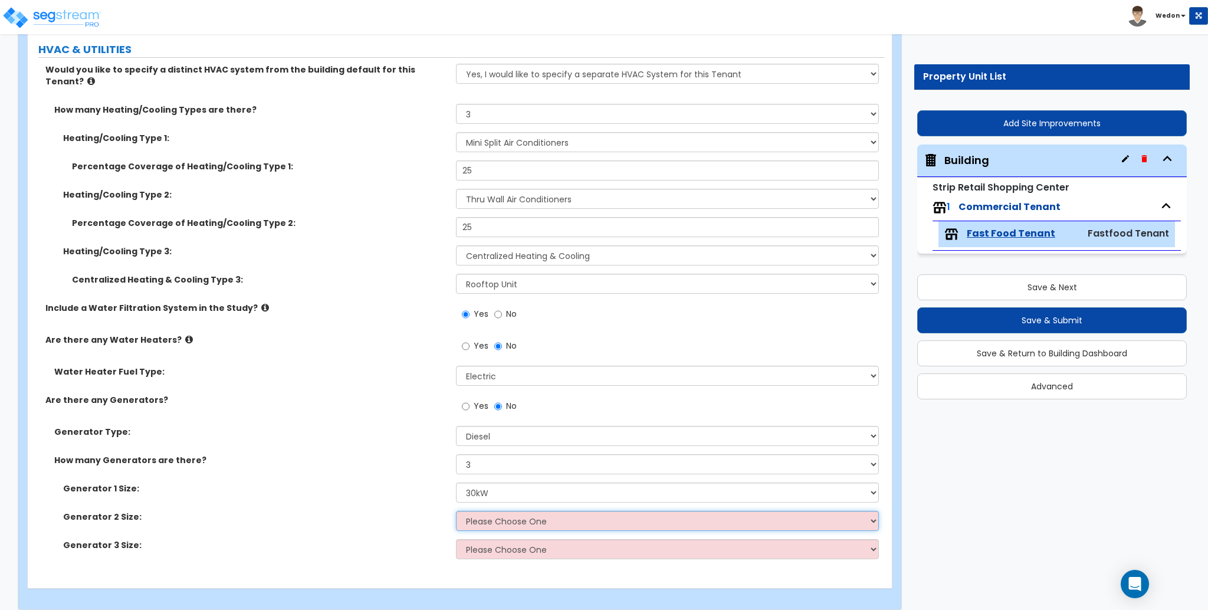
click at [487, 511] on select "Please Choose One 30kW 50kW 75kW 100kW 125 kW 150 kW 175 kW 200 kW 250 kW 300 k…" at bounding box center [667, 521] width 422 height 20
select select "1"
click at [456, 511] on select "Please Choose One 30kW 50kW 75kW 100kW 125 kW 150 kW 175 kW 200 kW 250 kW 300 k…" at bounding box center [667, 521] width 422 height 20
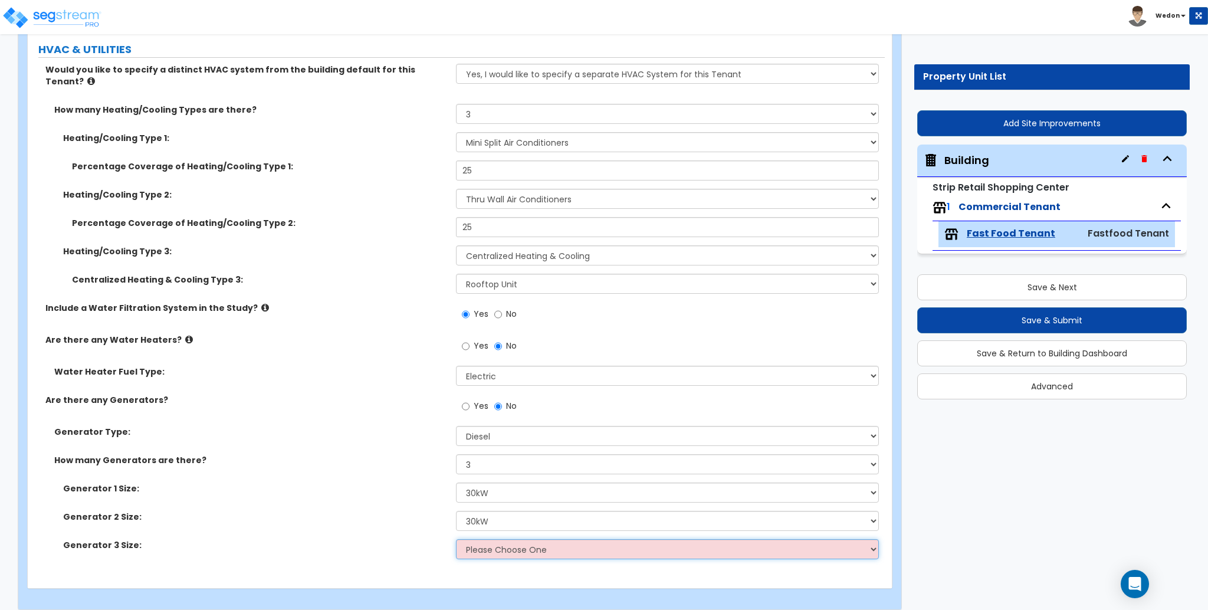
drag, startPoint x: 488, startPoint y: 537, endPoint x: 495, endPoint y: 529, distance: 11.3
click at [489, 539] on select "Please Choose One 30kW 50kW 75kW 100kW 125 kW 150 kW 175 kW 200 kW 250 kW 300 k…" at bounding box center [667, 549] width 422 height 20
select select "2"
click at [456, 539] on select "Please Choose One 30kW 50kW 75kW 100kW 125 kW 150 kW 175 kW 200 kW 250 kW 300 k…" at bounding box center [667, 549] width 422 height 20
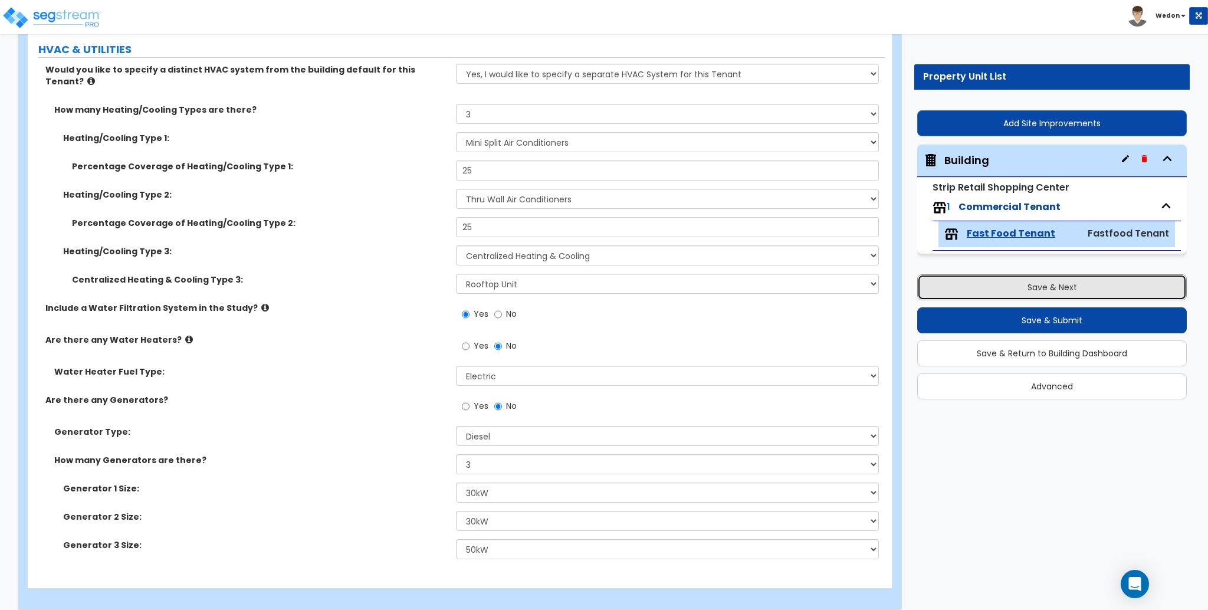
click at [1046, 286] on button "Save & Next" at bounding box center [1052, 287] width 270 height 26
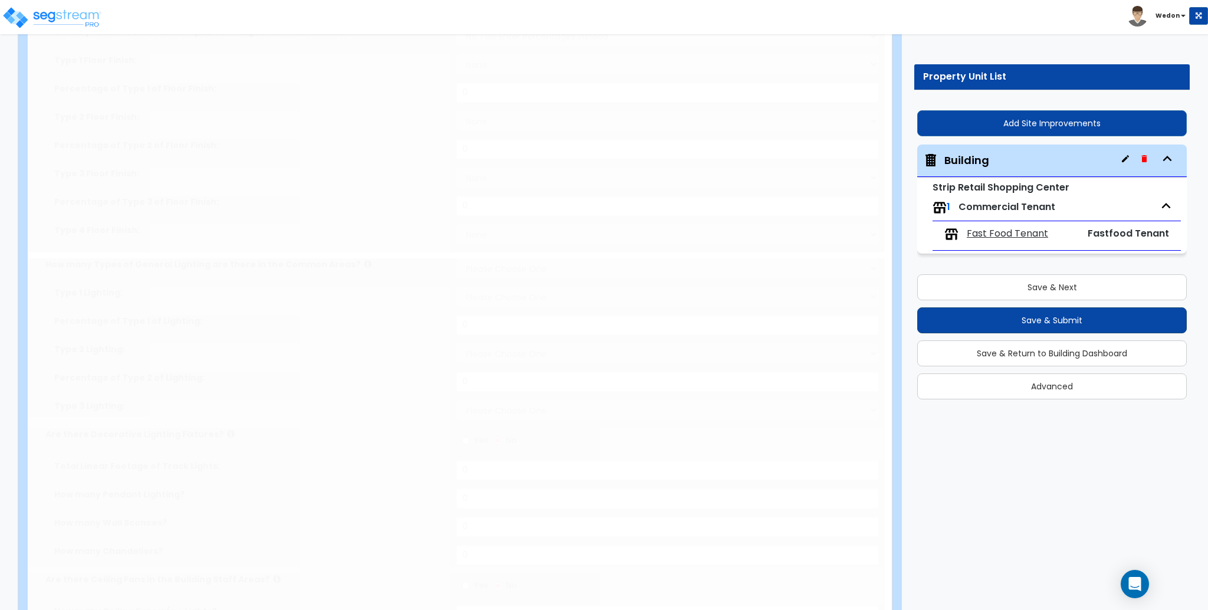
type input "10"
type input "90"
type input "9000"
select select "6"
select select "2"
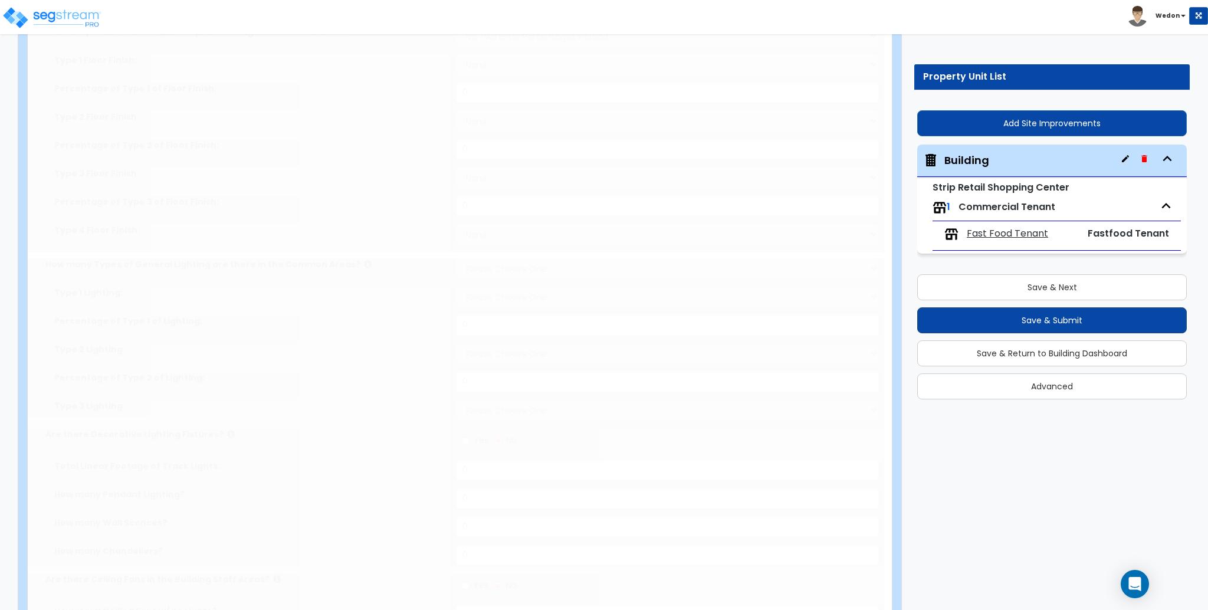
select select "1"
radio input "true"
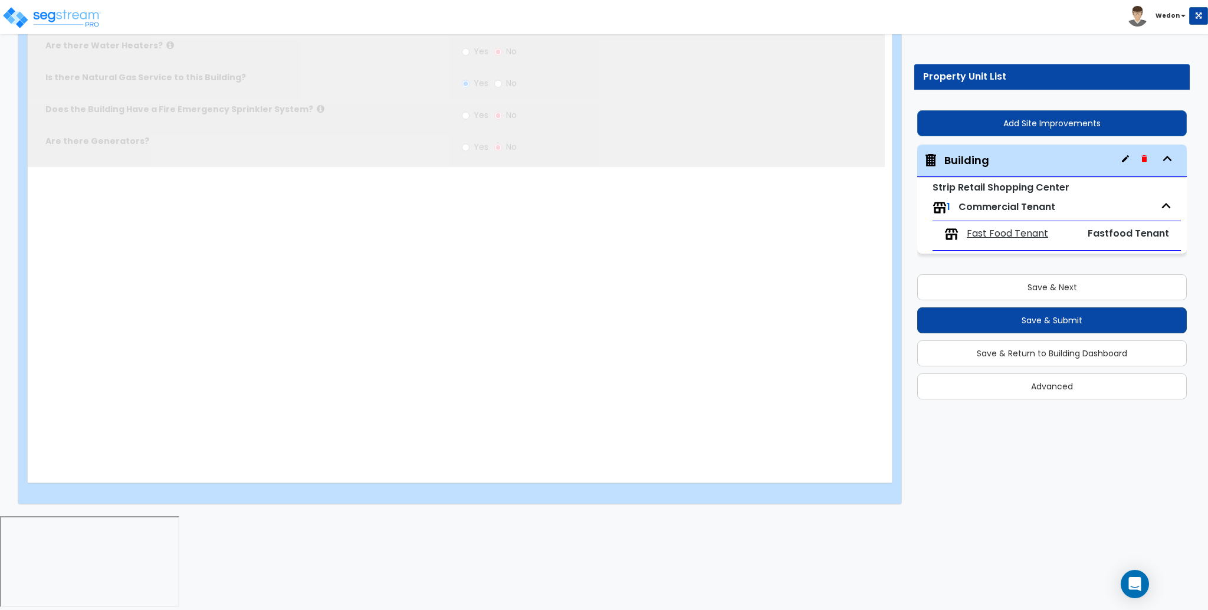
scroll to position [0, 0]
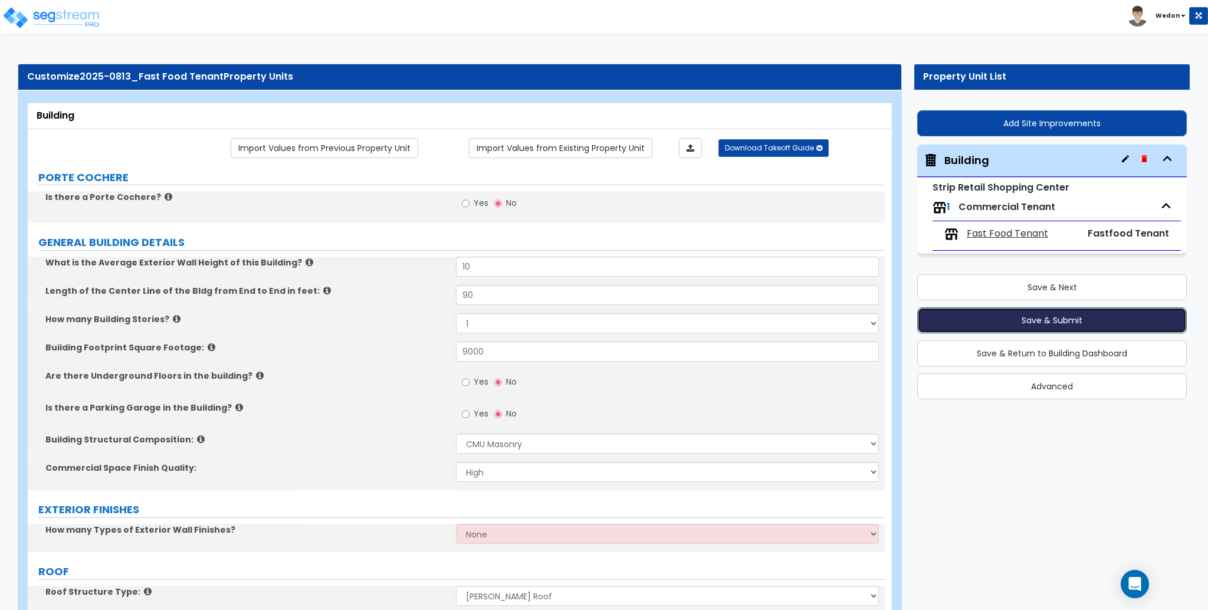
click at [1044, 315] on button "Save & Submit" at bounding box center [1052, 320] width 270 height 26
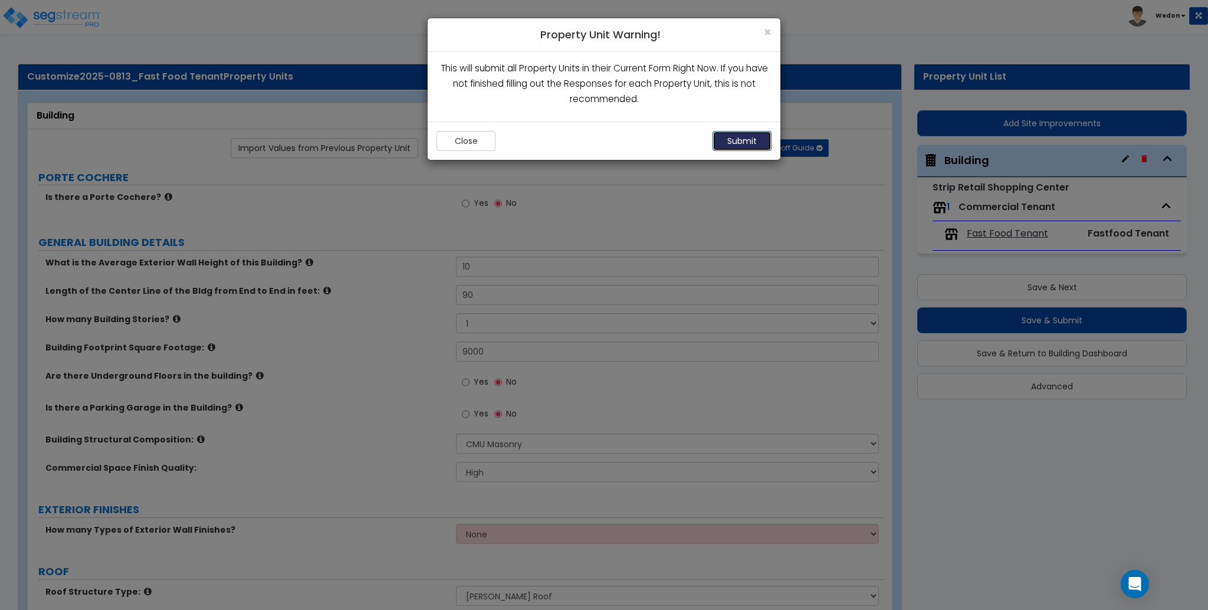
click at [746, 137] on button "Submit" at bounding box center [742, 141] width 59 height 20
